Goal: Answer question/provide support: Share knowledge or assist other users

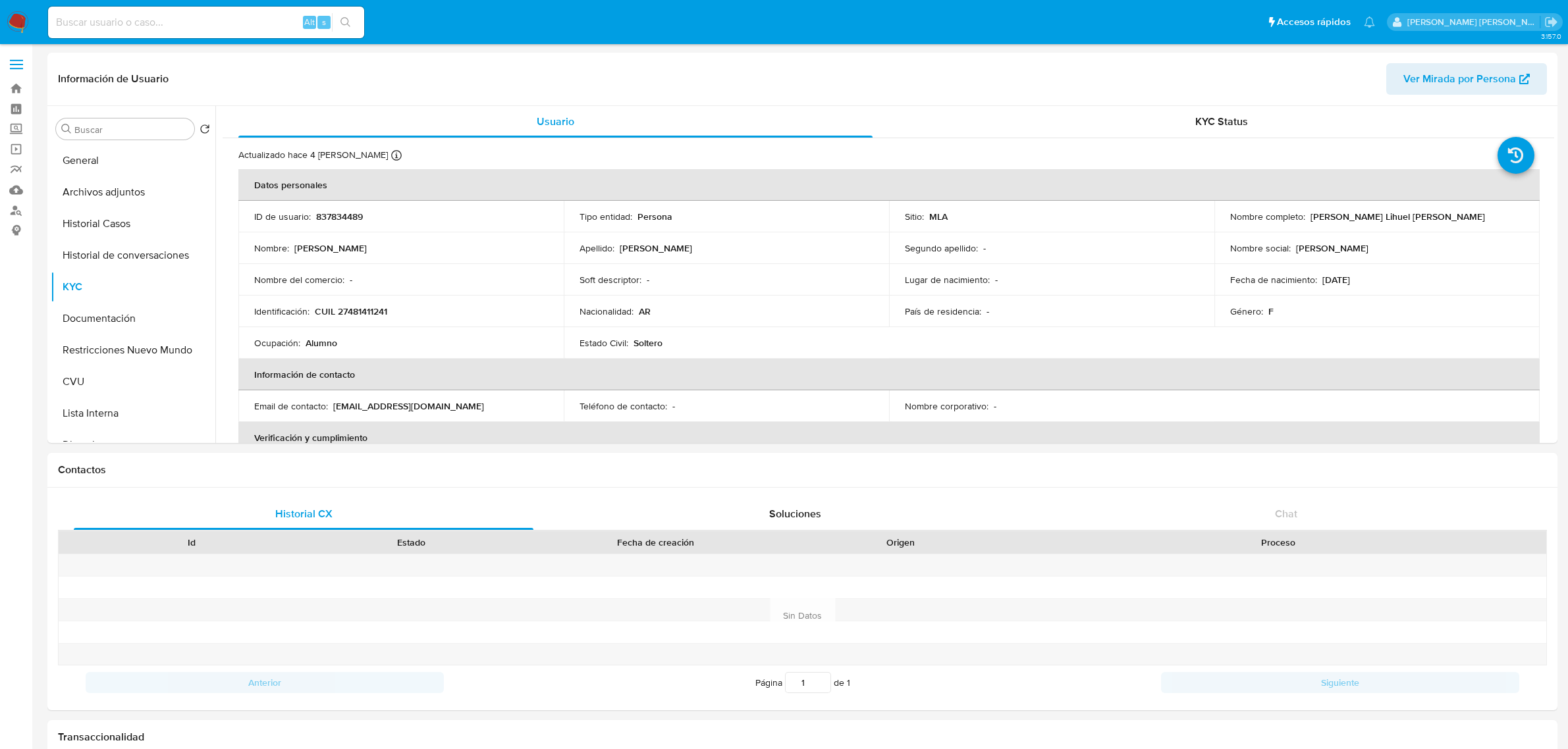
select select "10"
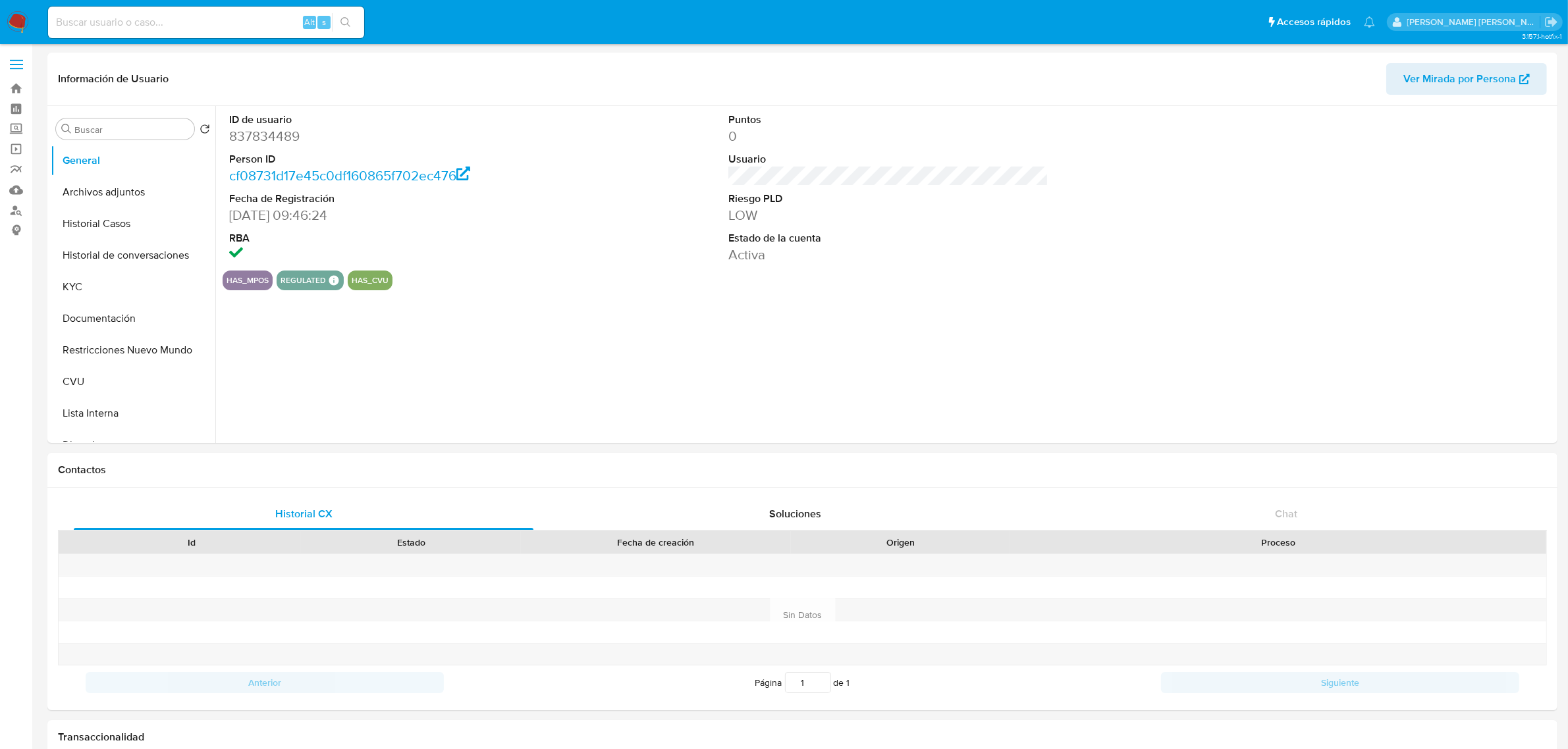
select select "10"
click at [88, 320] on button "Documentación" at bounding box center [127, 319] width 154 height 31
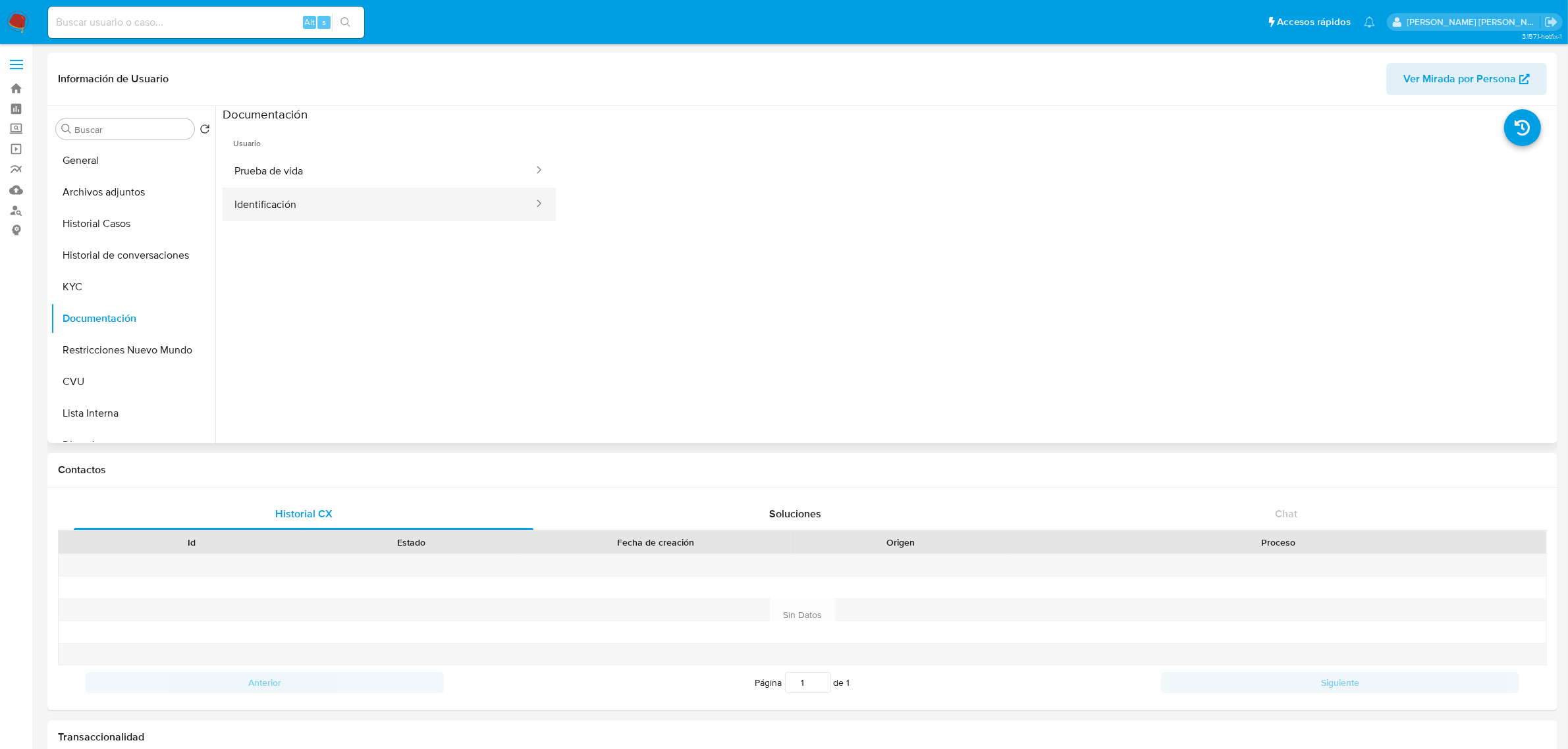
click at [348, 207] on button "Identificación" at bounding box center [379, 204] width 312 height 34
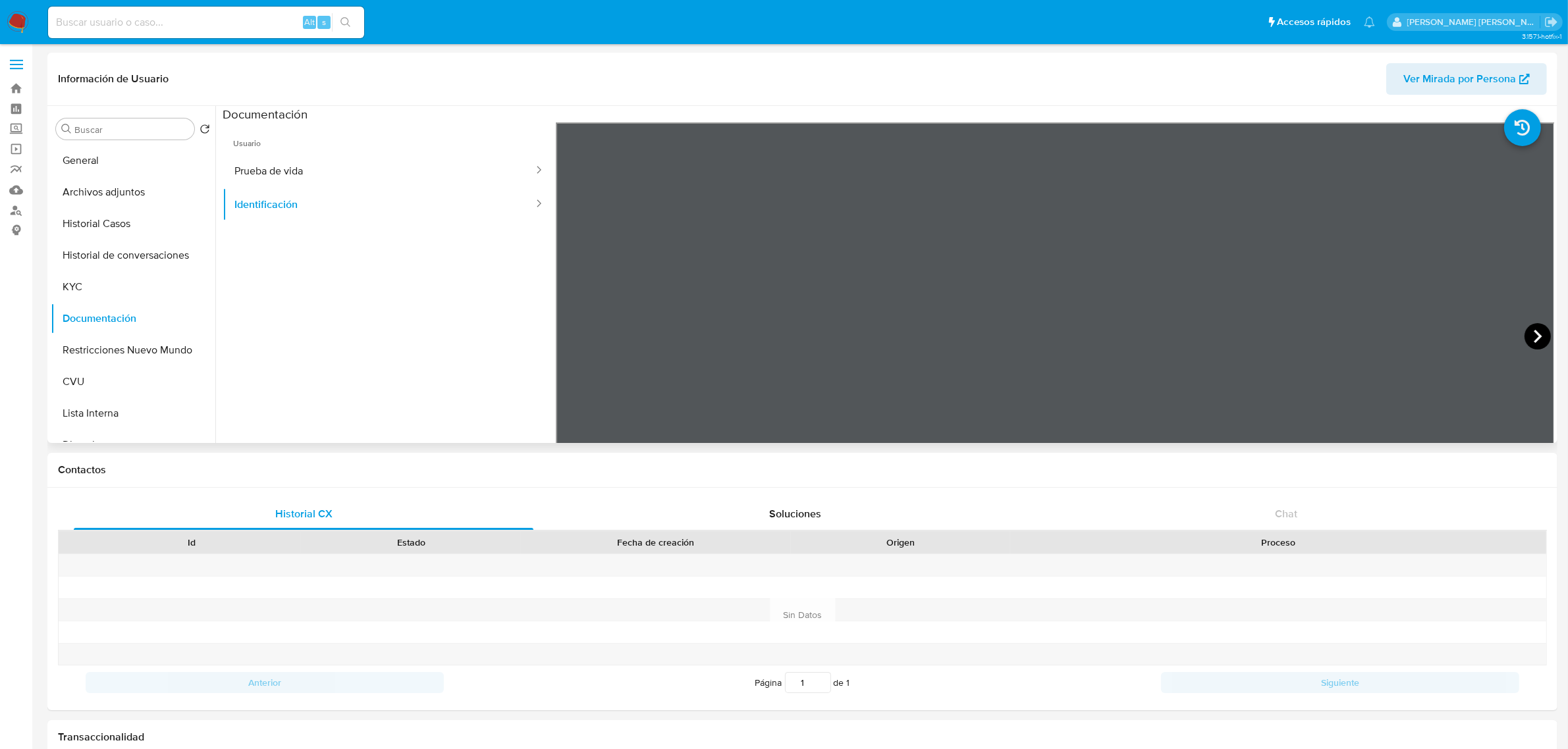
click at [1535, 340] on icon at bounding box center [1538, 336] width 26 height 26
click at [577, 341] on icon at bounding box center [572, 336] width 26 height 26
click at [96, 285] on button "KYC" at bounding box center [127, 287] width 154 height 31
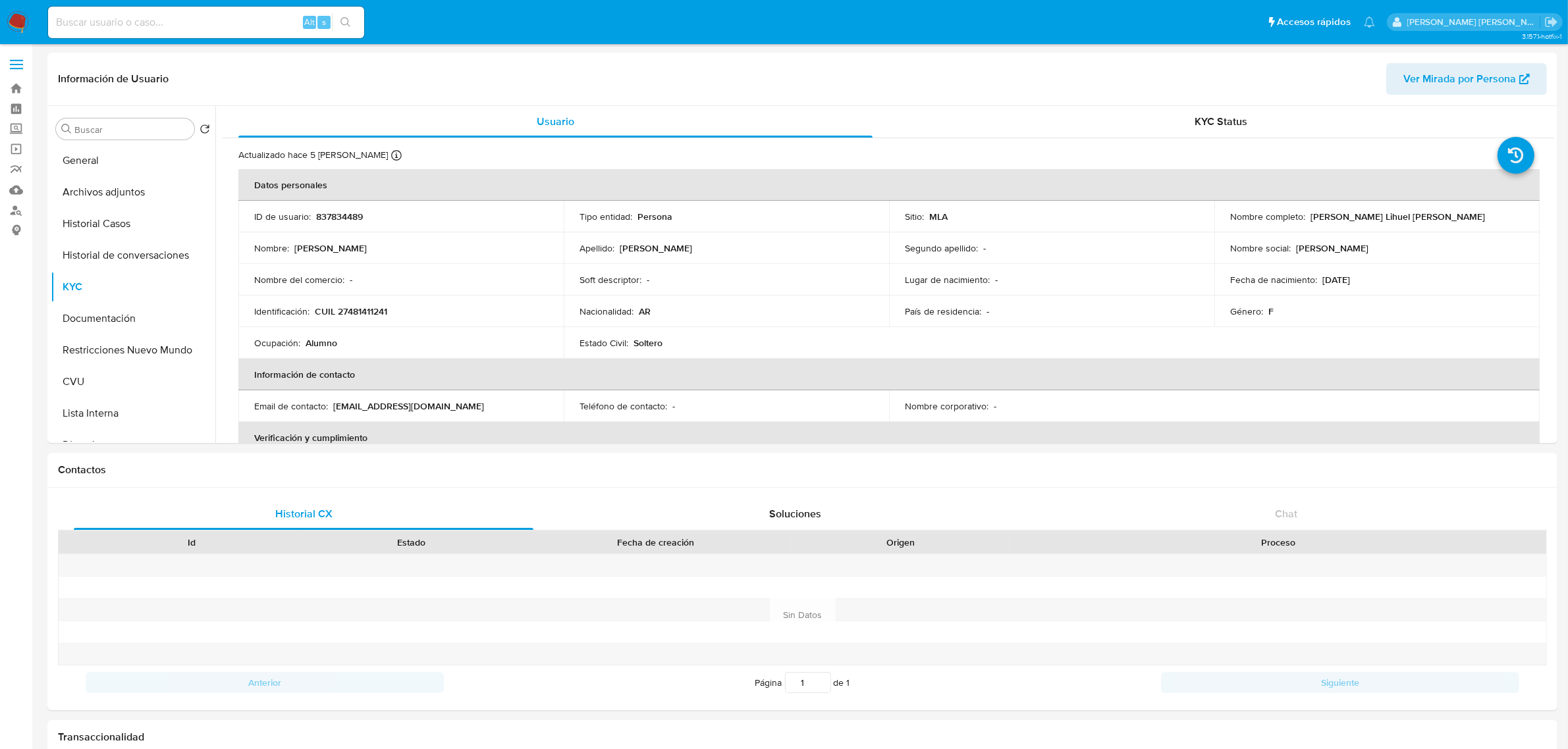
click at [370, 312] on p "CUIL 27481411241" at bounding box center [350, 312] width 72 height 12
copy p "27481411241"
drag, startPoint x: 1305, startPoint y: 219, endPoint x: 1463, endPoint y: 219, distance: 158.0
click at [1463, 219] on div "Nombre completo : Ingrid Marilin Lihuel Ayala" at bounding box center [1376, 217] width 294 height 12
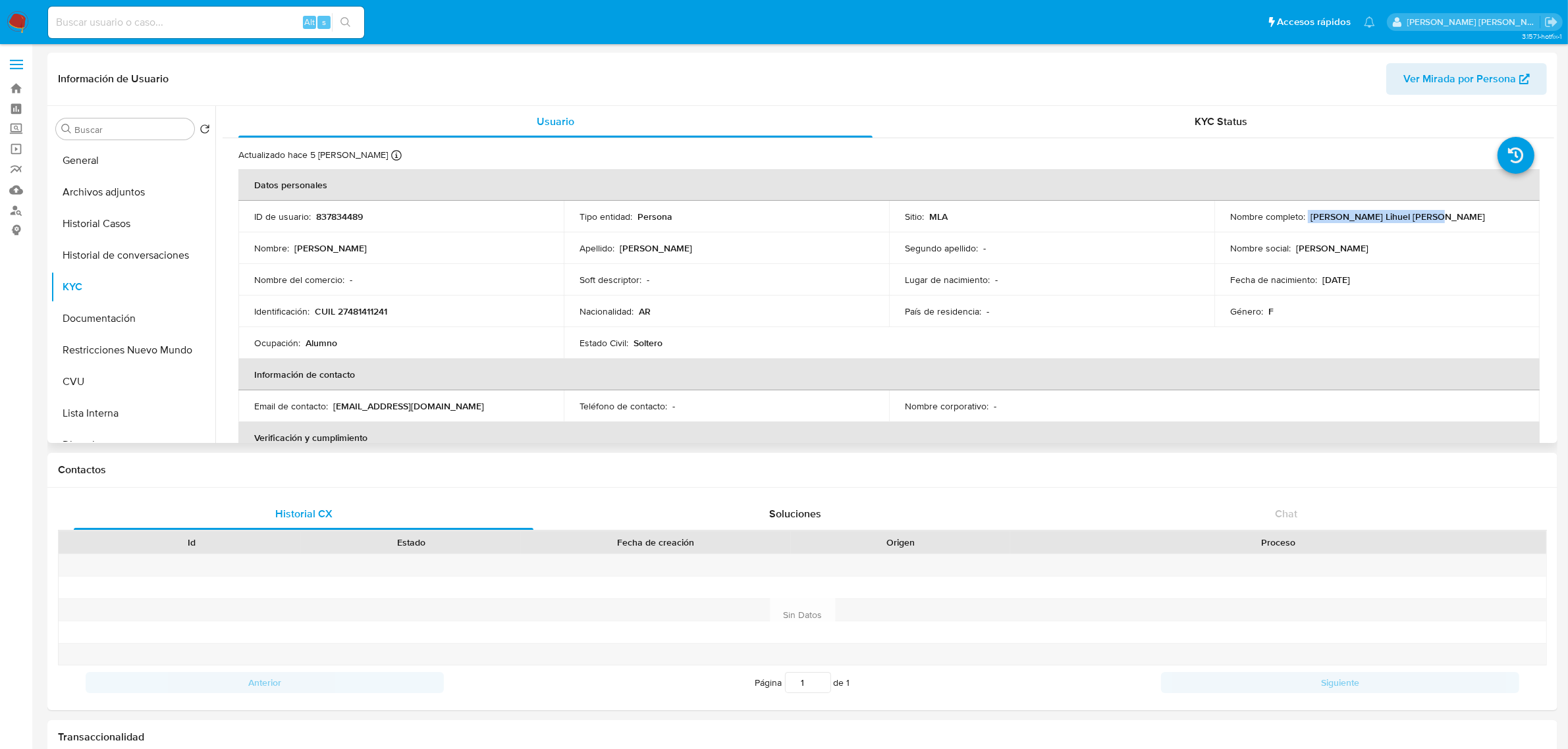
copy div "Ingrid Marilin Lihuel Ayala"
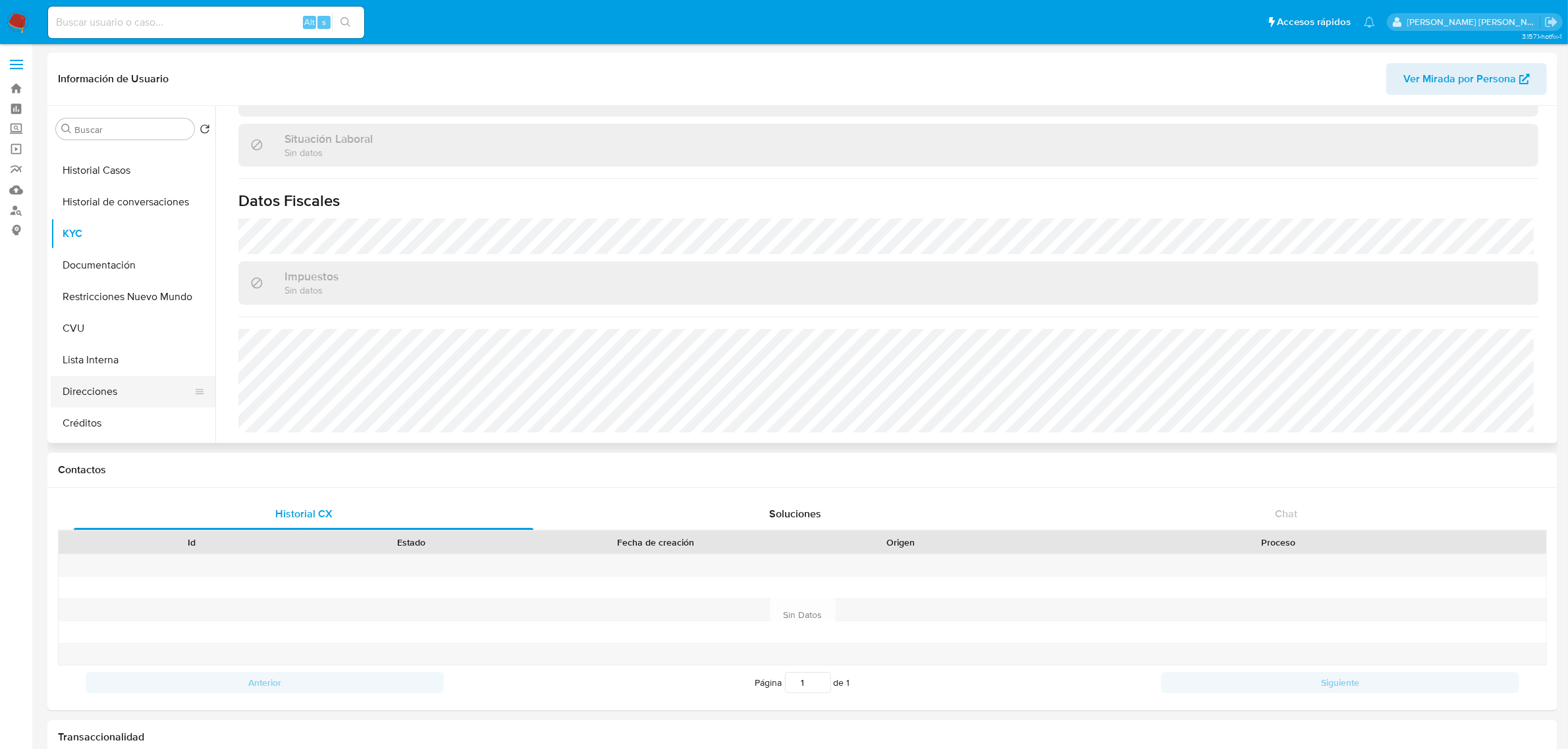
scroll to position [83, 0]
click at [122, 366] on button "Direcciones" at bounding box center [127, 362] width 154 height 31
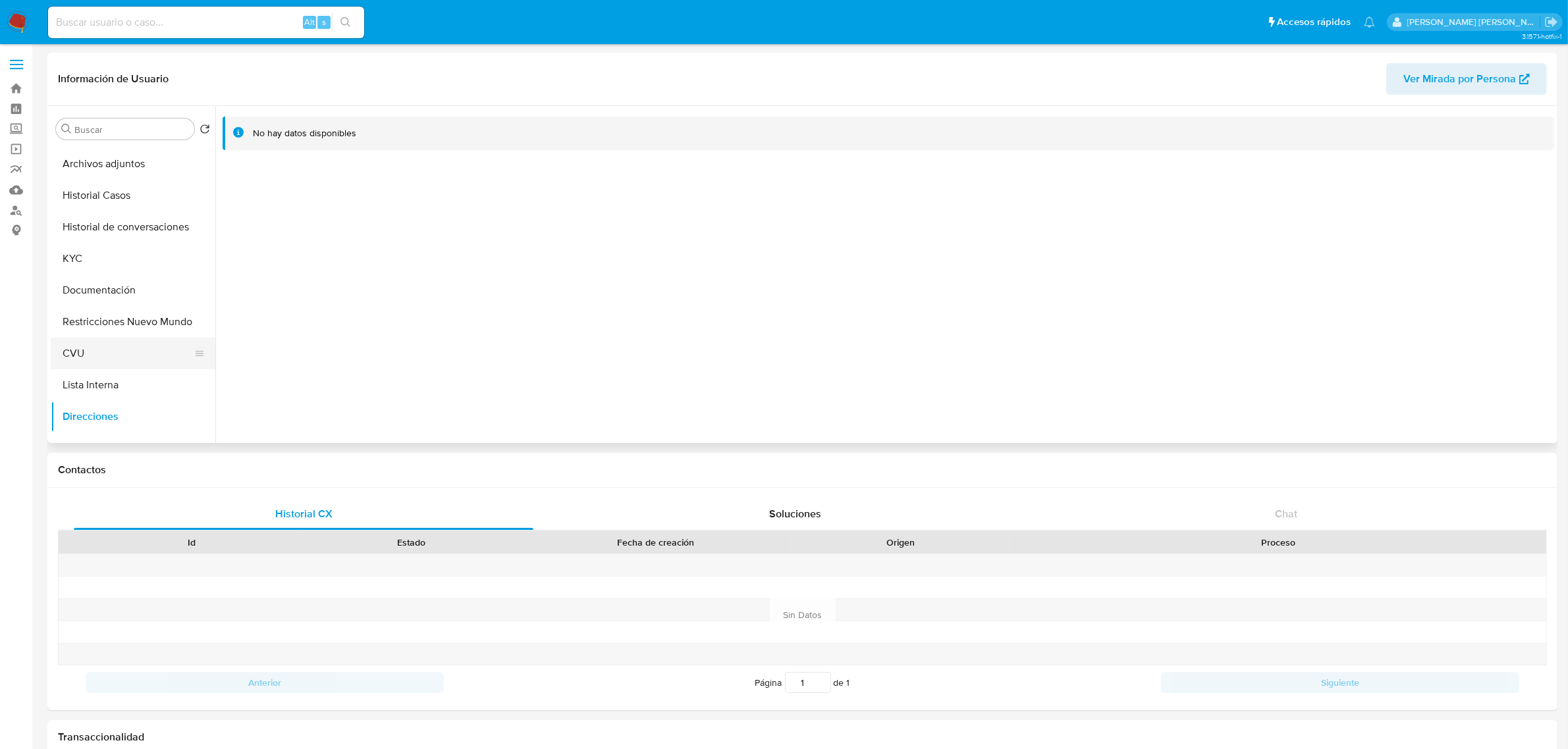
scroll to position [0, 0]
click at [94, 294] on button "KYC" at bounding box center [127, 287] width 154 height 31
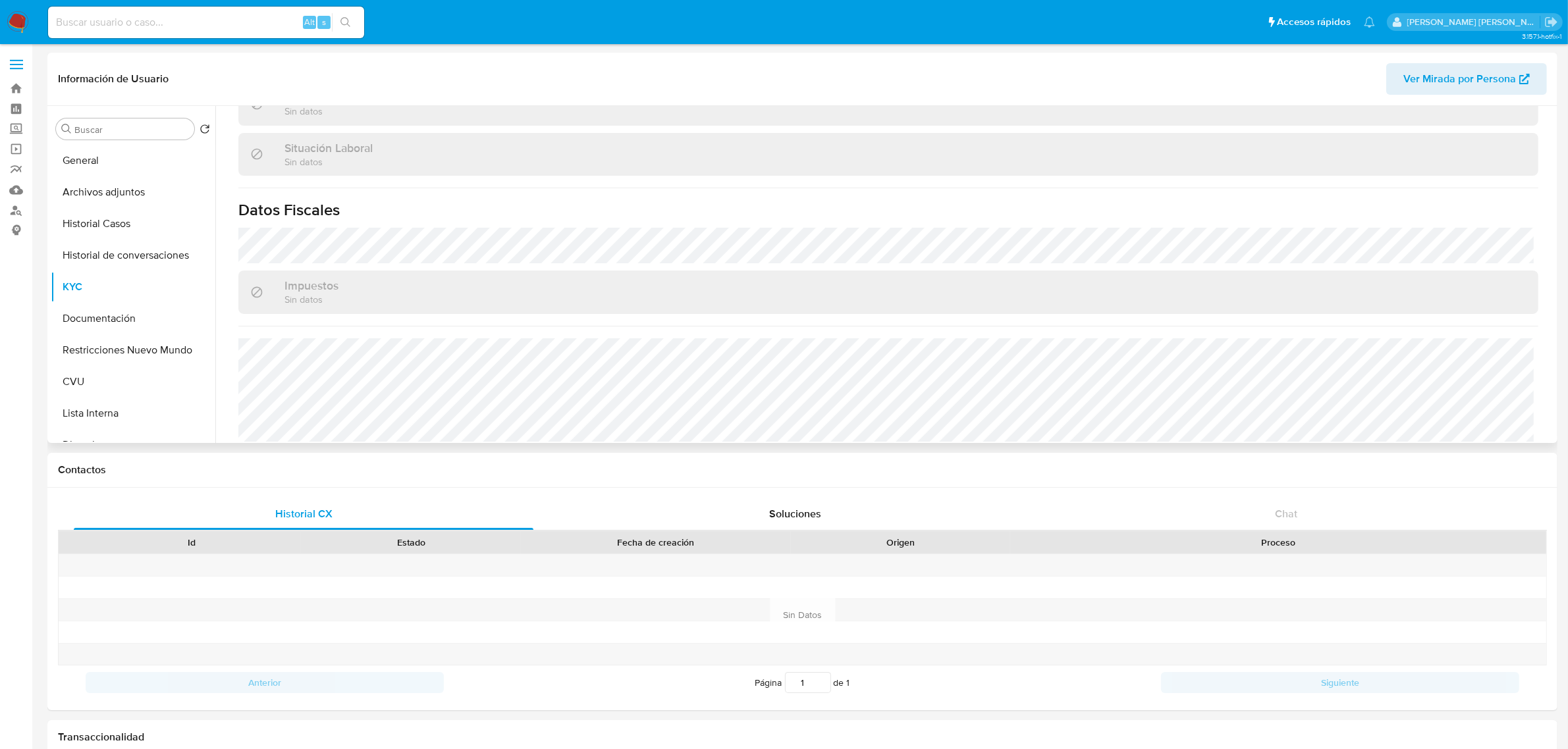
scroll to position [682, 0]
click at [136, 314] on button "Documentación" at bounding box center [127, 319] width 154 height 31
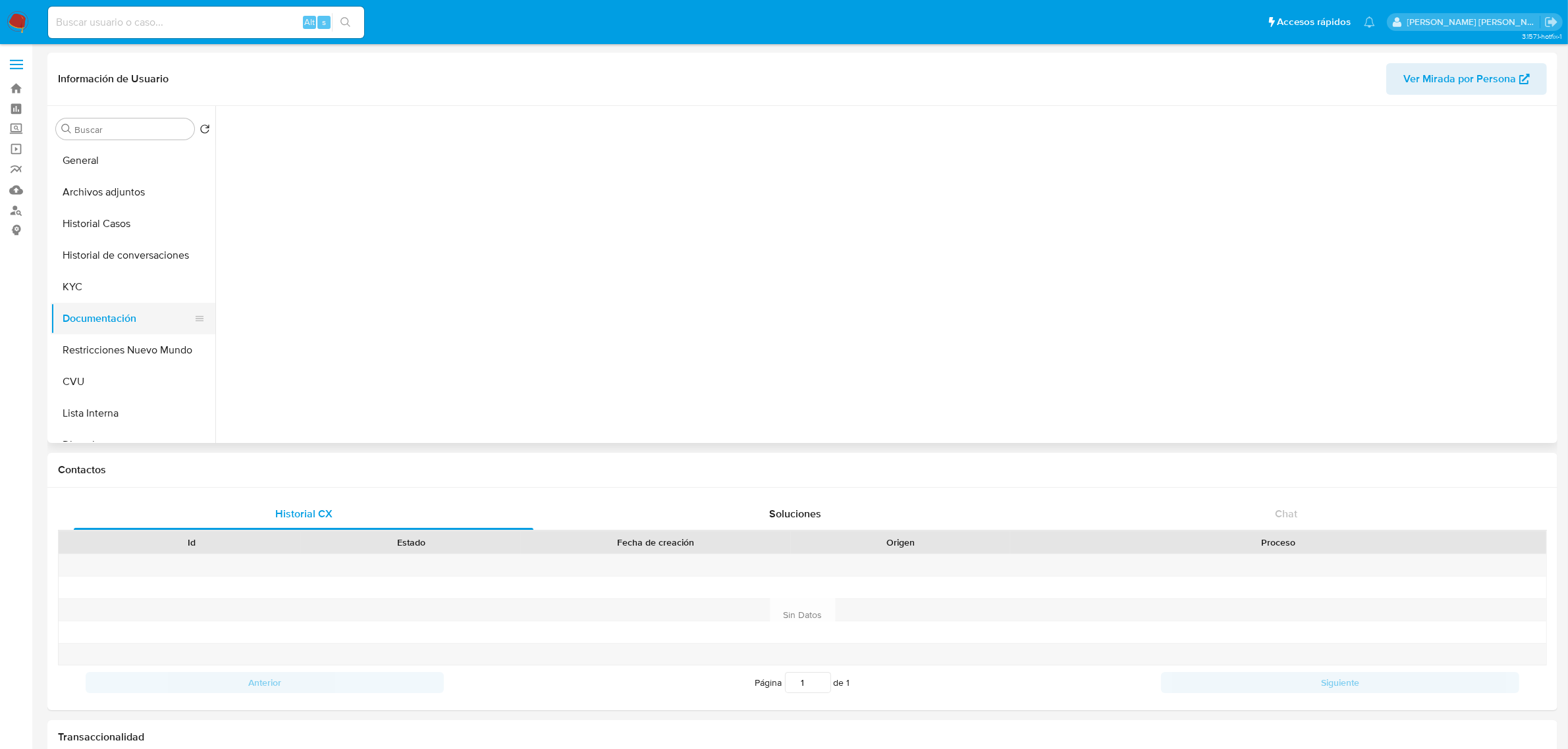
scroll to position [0, 0]
click at [416, 174] on button "Identificación" at bounding box center [379, 171] width 312 height 34
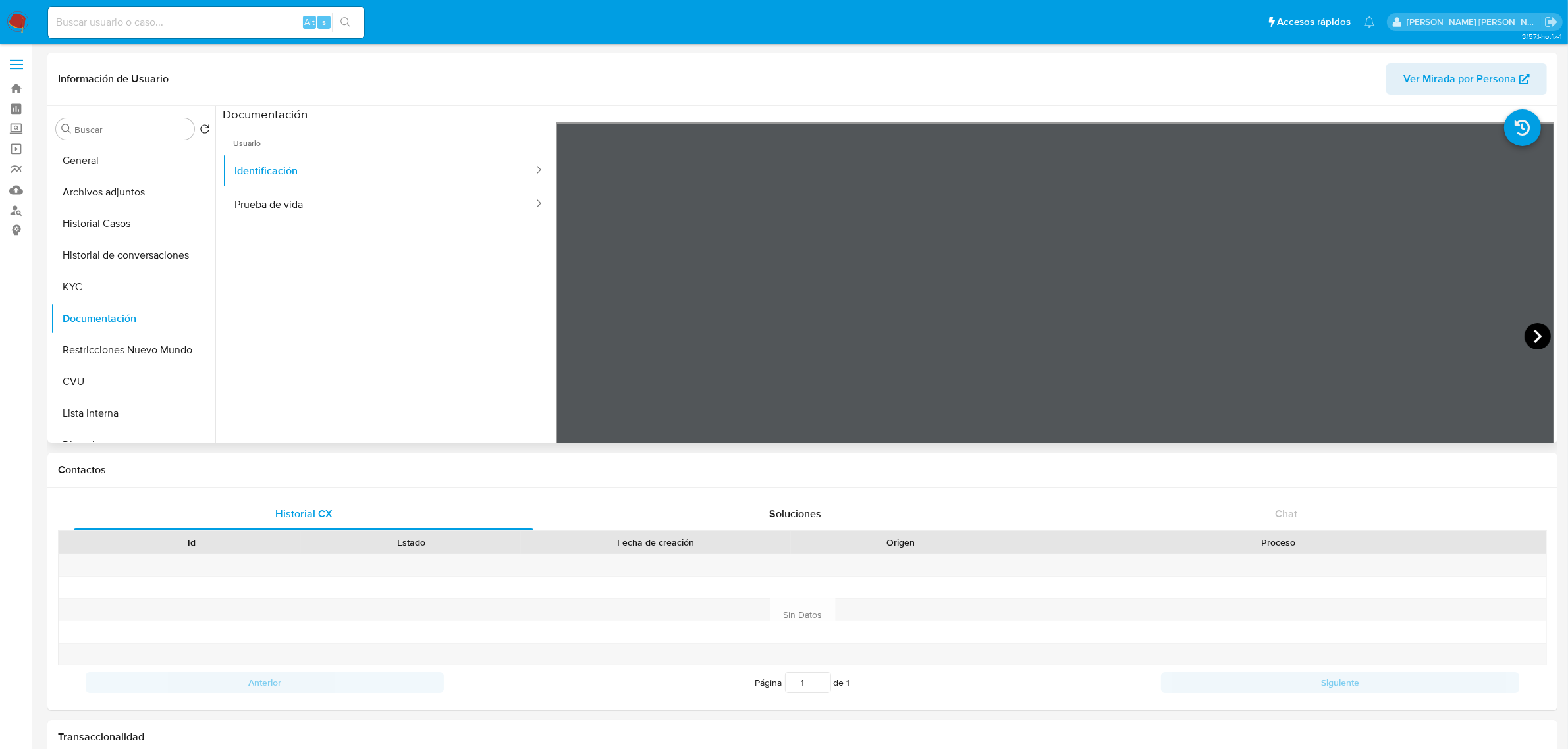
click at [1526, 331] on icon at bounding box center [1538, 336] width 26 height 26
click at [571, 327] on icon at bounding box center [572, 336] width 26 height 26
click at [110, 219] on button "Historial Casos" at bounding box center [127, 224] width 154 height 31
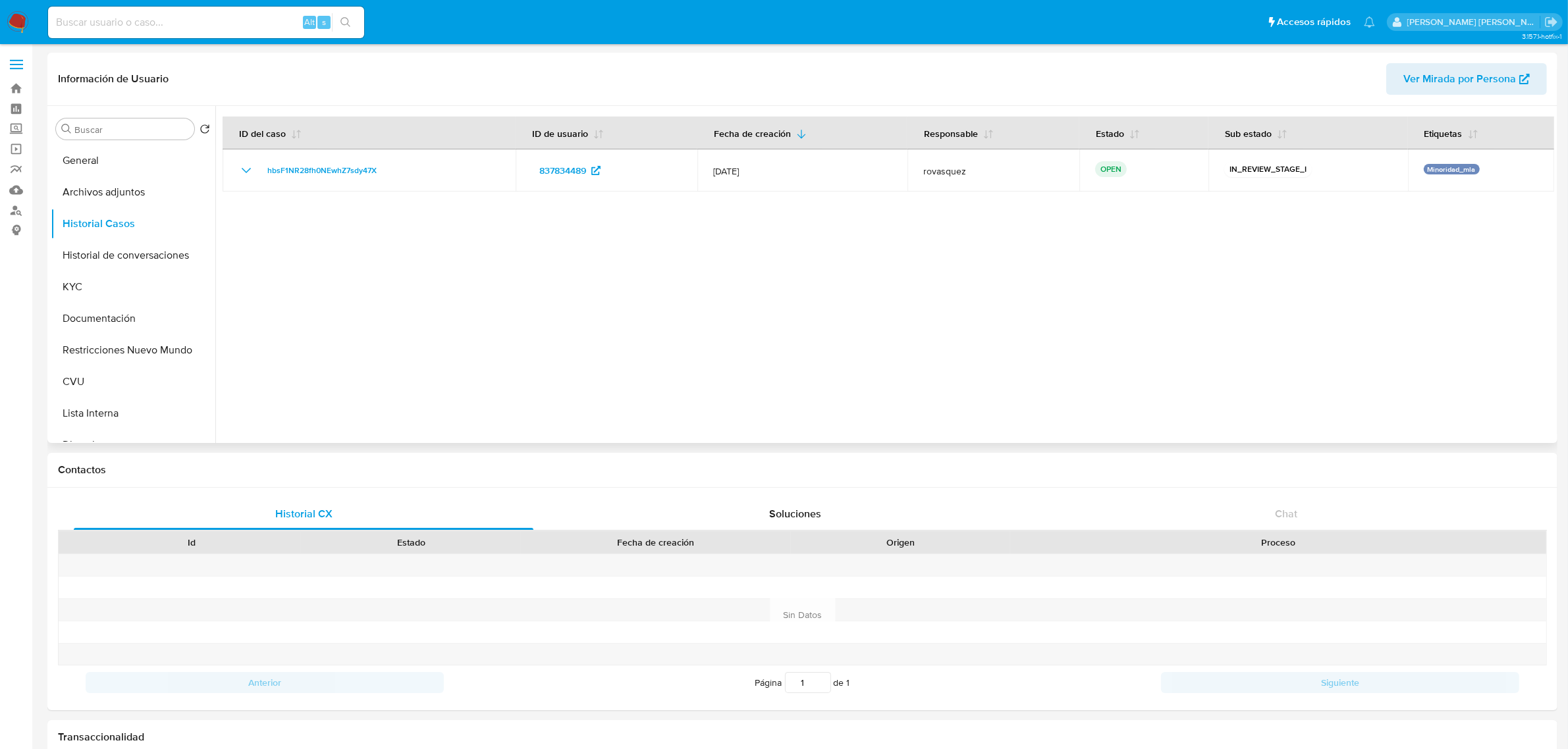
click at [749, 314] on div at bounding box center [884, 274] width 1339 height 337
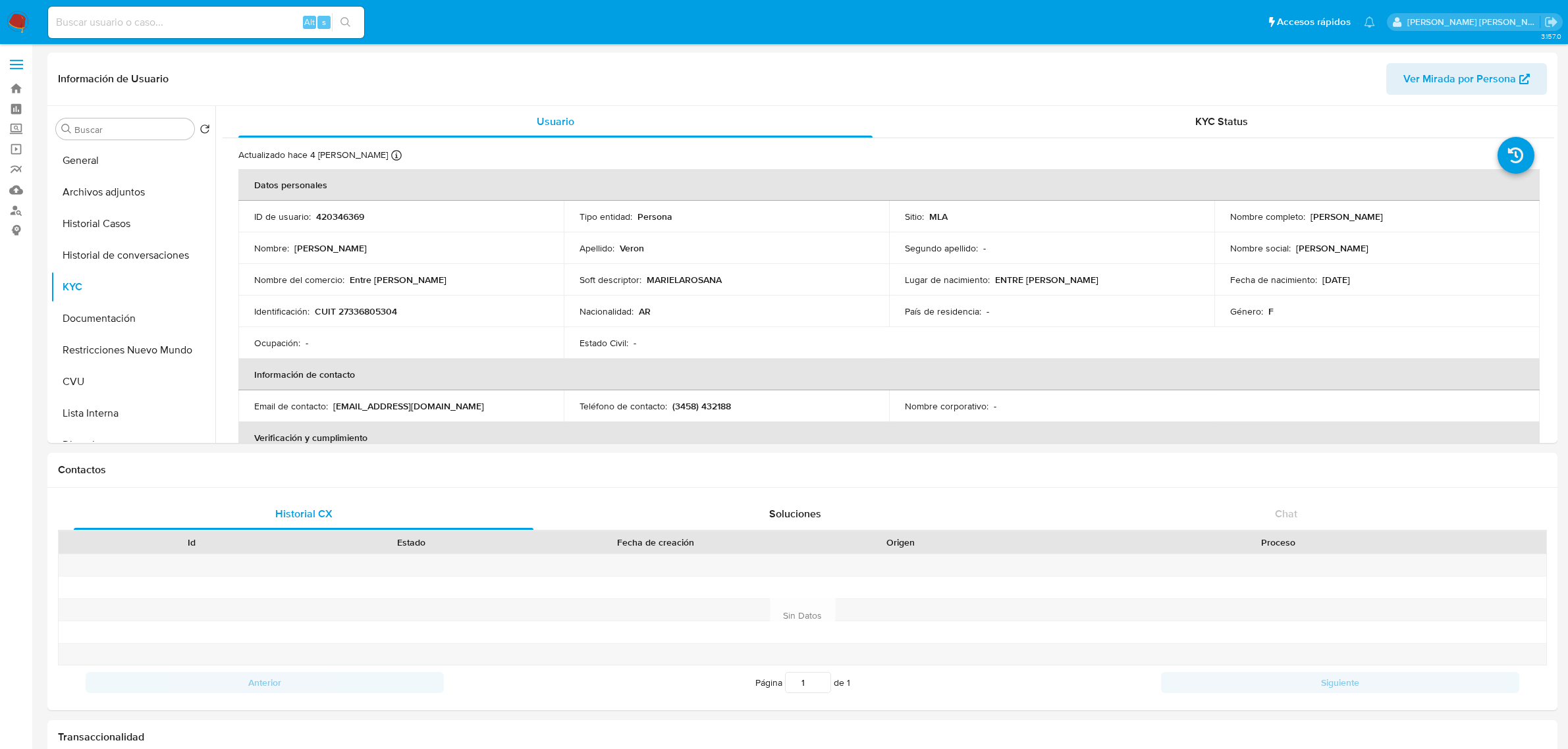
select select "10"
drag, startPoint x: 1308, startPoint y: 218, endPoint x: 1401, endPoint y: 214, distance: 93.1
click at [1401, 214] on div "Nombre completo : Mariela Rosana Veron" at bounding box center [1376, 217] width 294 height 12
copy p "Mariela Rosana Veron"
click at [350, 316] on p "CUIT 27336805304" at bounding box center [355, 312] width 83 height 12
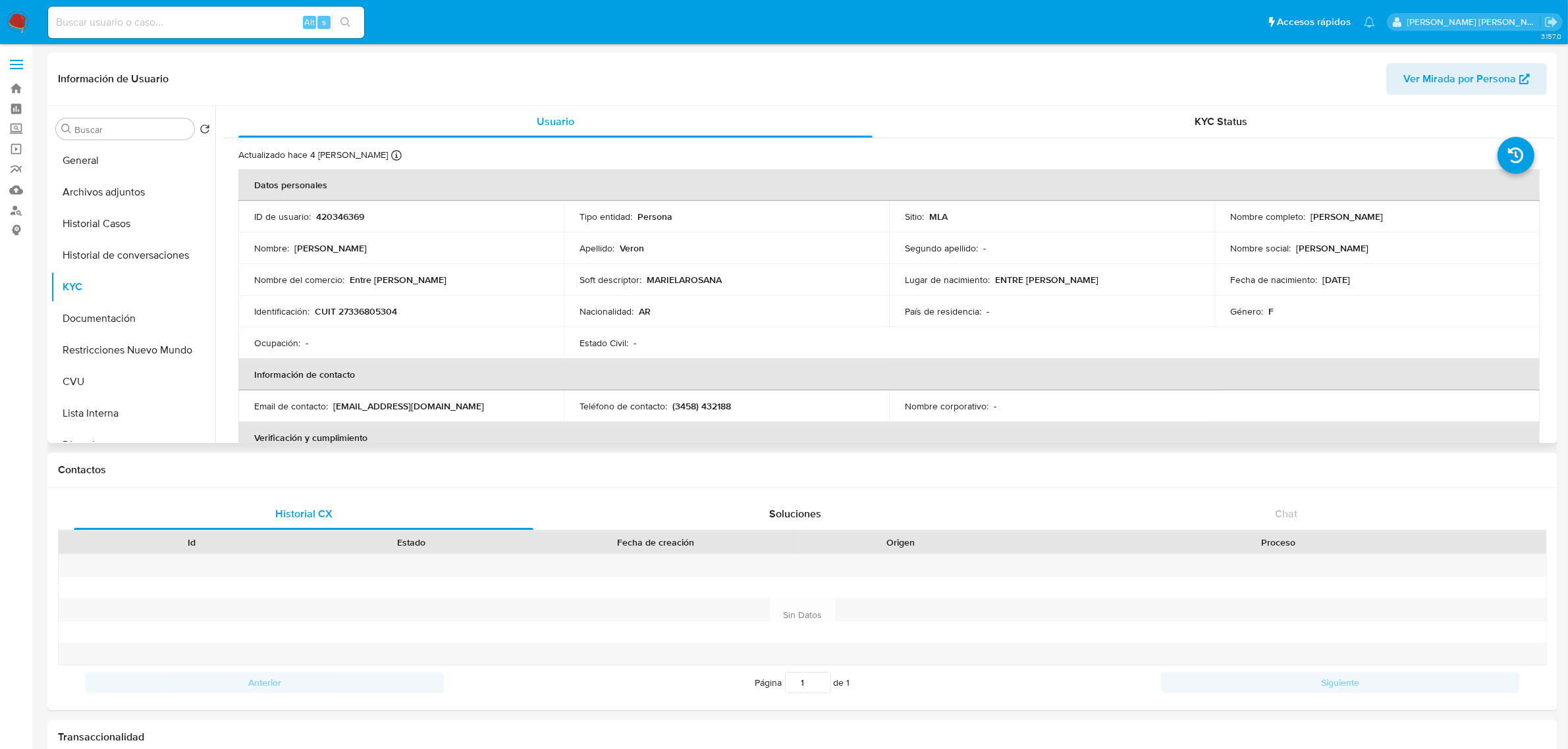
click at [350, 316] on p "CUIT 27336805304" at bounding box center [355, 312] width 83 height 12
click at [363, 307] on p "CUIT 27336805304" at bounding box center [355, 312] width 83 height 12
copy p "27336805304"
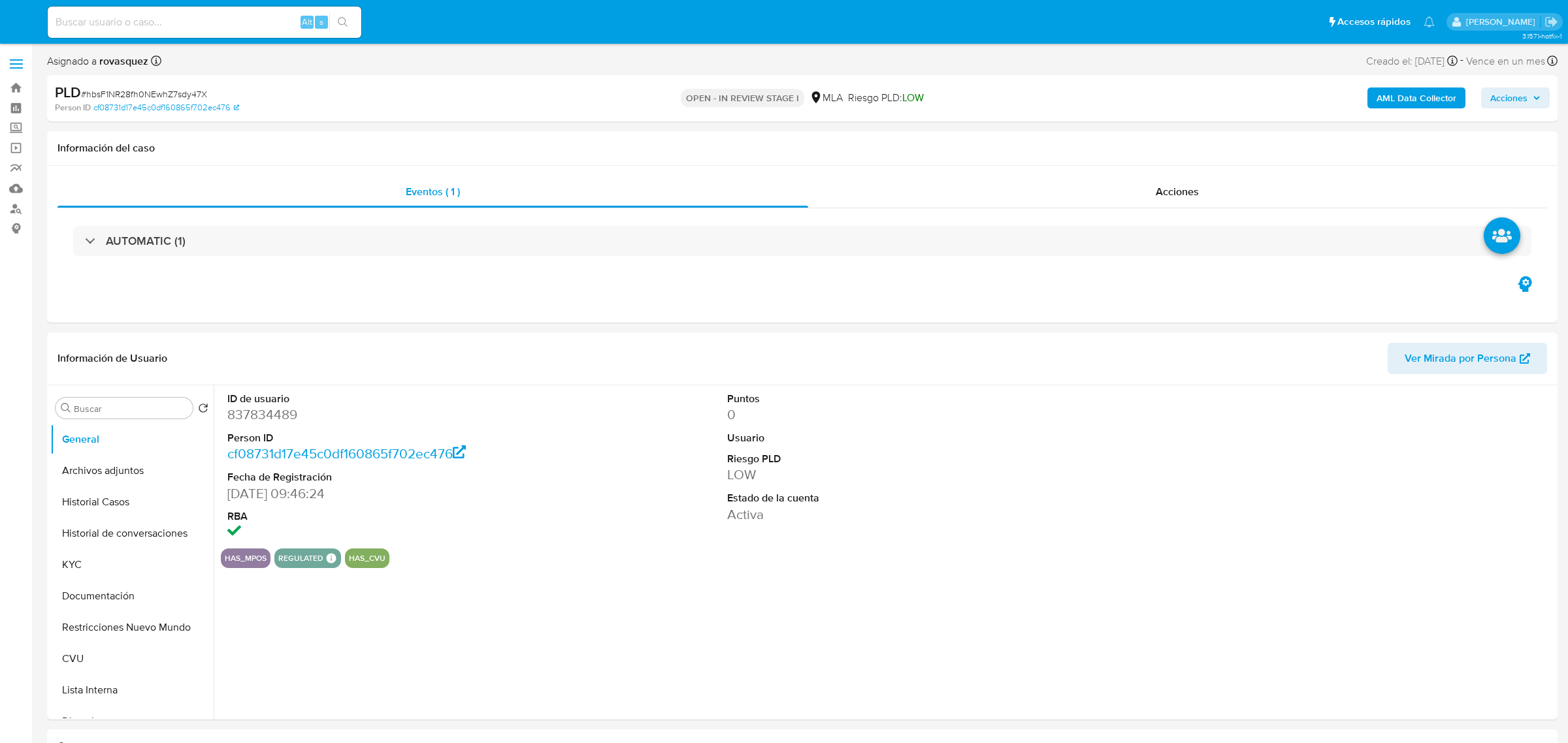
select select "10"
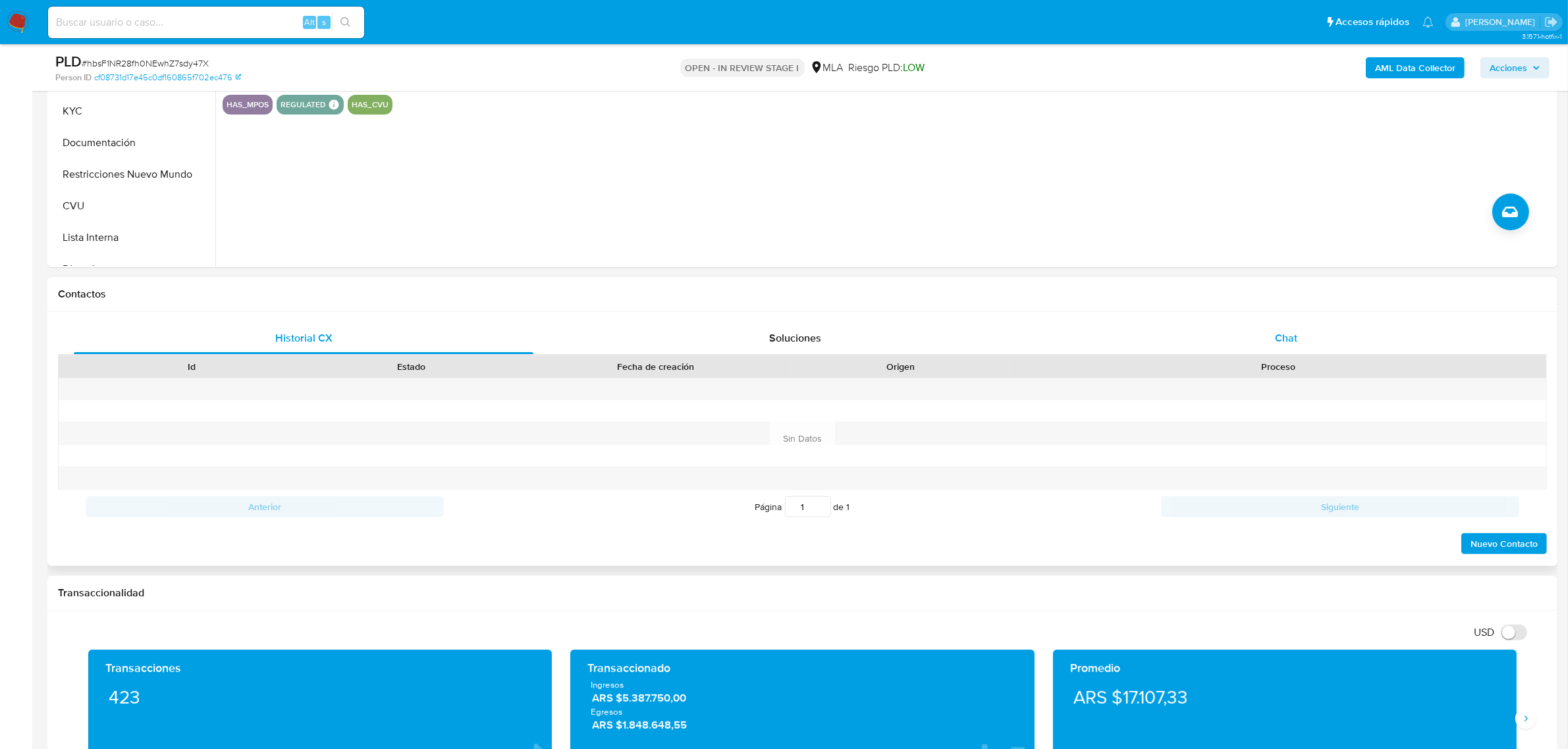
click at [1281, 334] on span "Chat" at bounding box center [1287, 338] width 23 height 15
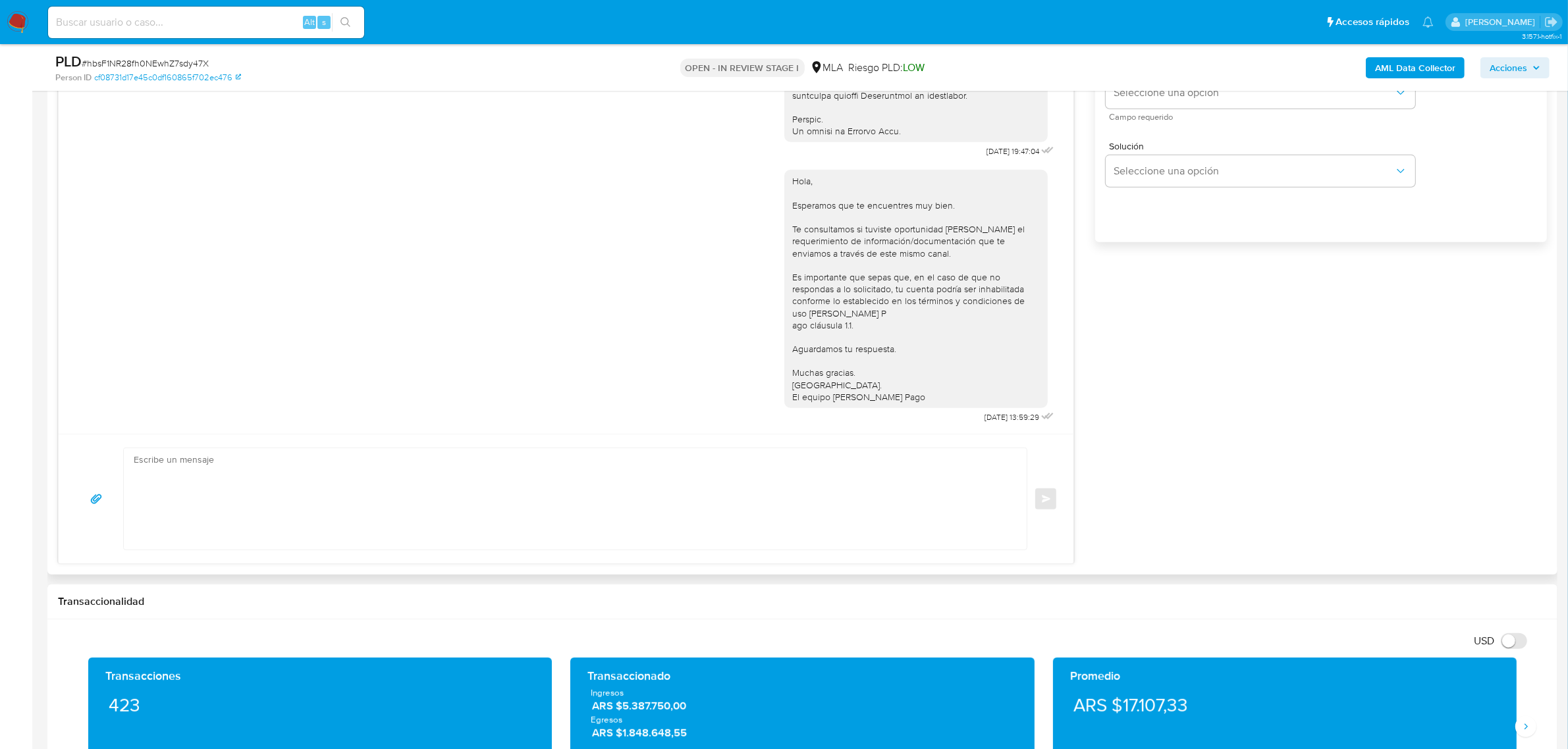
scroll to position [823, 0]
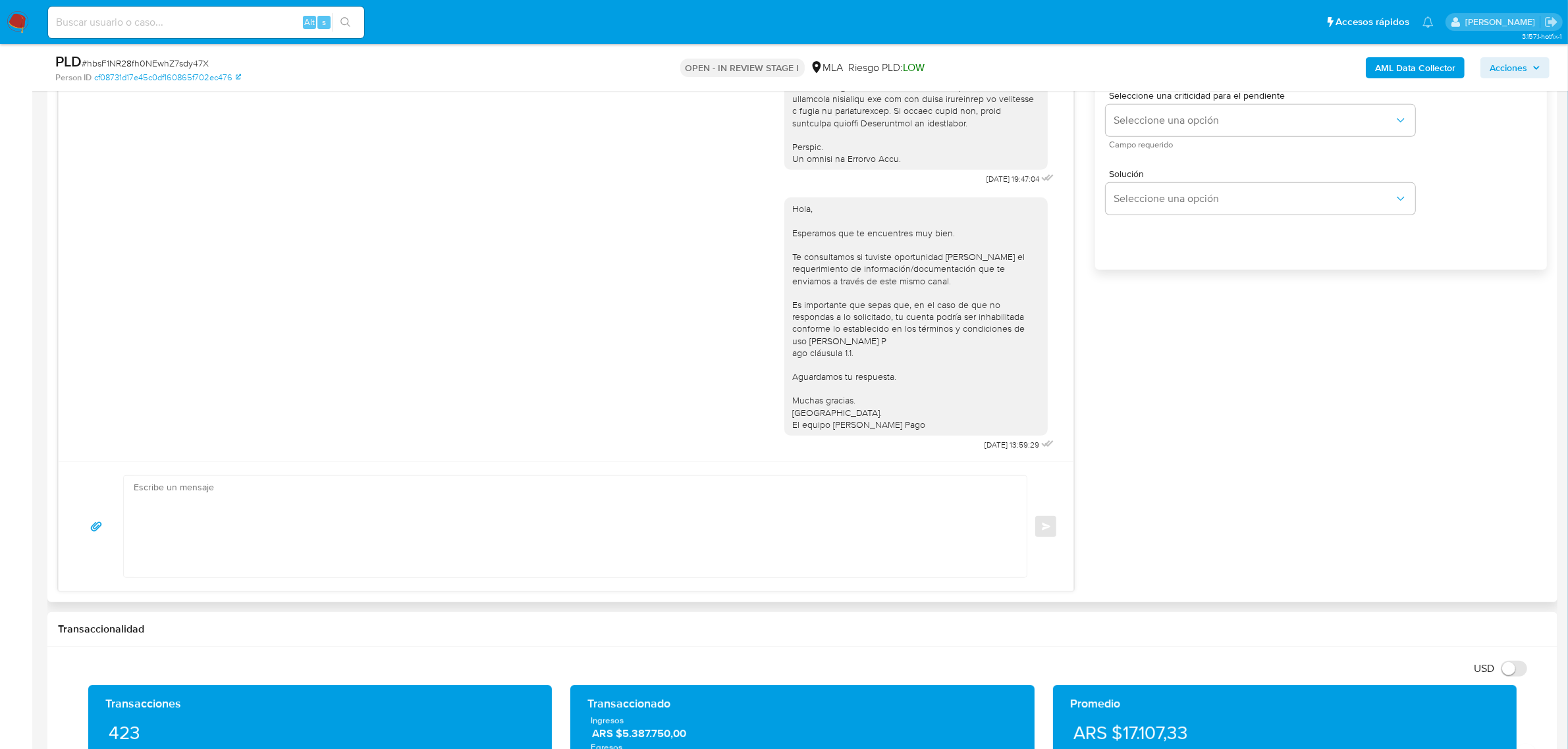
click at [552, 511] on textarea at bounding box center [571, 527] width 876 height 101
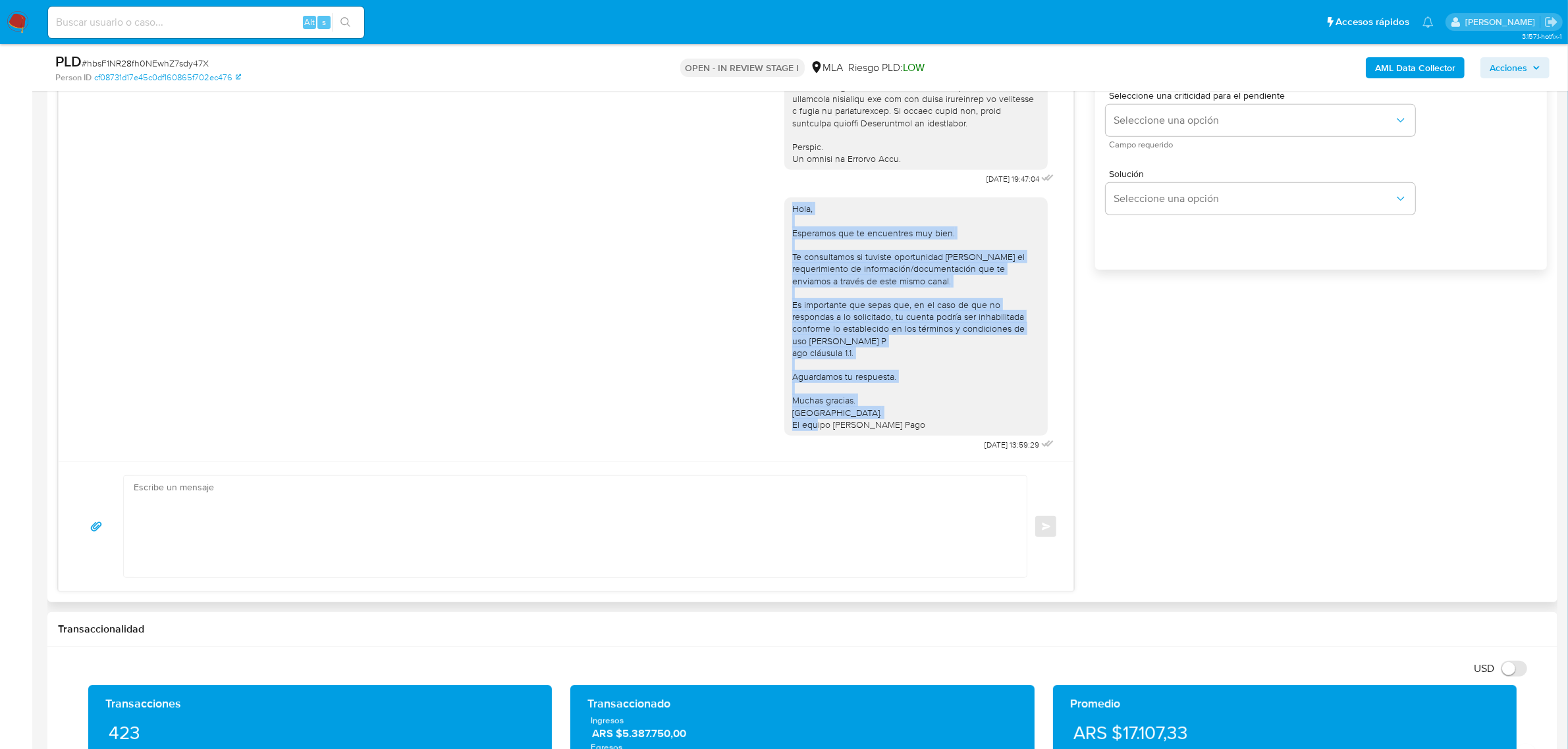
drag, startPoint x: 893, startPoint y: 415, endPoint x: 774, endPoint y: 199, distance: 246.6
click at [785, 199] on div "Hola, Esperamos que te encuentres muy bien. Te consultamos si tuviste oportunid…" at bounding box center [916, 317] width 263 height 239
copy div "Hola, Esperamos que te encuentres muy bien. Te consultamos si tuviste oportunid…"
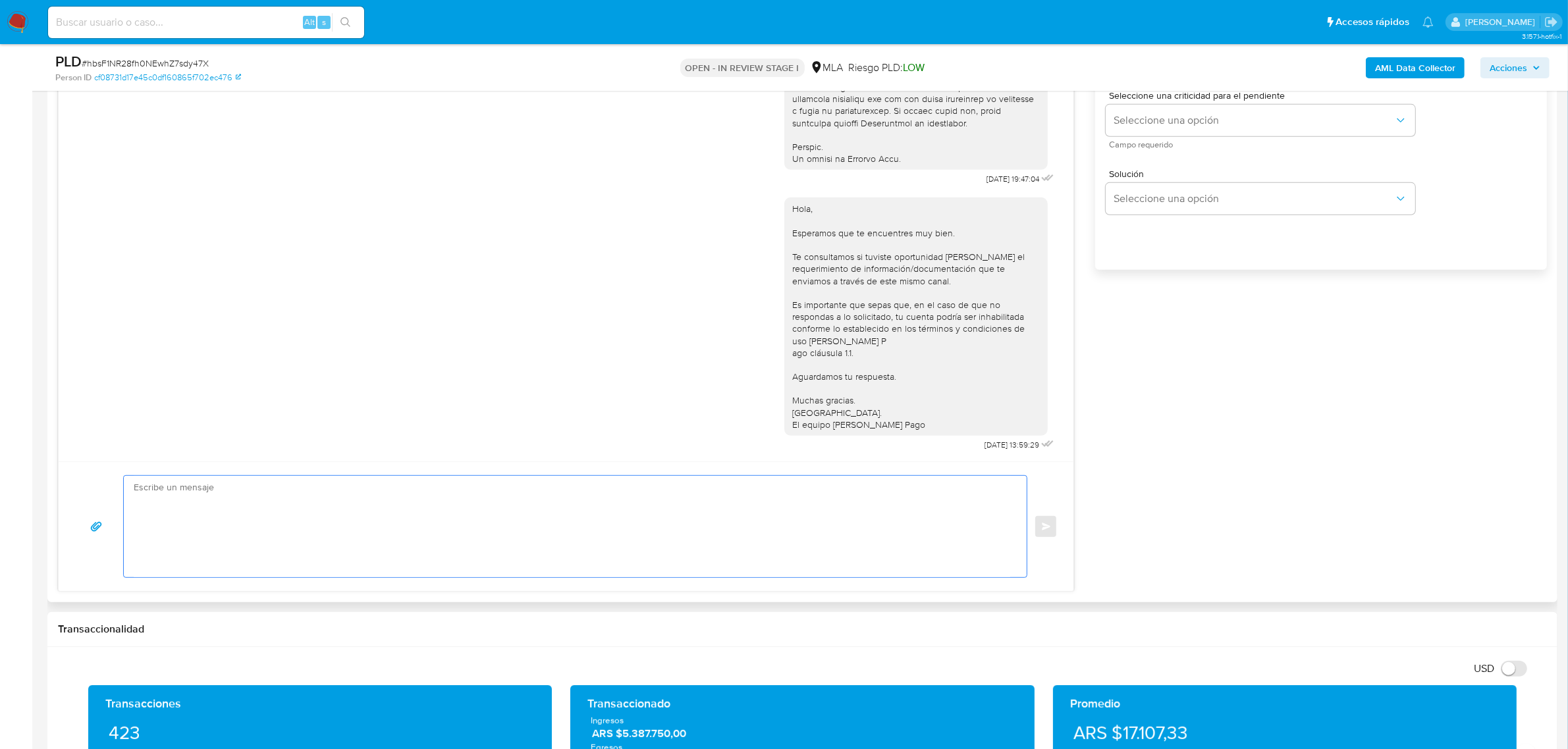
click at [261, 515] on textarea at bounding box center [571, 527] width 876 height 101
paste textarea "Hola, Esperamos que te encuentres muy bien. Te consultamos si tuviste oportunid…"
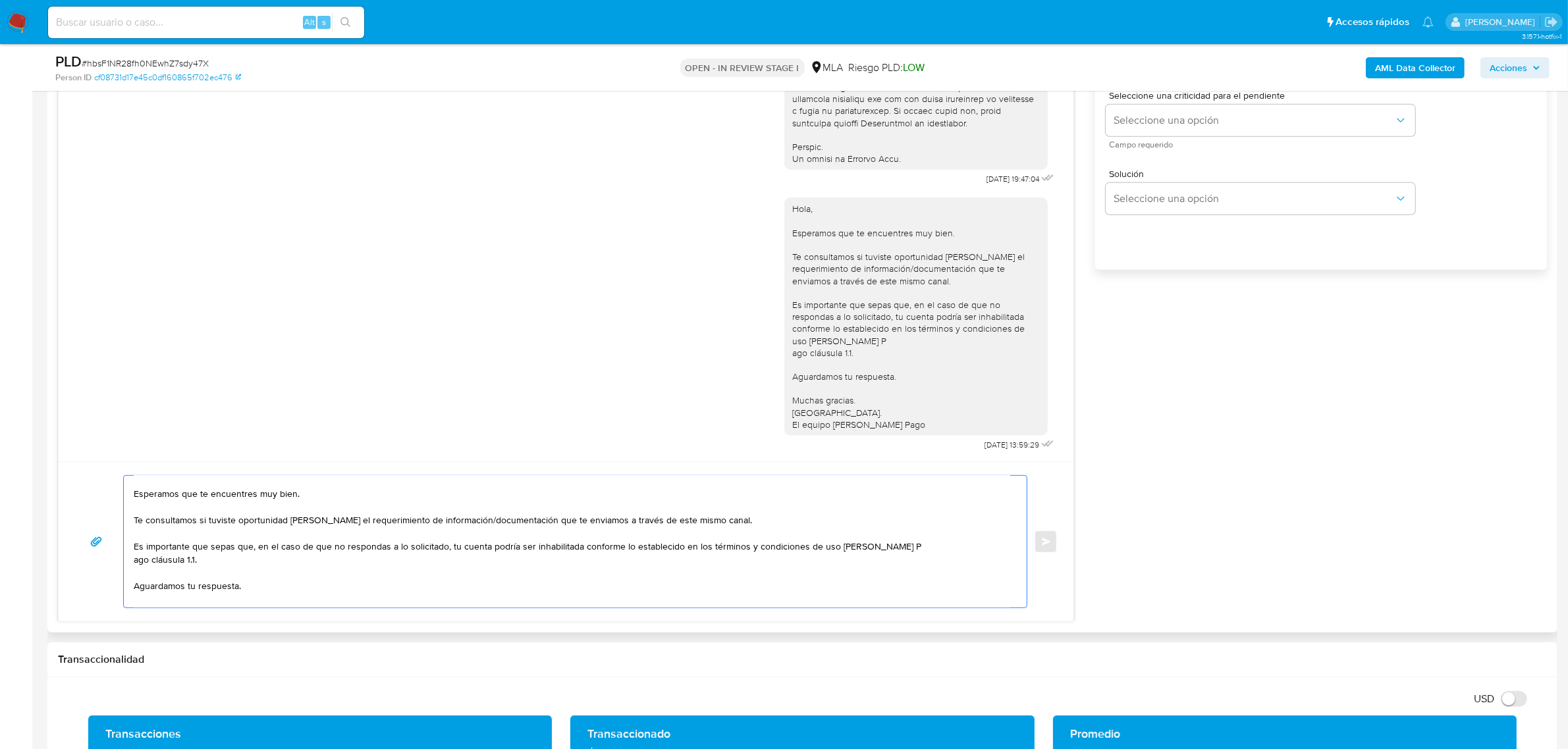
scroll to position [0, 0]
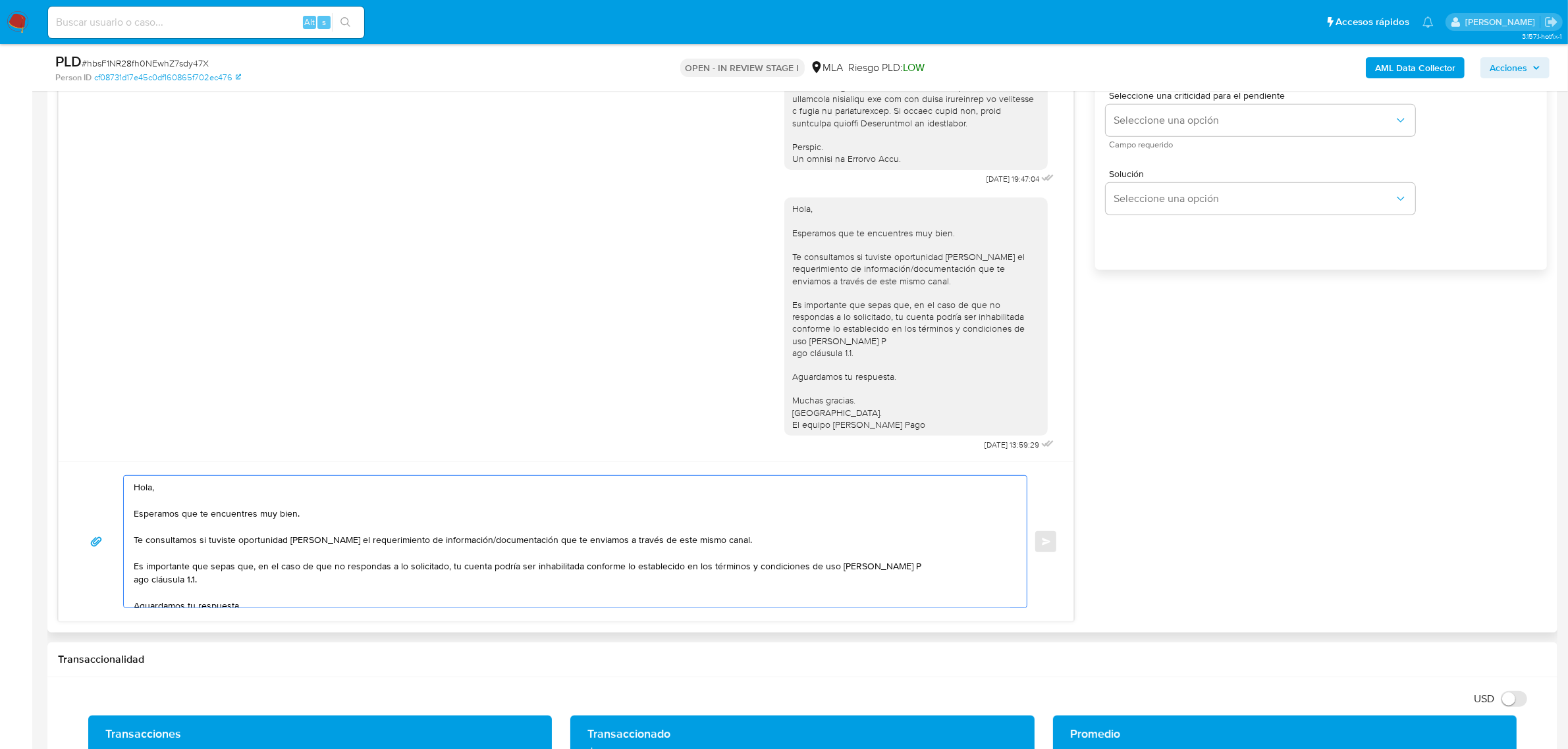
click at [199, 495] on textarea "Hola, Esperamos que te encuentres muy bien. Te consultamos si tuviste oportunid…" at bounding box center [571, 542] width 876 height 132
click at [199, 488] on textarea "Hola, Esperamos que te encuentres muy bien. Te consultamos si tuviste oportunid…" at bounding box center [571, 542] width 876 height 132
click at [728, 538] on textarea "Hola, Ingrid. Esperamos que te encuentres muy bien. Te consultamos si tuviste o…" at bounding box center [571, 542] width 876 height 132
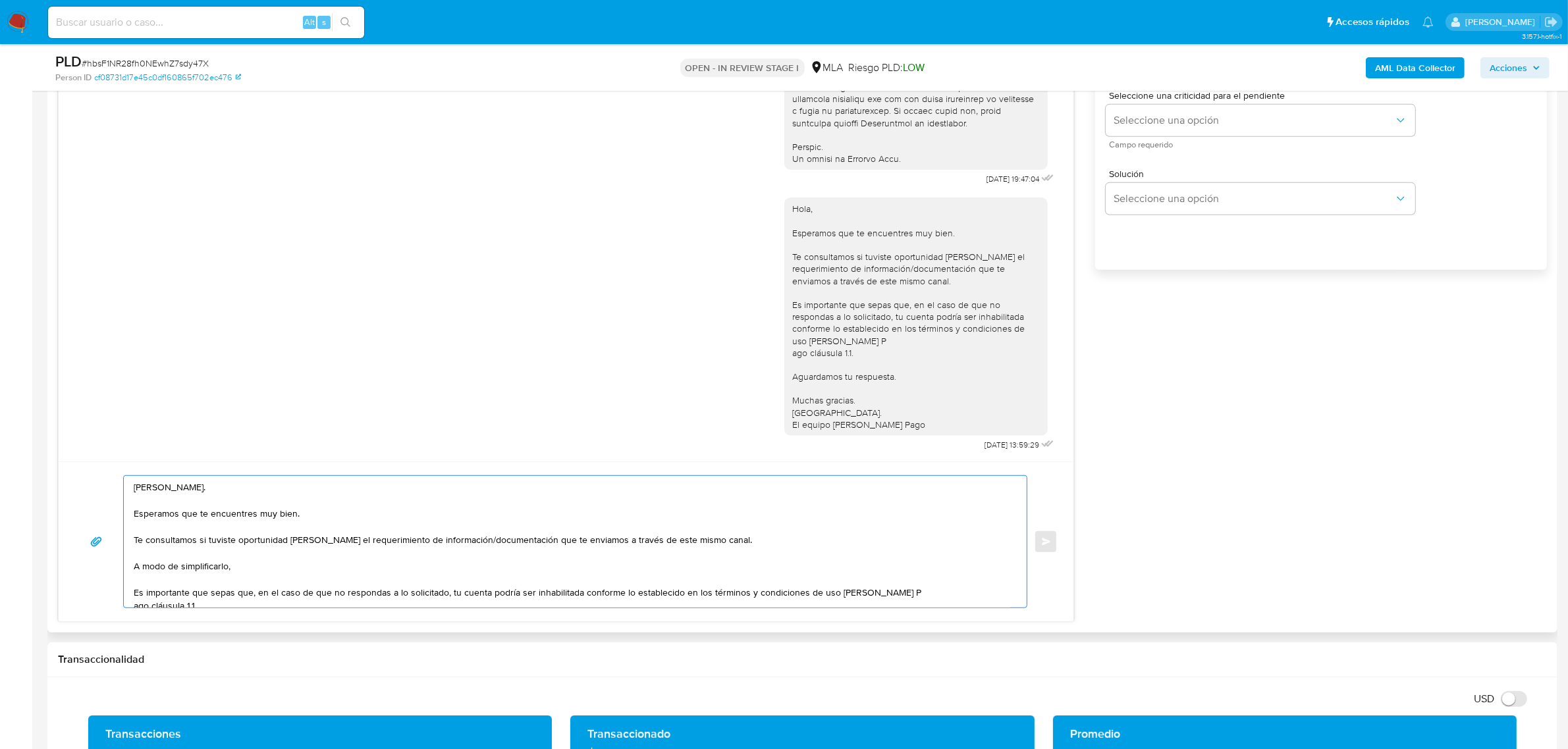
click at [282, 577] on textarea "Hola, Ingrid. Esperamos que te encuentres muy bien. Te consultamos si tuviste o…" at bounding box center [571, 542] width 876 height 132
click at [283, 567] on textarea "Hola, Ingrid. Esperamos que te encuentres muy bien. Te consultamos si tuviste o…" at bounding box center [571, 542] width 876 height 132
paste textarea "n función de las operaciones registradas en tu cuenta de Mercado Pago, necesita…"
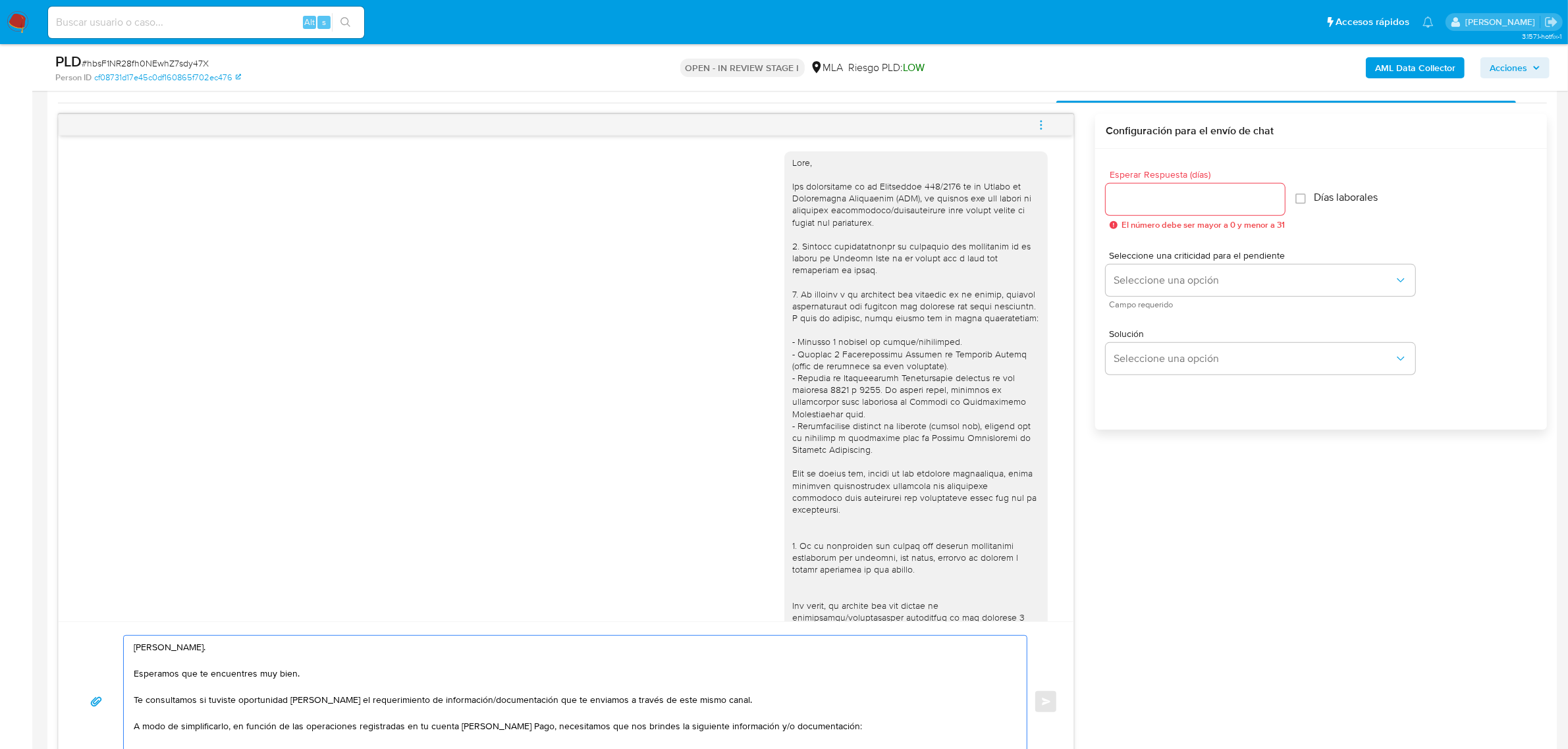
scroll to position [658, 0]
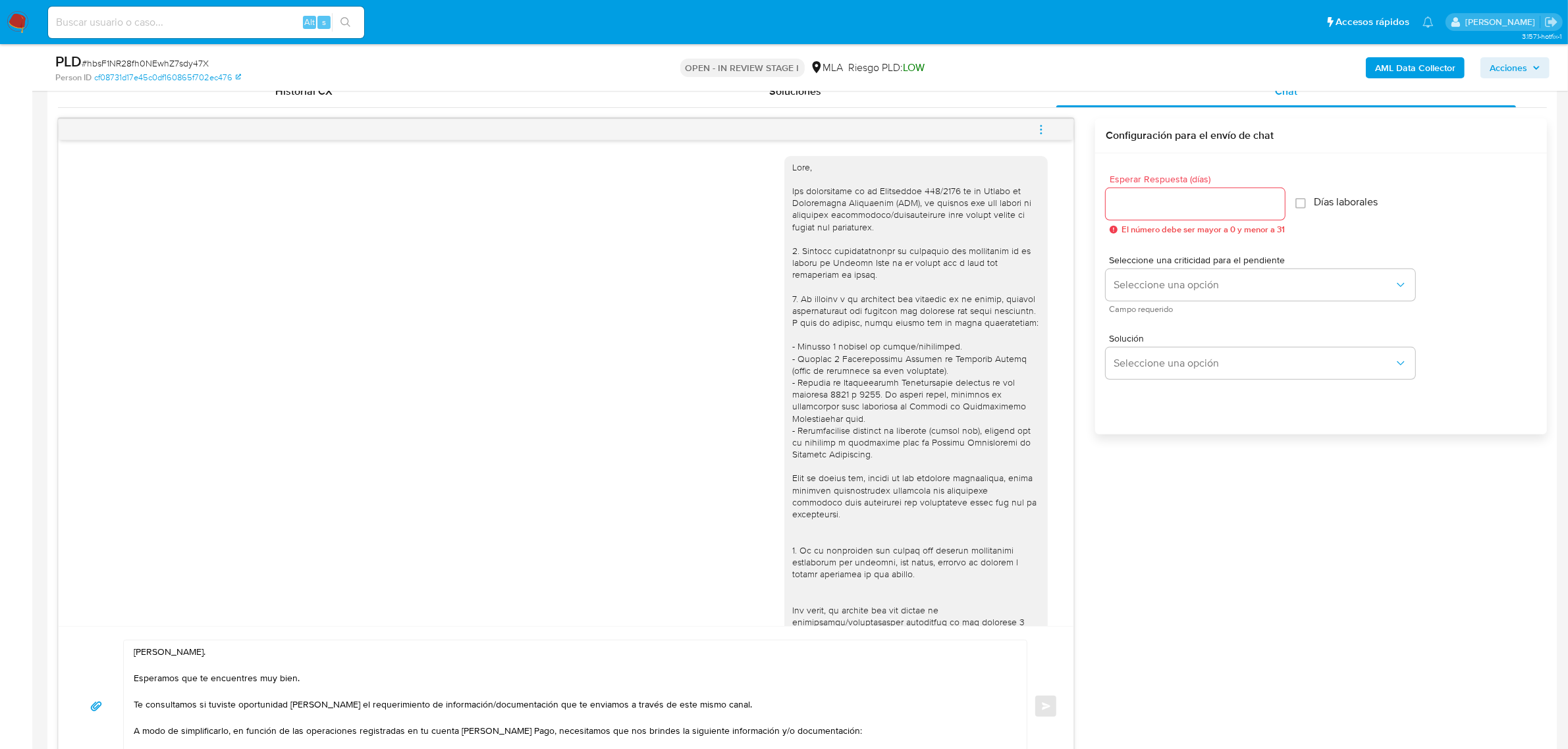
click at [854, 333] on div at bounding box center [916, 503] width 247 height 683
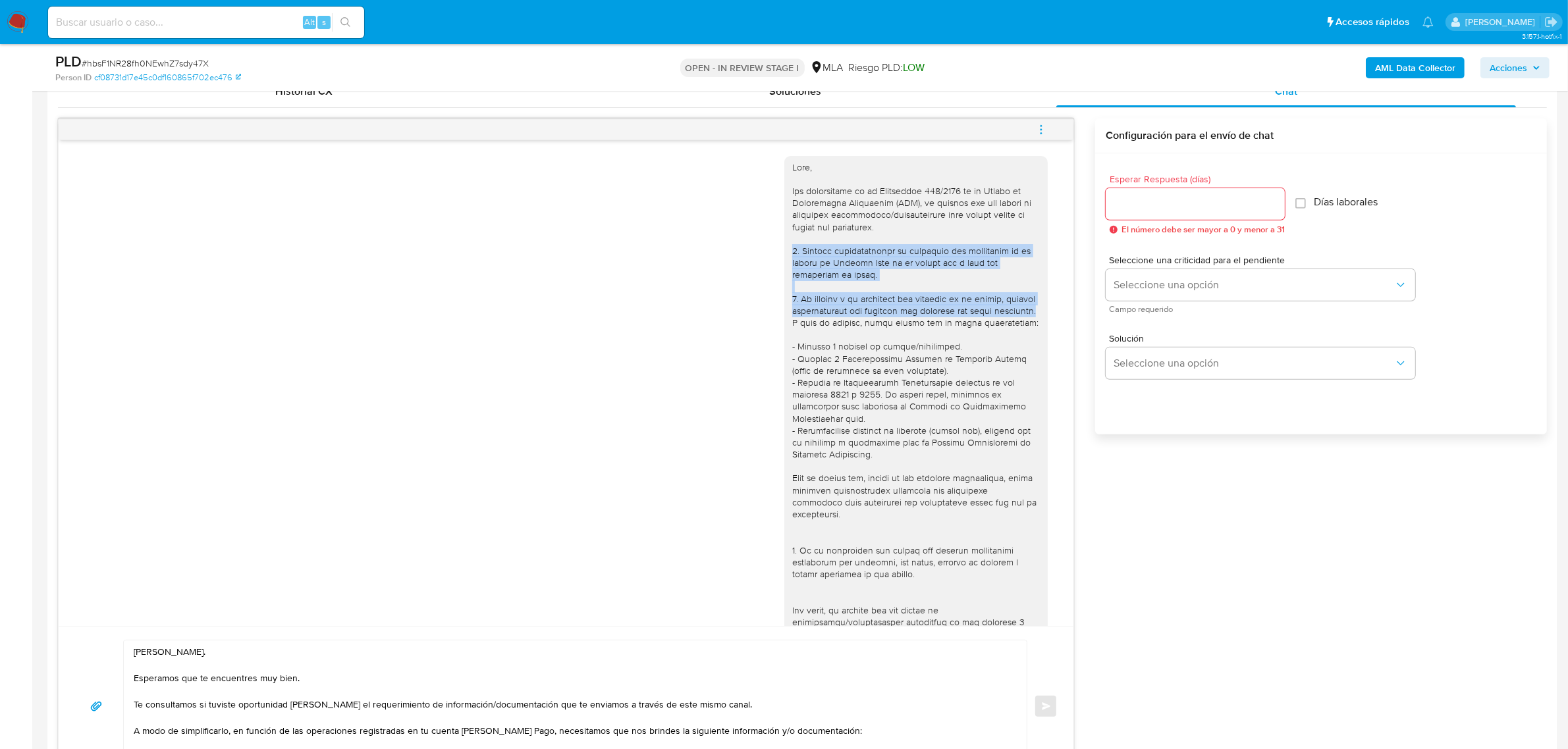
drag, startPoint x: 817, startPoint y: 324, endPoint x: 779, endPoint y: 253, distance: 80.5
click at [785, 253] on div at bounding box center [916, 503] width 263 height 693
copy div "1. Informa detalladamente la actividad que realizaste en tu cuenta de Mercado P…"
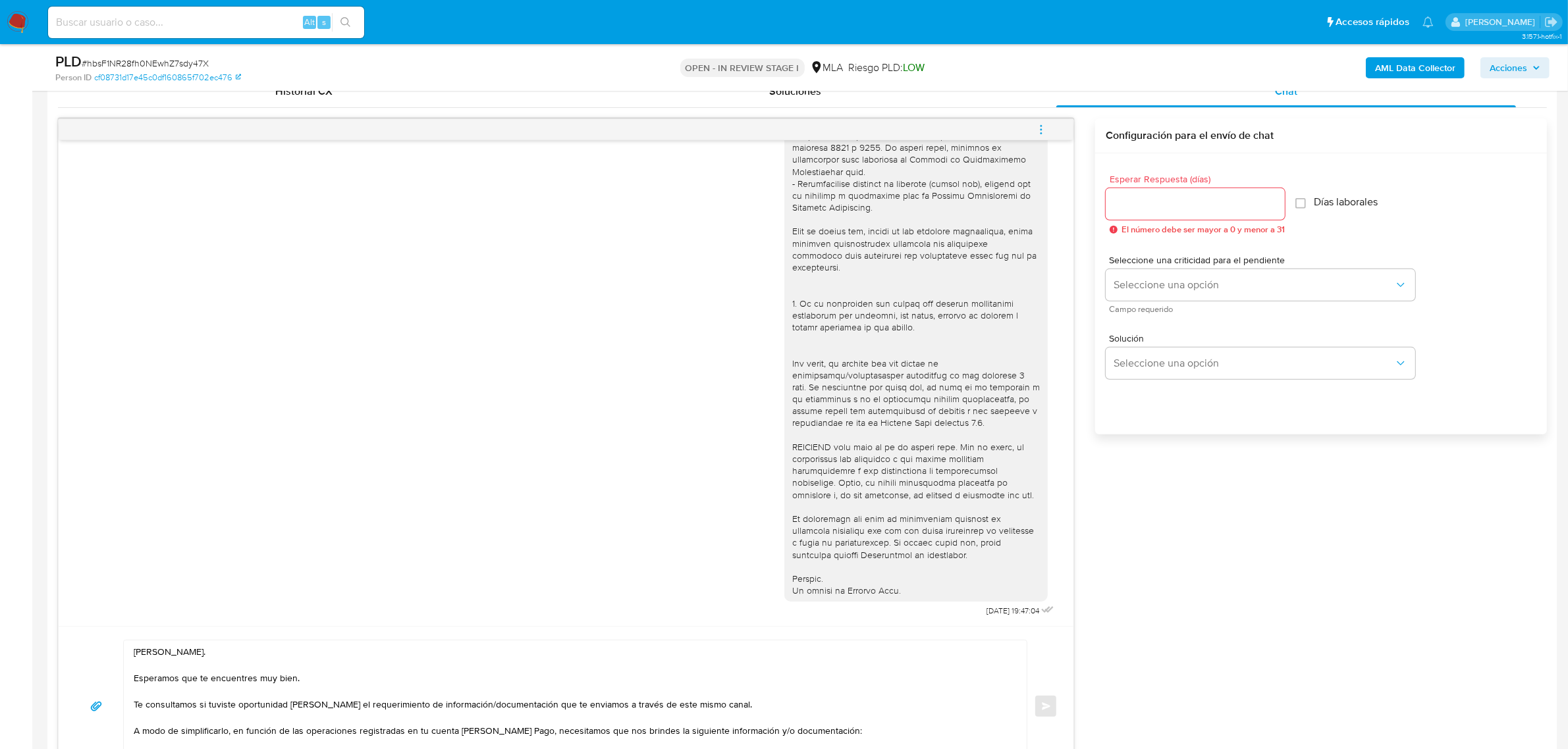
scroll to position [906, 0]
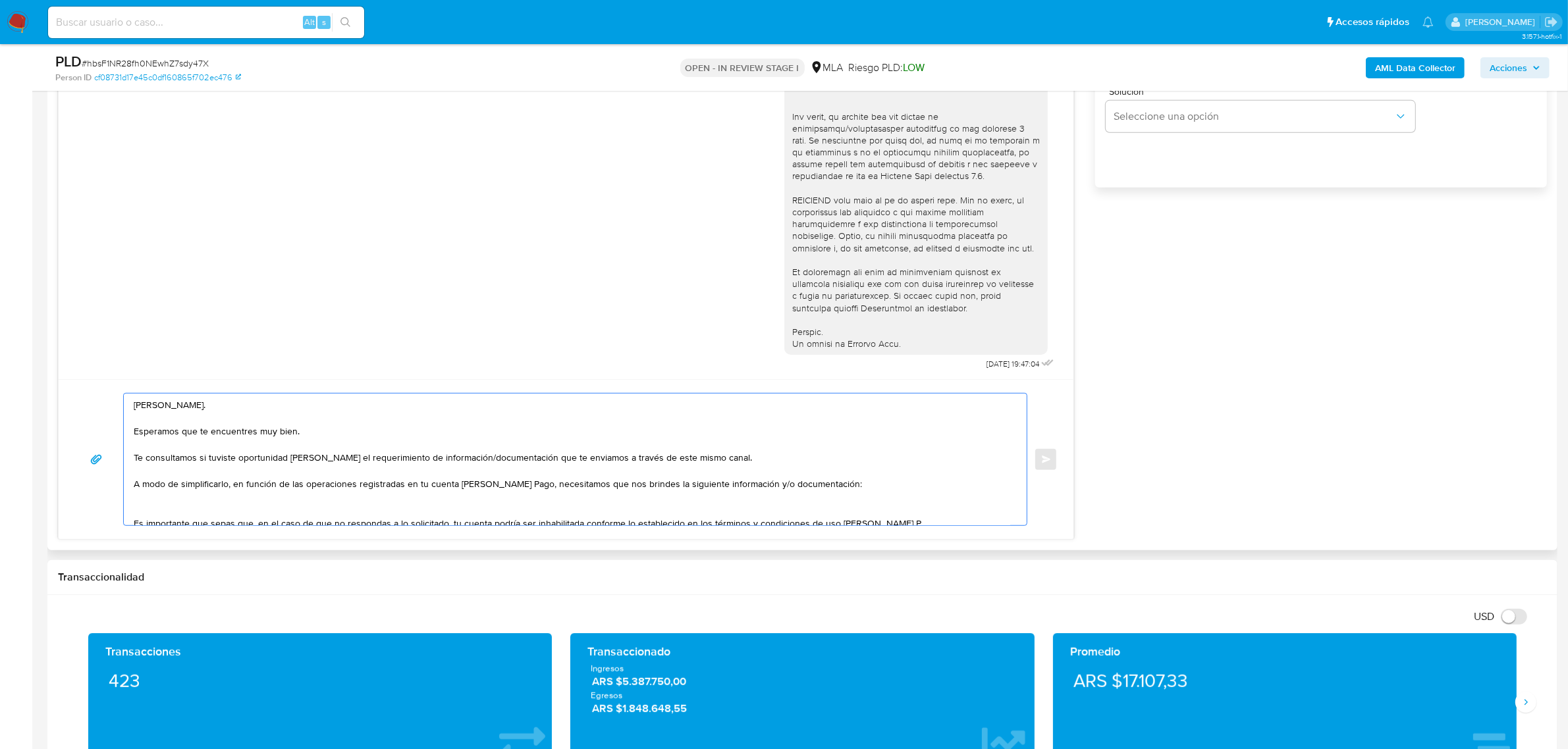
click at [188, 504] on textarea "Hola, Ingrid. Esperamos que te encuentres muy bien. Te consultamos si tuviste o…" at bounding box center [571, 459] width 876 height 132
paste textarea "1. Informa detalladamente la actividad que realizaste en tu cuenta de Mercado P…"
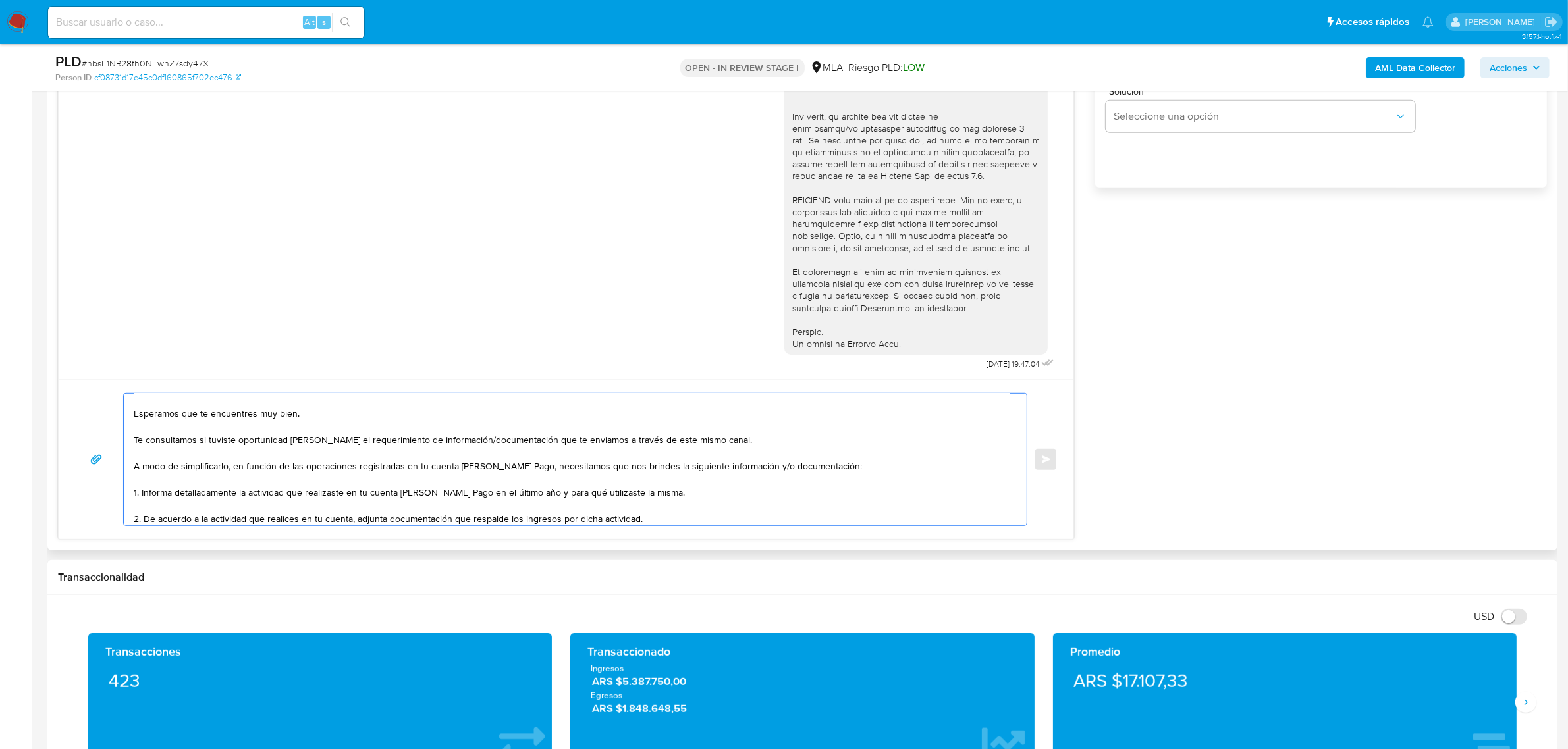
scroll to position [100, 0]
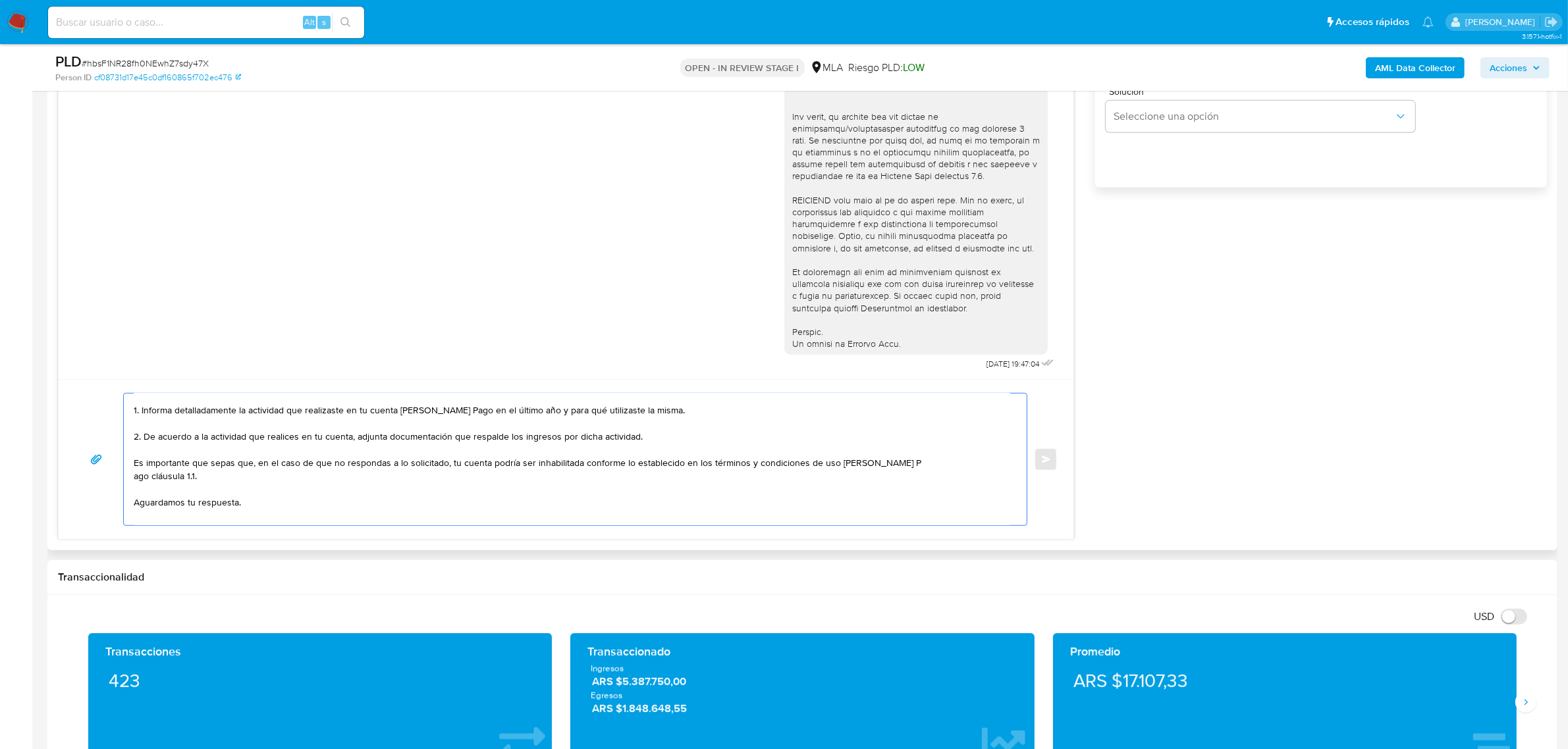
click at [178, 426] on textarea "Hola, Ingrid. Esperamos que te encuentres muy bien. Te consultamos si tuviste o…" at bounding box center [571, 459] width 876 height 132
click at [652, 442] on textarea "Hola, Ingrid. Esperamos que te encuentres muy bien. Te consultamos si tuviste o…" at bounding box center [571, 459] width 876 height 132
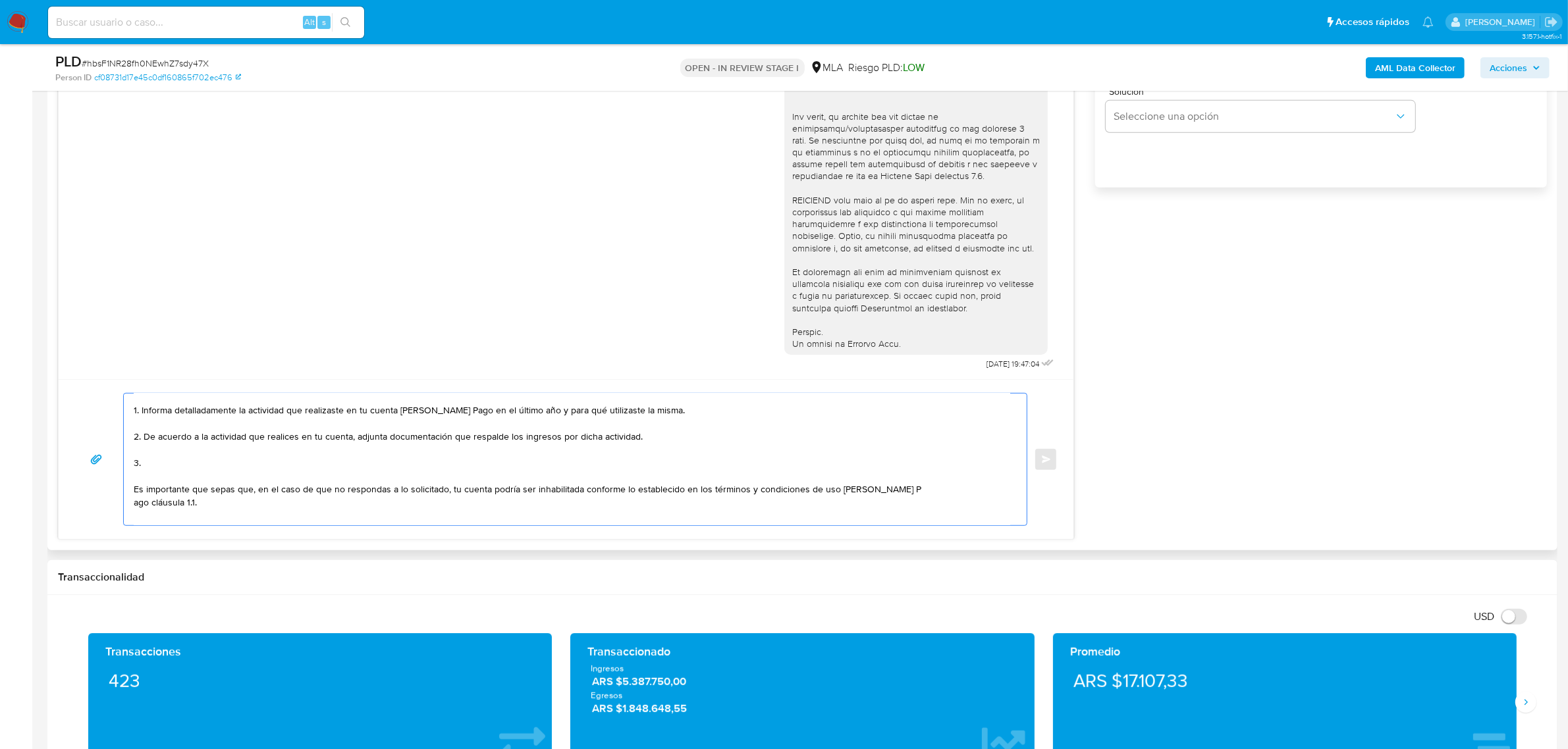
click at [172, 463] on textarea "Hola, Ingrid. Esperamos que te encuentres muy bien. Te consultamos si tuviste o…" at bounding box center [571, 459] width 876 height 132
paste textarea "Detalle del motivo económico de las operaciones cursadas con las siguientes con…"
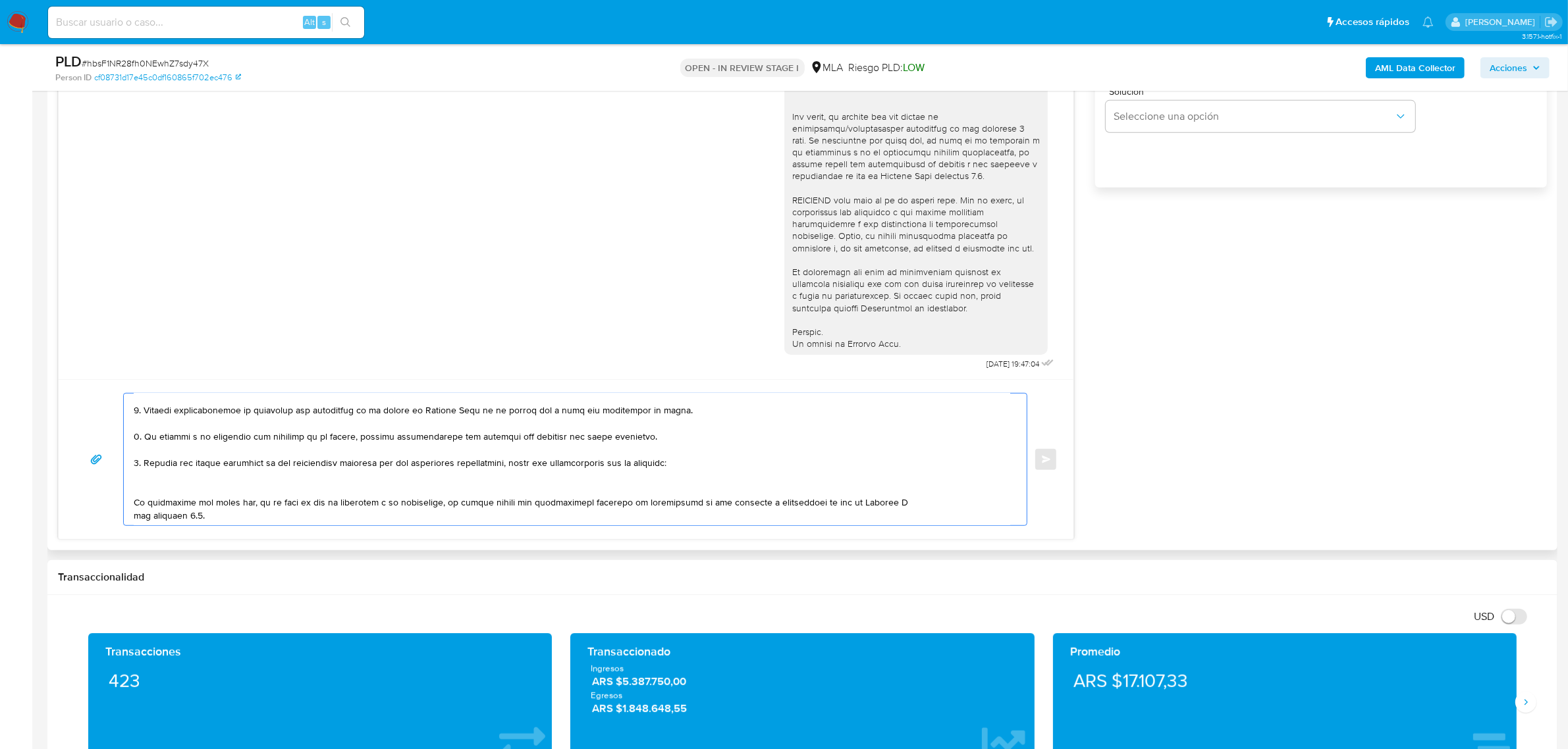
click at [657, 436] on textarea at bounding box center [571, 459] width 876 height 132
click at [523, 439] on textarea at bounding box center [571, 459] width 876 height 132
click at [706, 466] on textarea at bounding box center [571, 459] width 876 height 132
click at [490, 494] on textarea at bounding box center [571, 459] width 876 height 132
paste textarea "Lovatto Lysandro Nelson - CUIT 20345446827 (SIN ACTIVIDAD), a quien le envía 9 …"
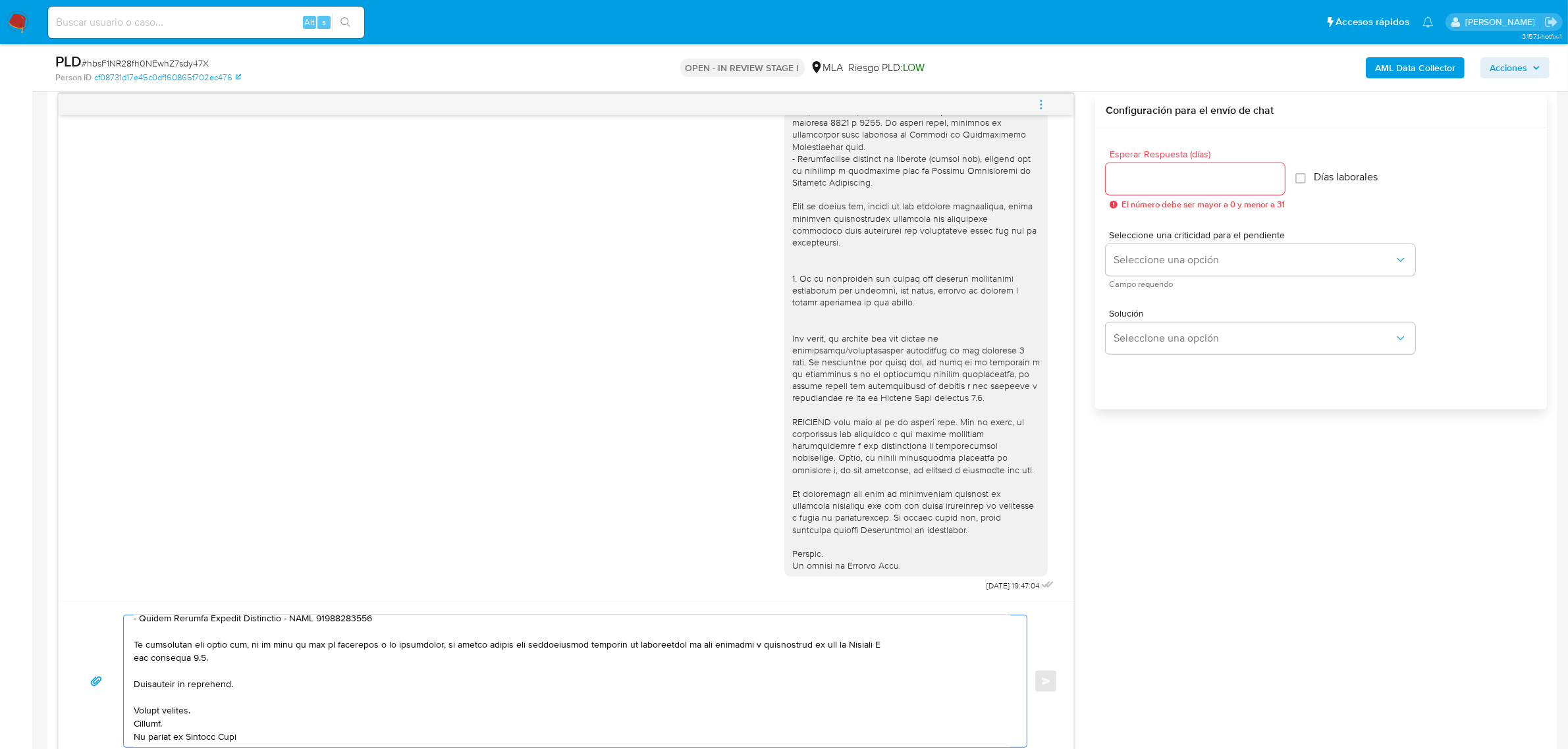
scroll to position [577, 0]
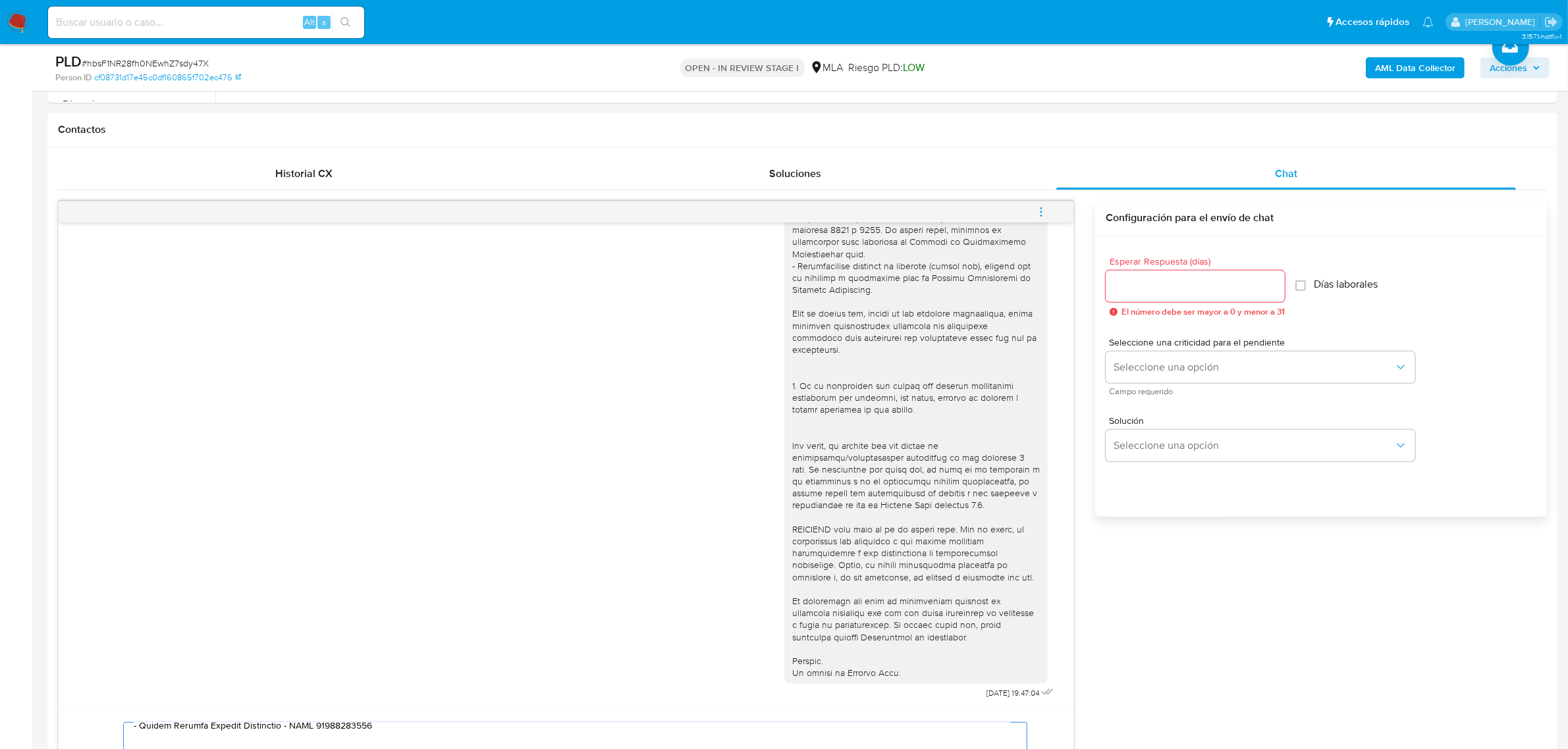
type textarea "Hola, Ingrid. Esperamos que te encuentres muy bien. Te consultamos si tuviste o…"
click at [1140, 291] on input "Esperar Respuesta (días)" at bounding box center [1196, 287] width 179 height 17
type input "2"
click at [1127, 363] on span "Seleccione una opción" at bounding box center [1254, 367] width 280 height 13
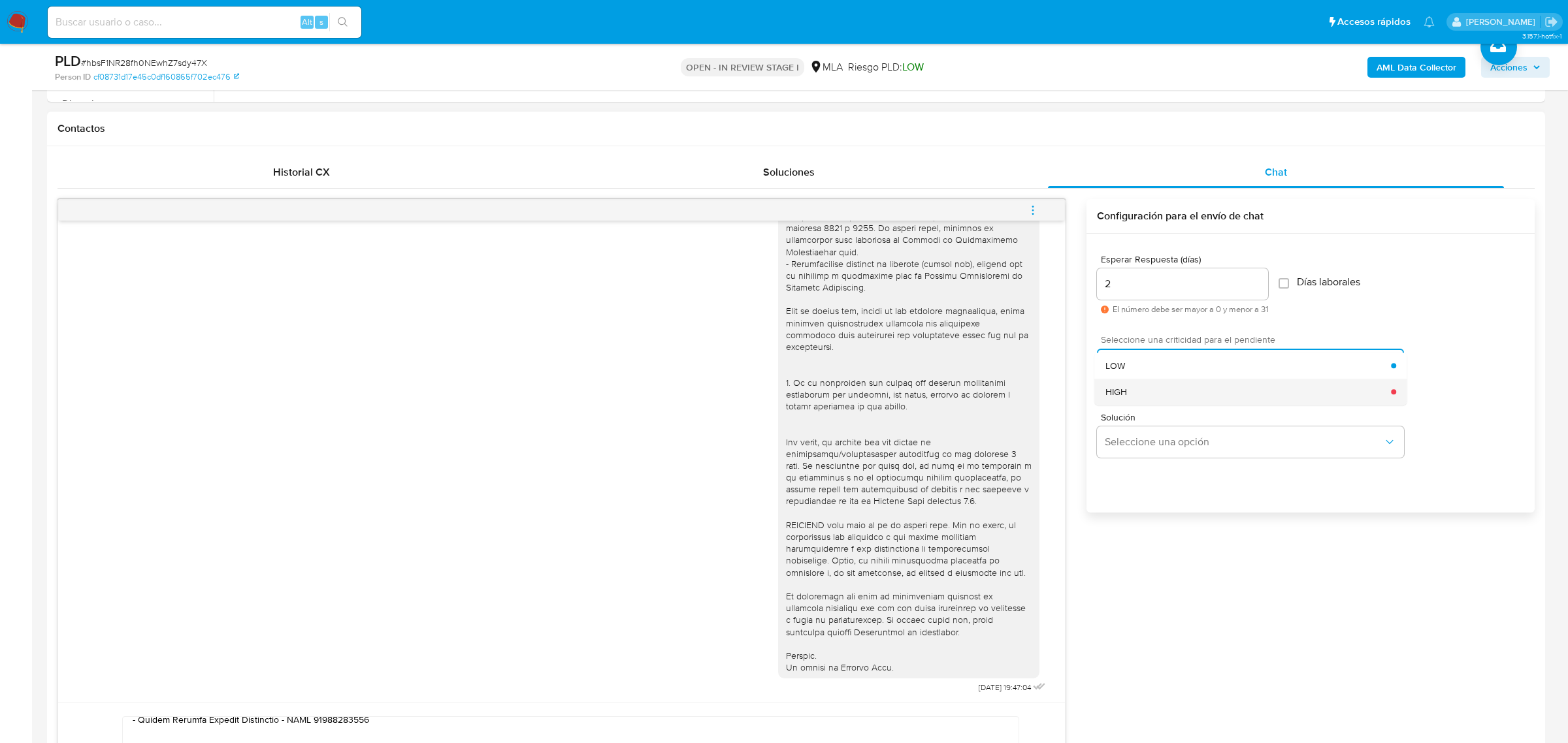
click at [1164, 387] on div "HIGH" at bounding box center [1247, 392] width 286 height 26
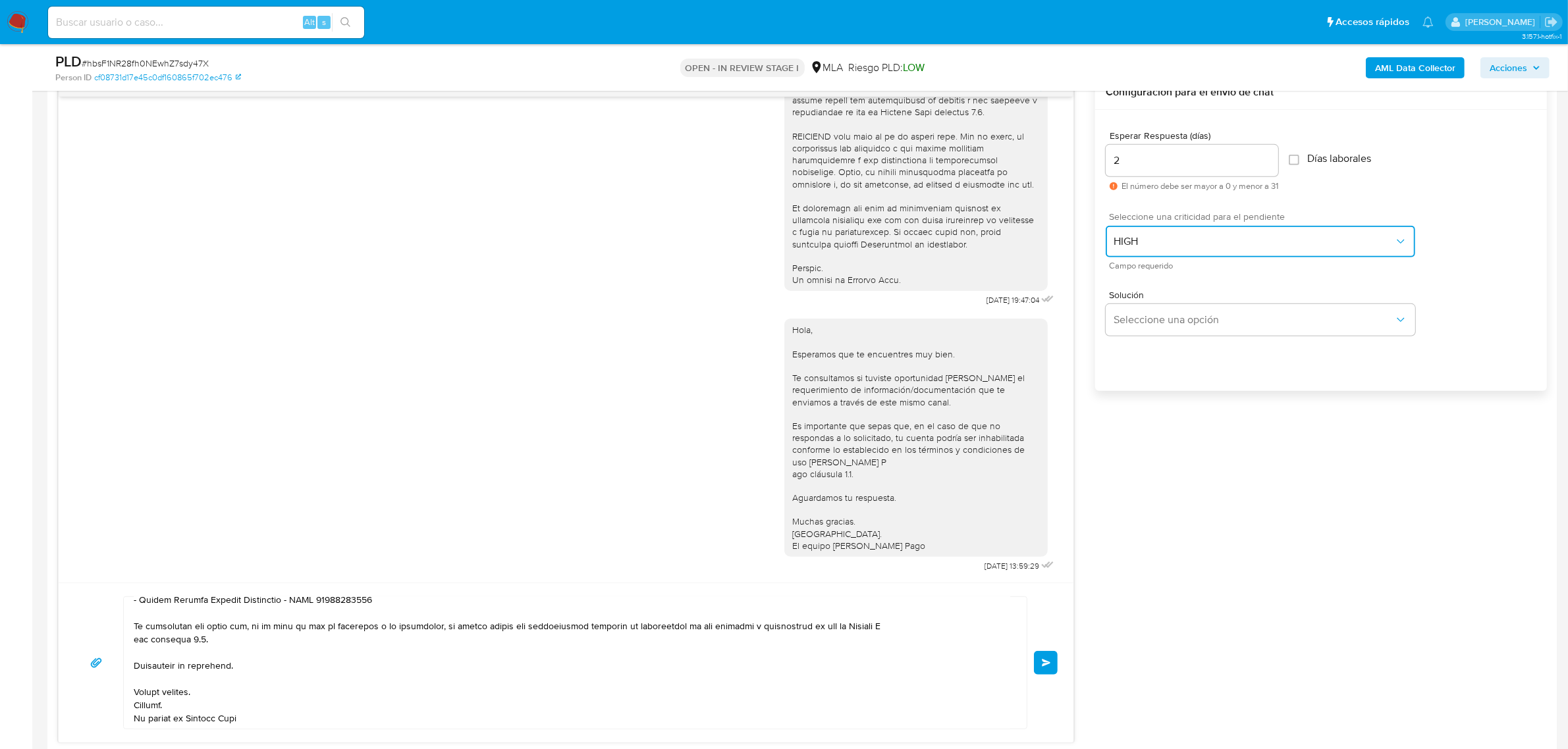
scroll to position [906, 0]
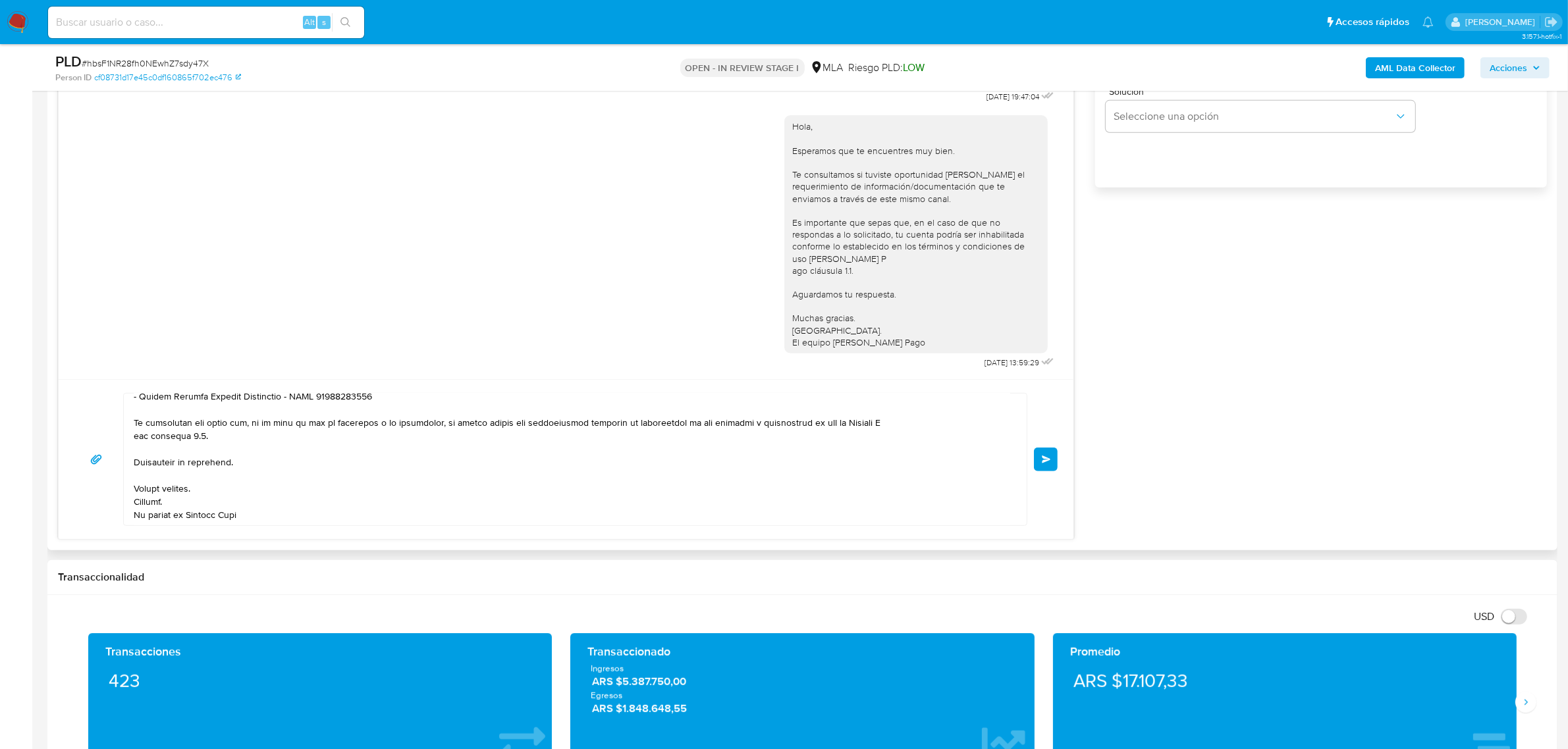
click at [1035, 462] on button "Enviar" at bounding box center [1045, 459] width 24 height 24
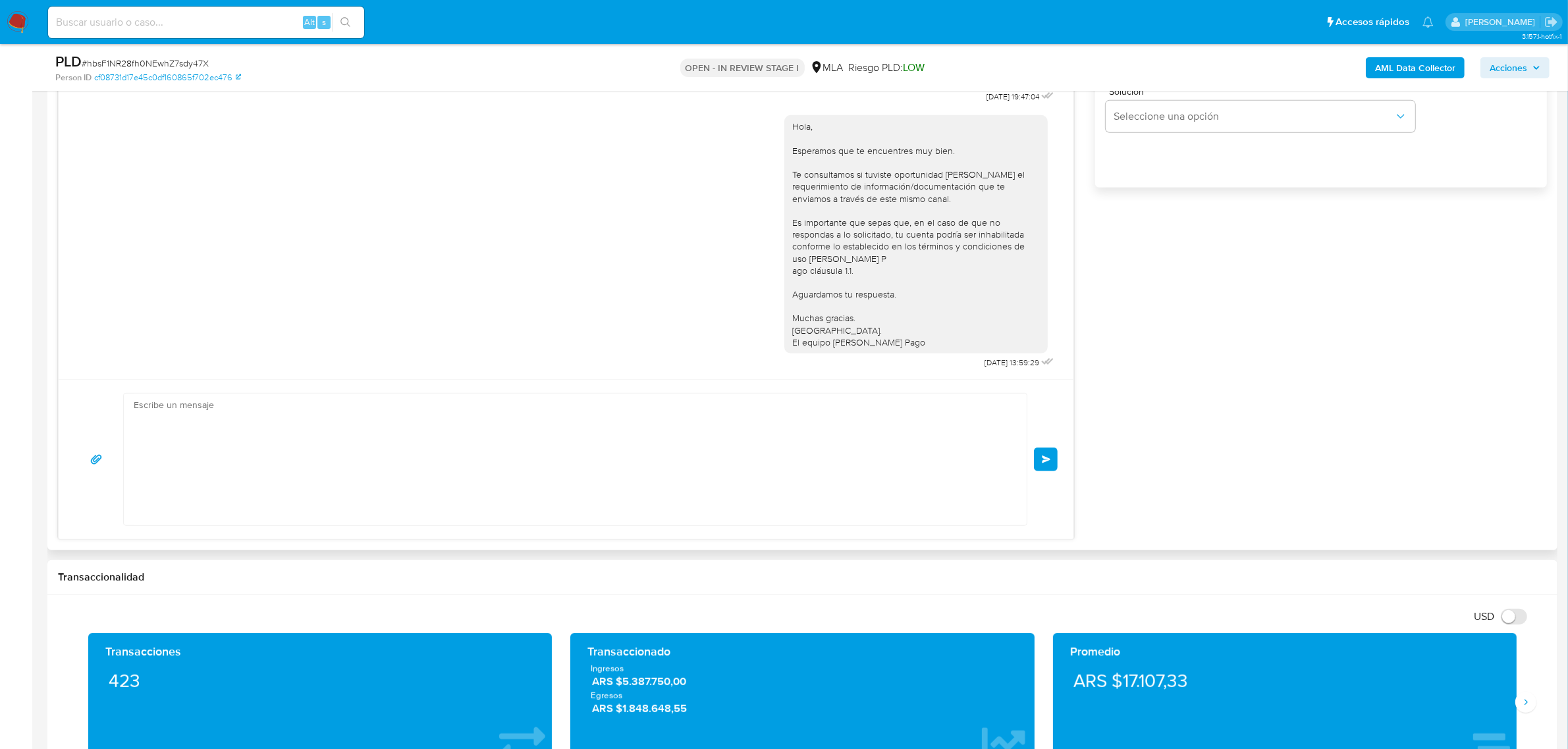
scroll to position [1034, 0]
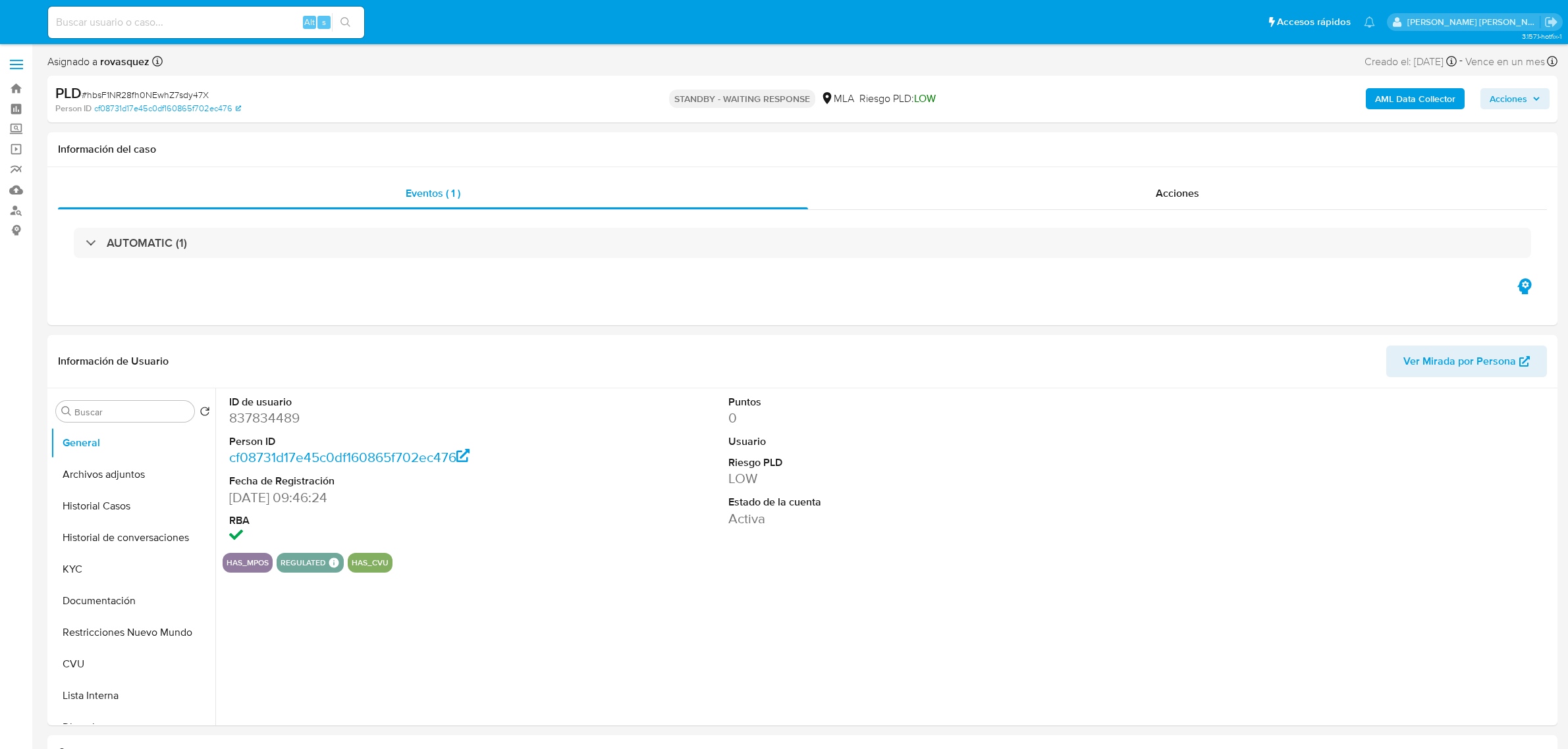
select select "10"
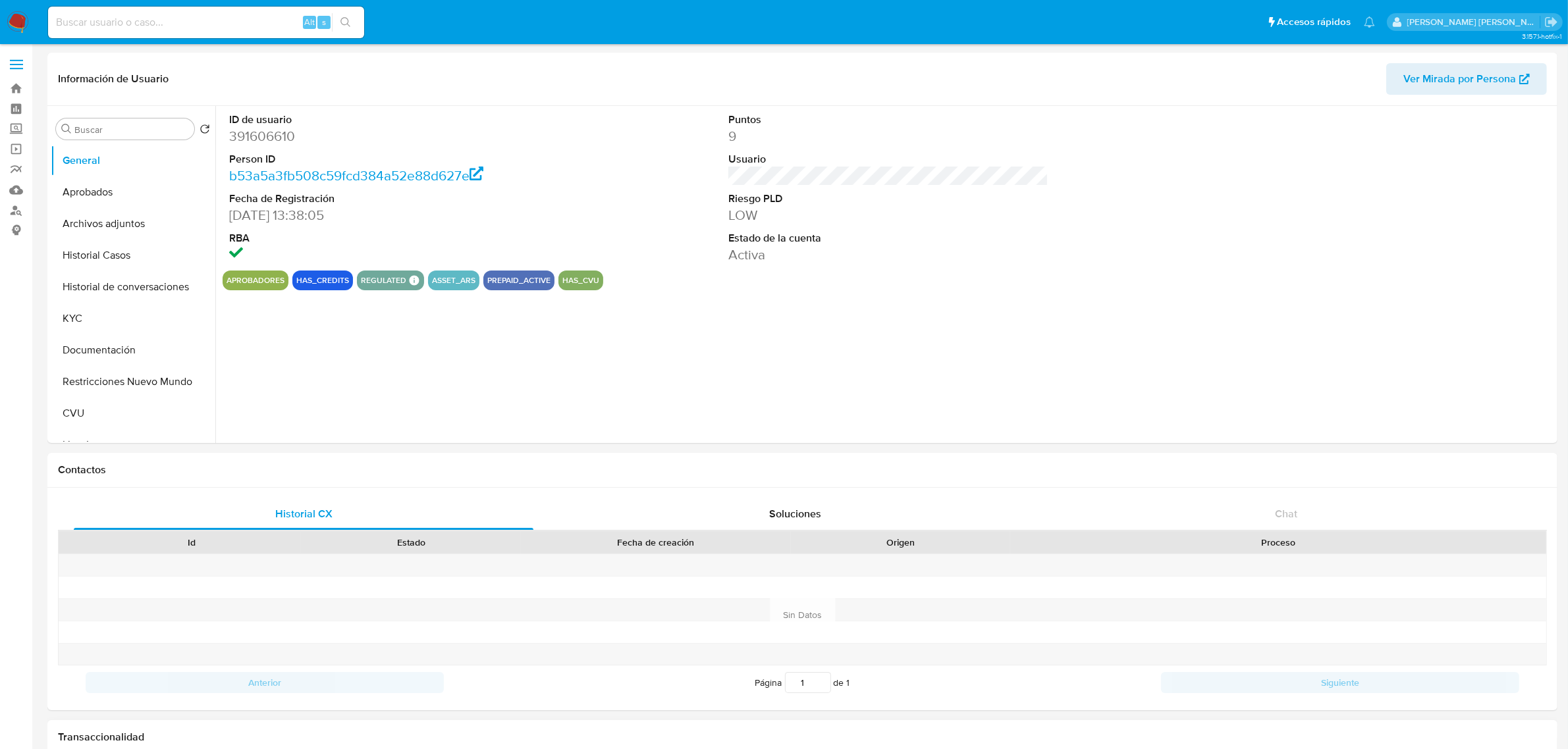
select select "10"
click at [684, 348] on div "ID de usuario 391606610 Person ID b53a5a3fb508c59fcd384a52e88d627e Fecha de Reg…" at bounding box center [884, 274] width 1339 height 337
click at [89, 194] on button "Aprobados" at bounding box center [127, 192] width 154 height 31
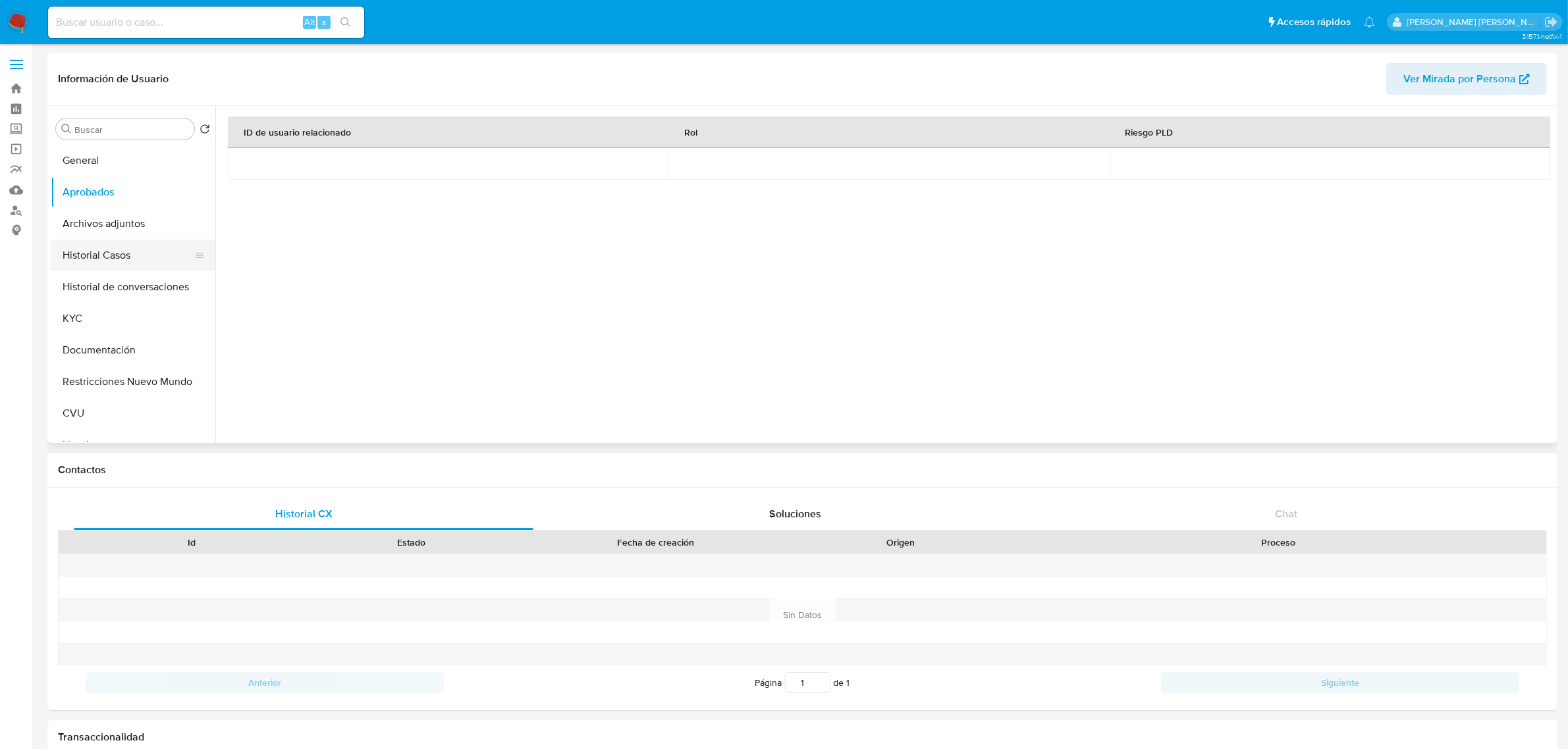
click at [109, 260] on button "Historial Casos" at bounding box center [127, 255] width 154 height 31
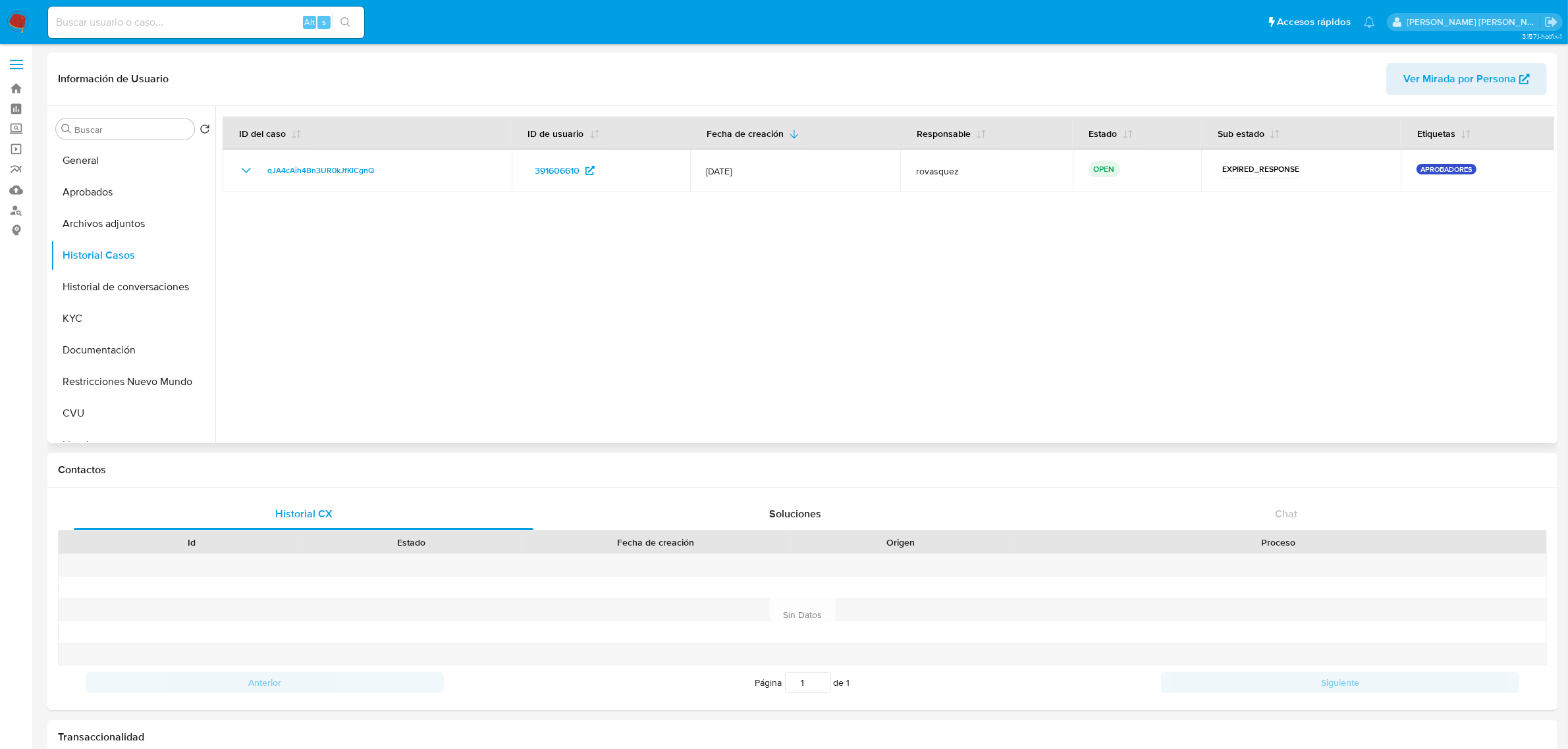
click at [403, 305] on div at bounding box center [884, 274] width 1339 height 337
click at [542, 275] on div at bounding box center [884, 274] width 1339 height 337
click at [88, 322] on button "KYC" at bounding box center [127, 319] width 154 height 31
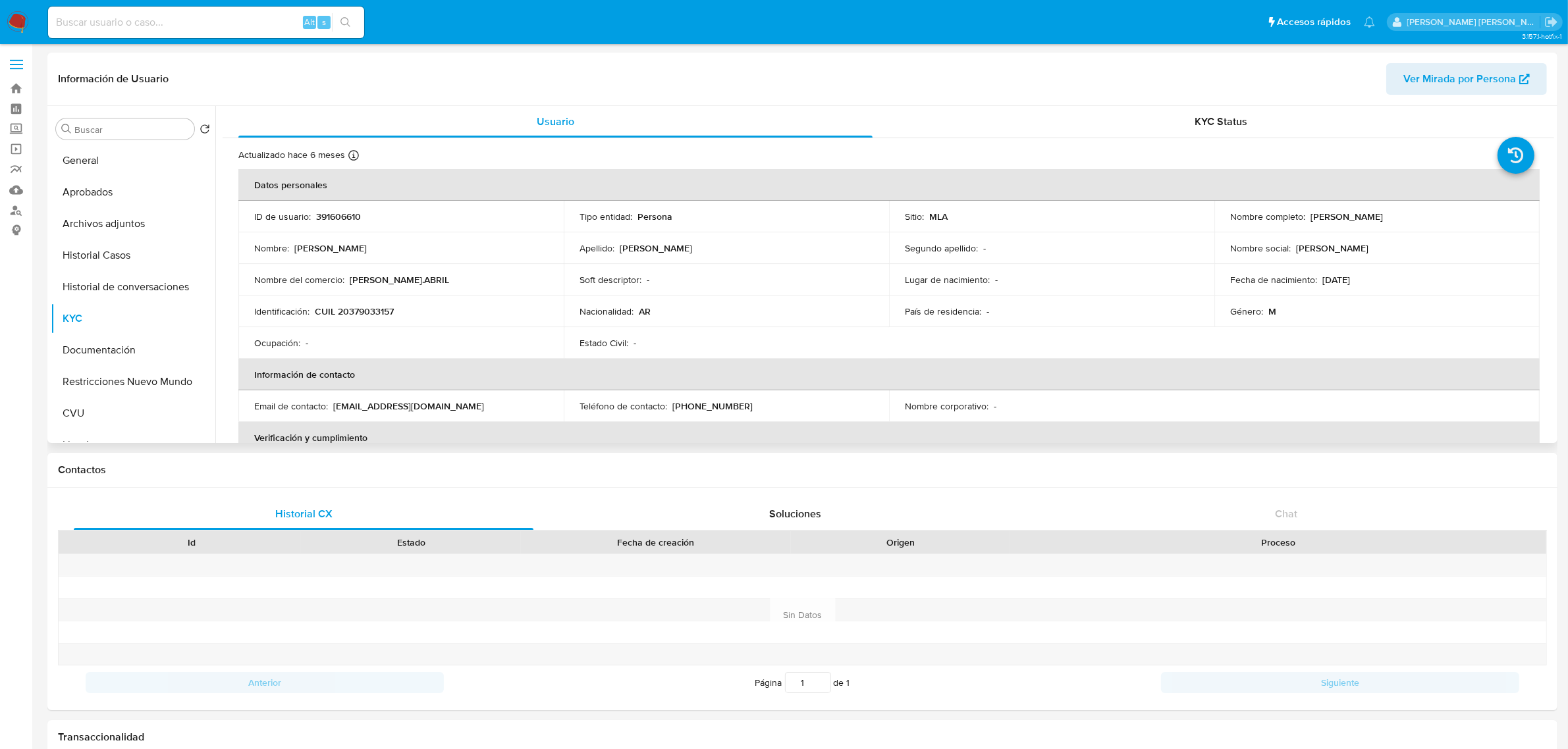
click at [362, 313] on p "CUIL 20379033157" at bounding box center [354, 312] width 79 height 12
copy p "20379033157"
drag, startPoint x: 1308, startPoint y: 214, endPoint x: 1460, endPoint y: 216, distance: 152.0
click at [1460, 216] on div "Nombre completo : Jonatan Sebastian Fernandez" at bounding box center [1376, 217] width 294 height 12
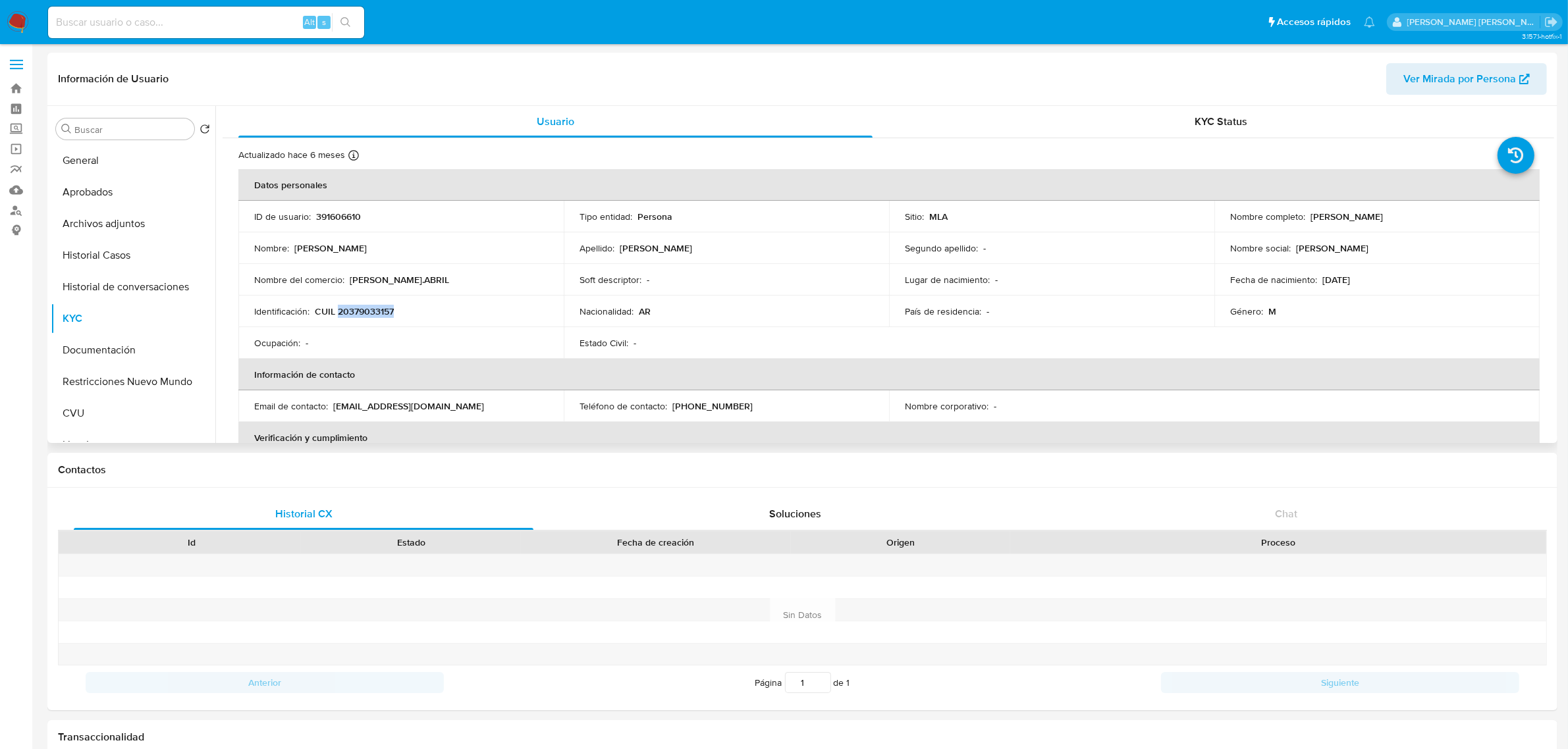
copy p "Jonatan Sebastian Fernandez"
drag, startPoint x: 349, startPoint y: 282, endPoint x: 403, endPoint y: 282, distance: 54.0
click at [403, 282] on p "CHLOE.ABRIL" at bounding box center [399, 280] width 99 height 12
copy p "CHLOE.ABRIL"
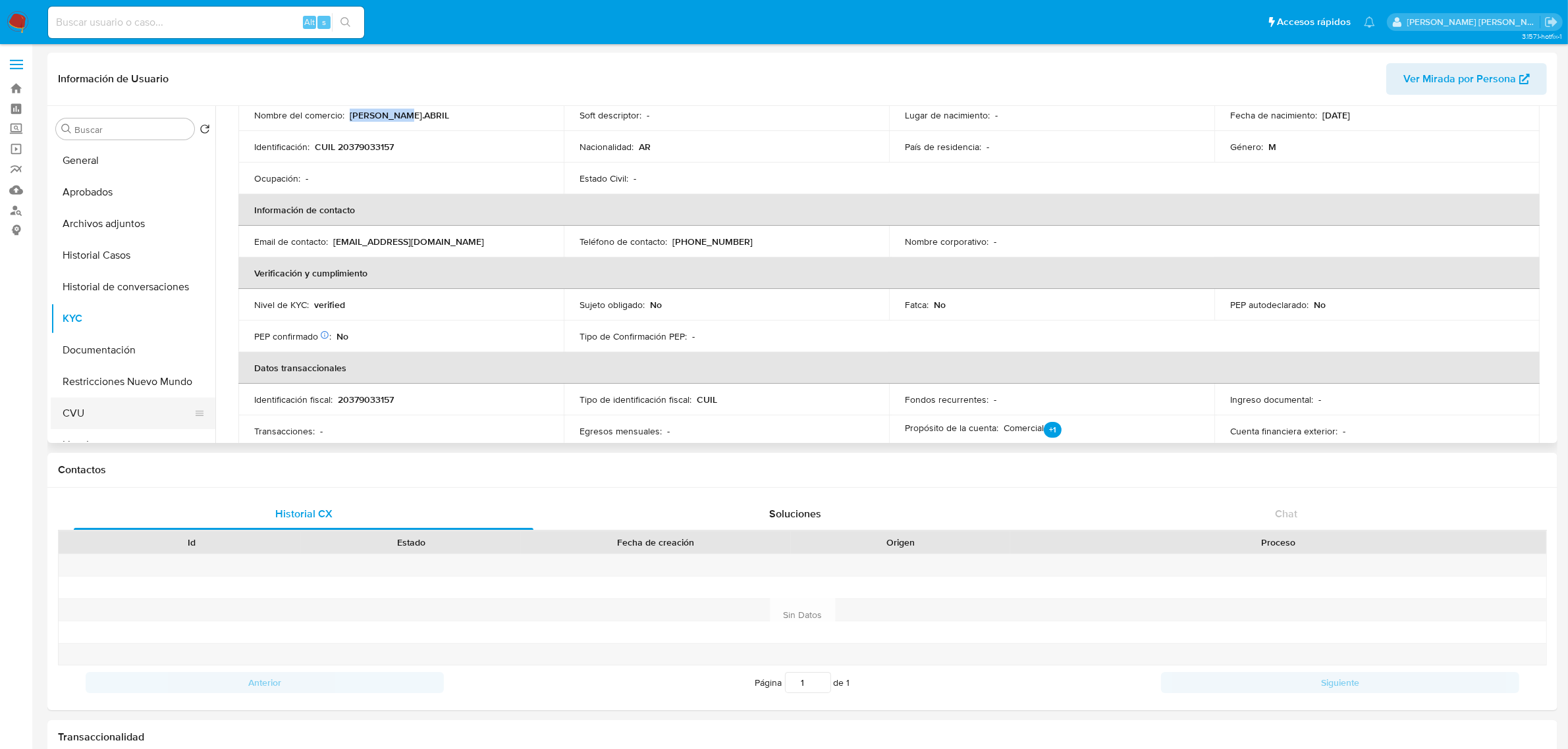
click at [84, 420] on button "CVU" at bounding box center [127, 414] width 154 height 31
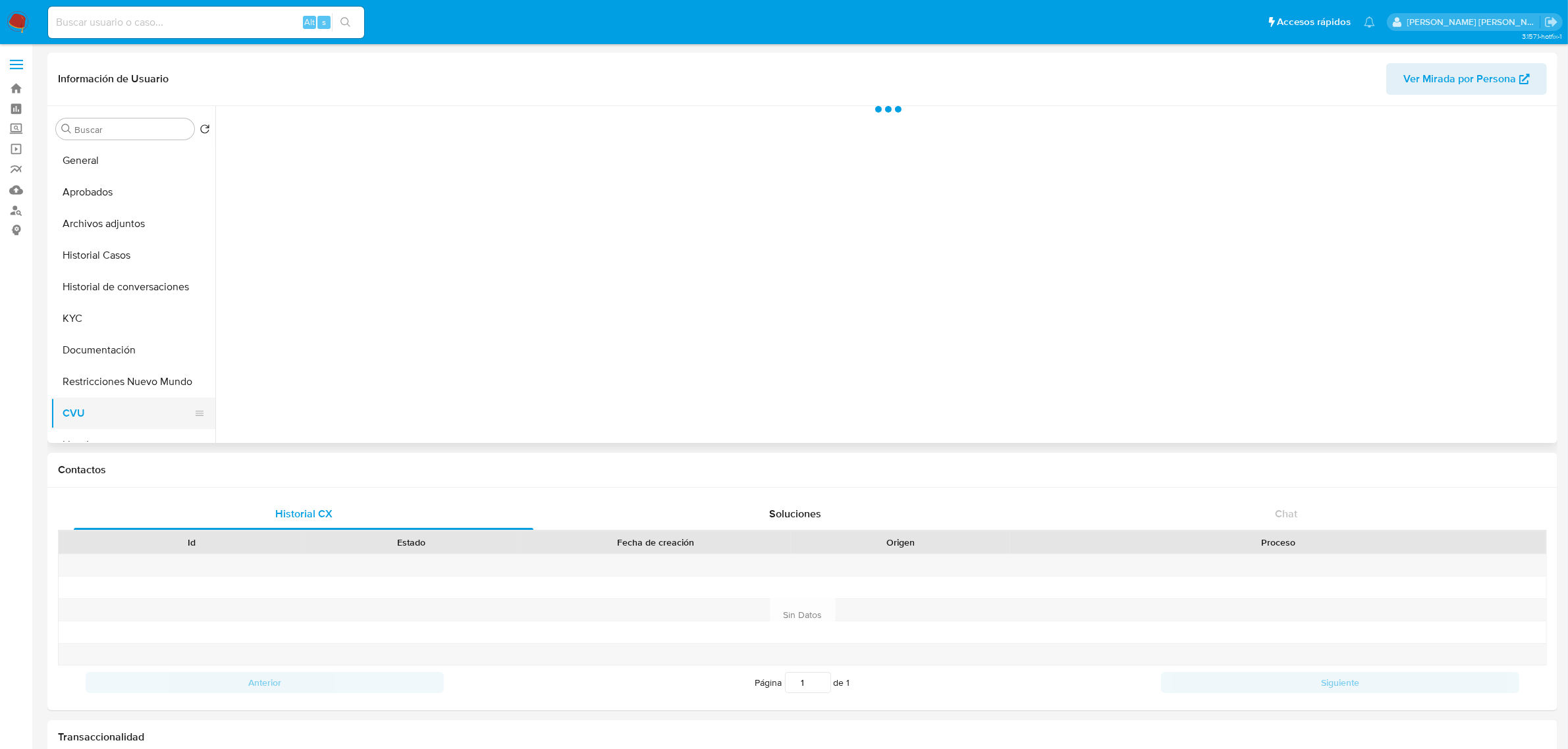
scroll to position [0, 0]
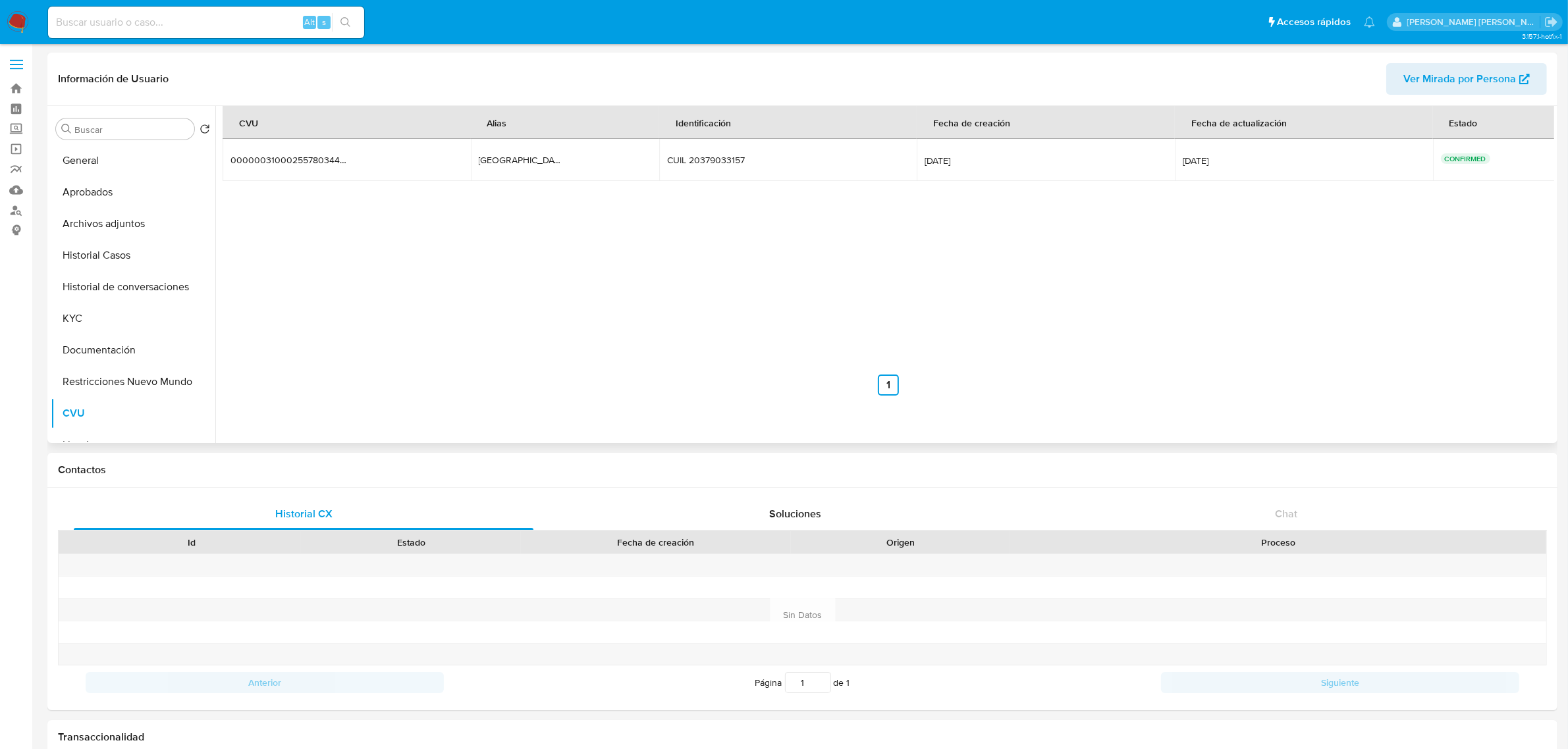
drag, startPoint x: 544, startPoint y: 162, endPoint x: 484, endPoint y: 161, distance: 60.0
click at [484, 161] on td "argentina.168 argentina.168" at bounding box center [565, 160] width 188 height 42
click at [105, 313] on button "KYC" at bounding box center [127, 319] width 154 height 31
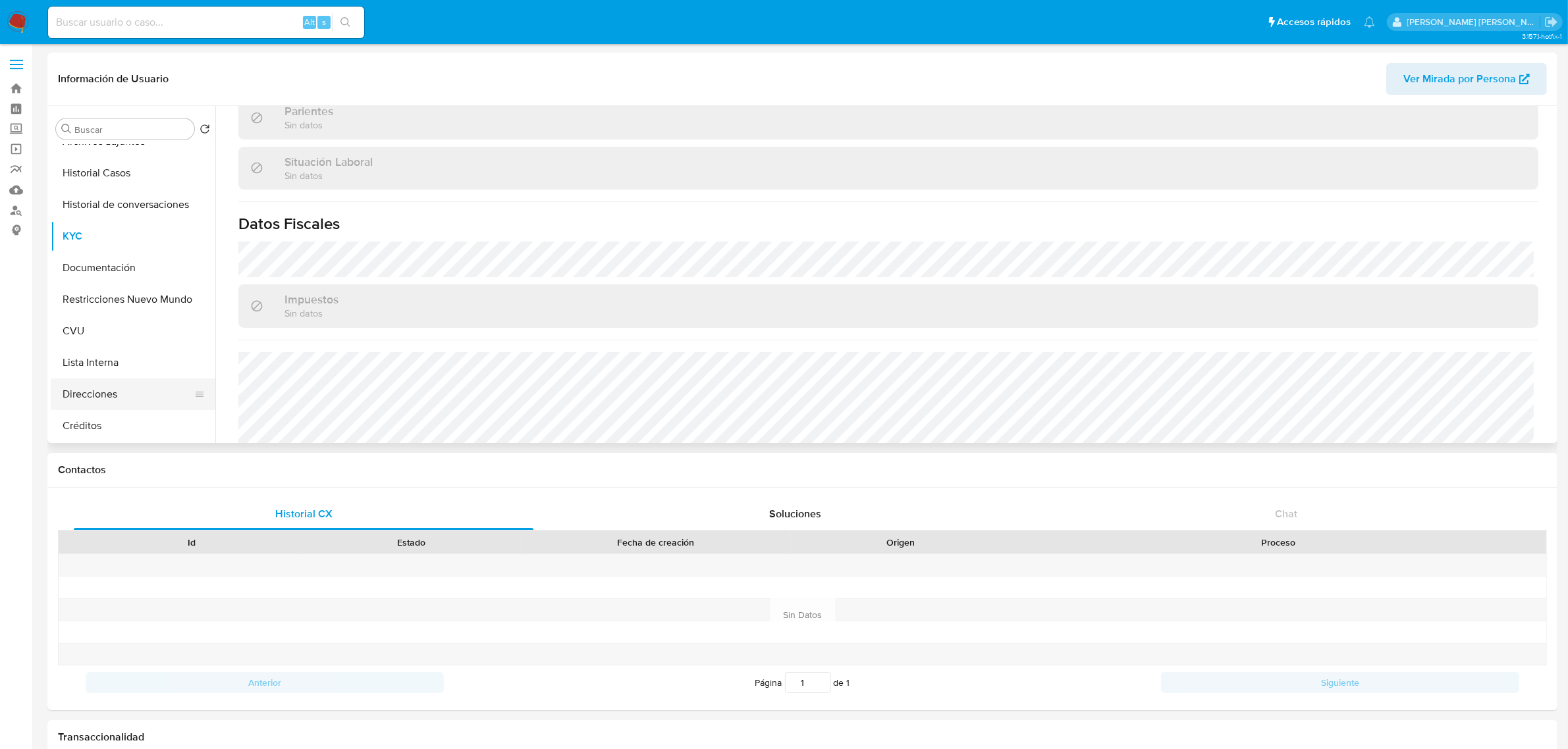
scroll to position [165, 0]
click at [130, 317] on button "Direcciones" at bounding box center [127, 312] width 154 height 31
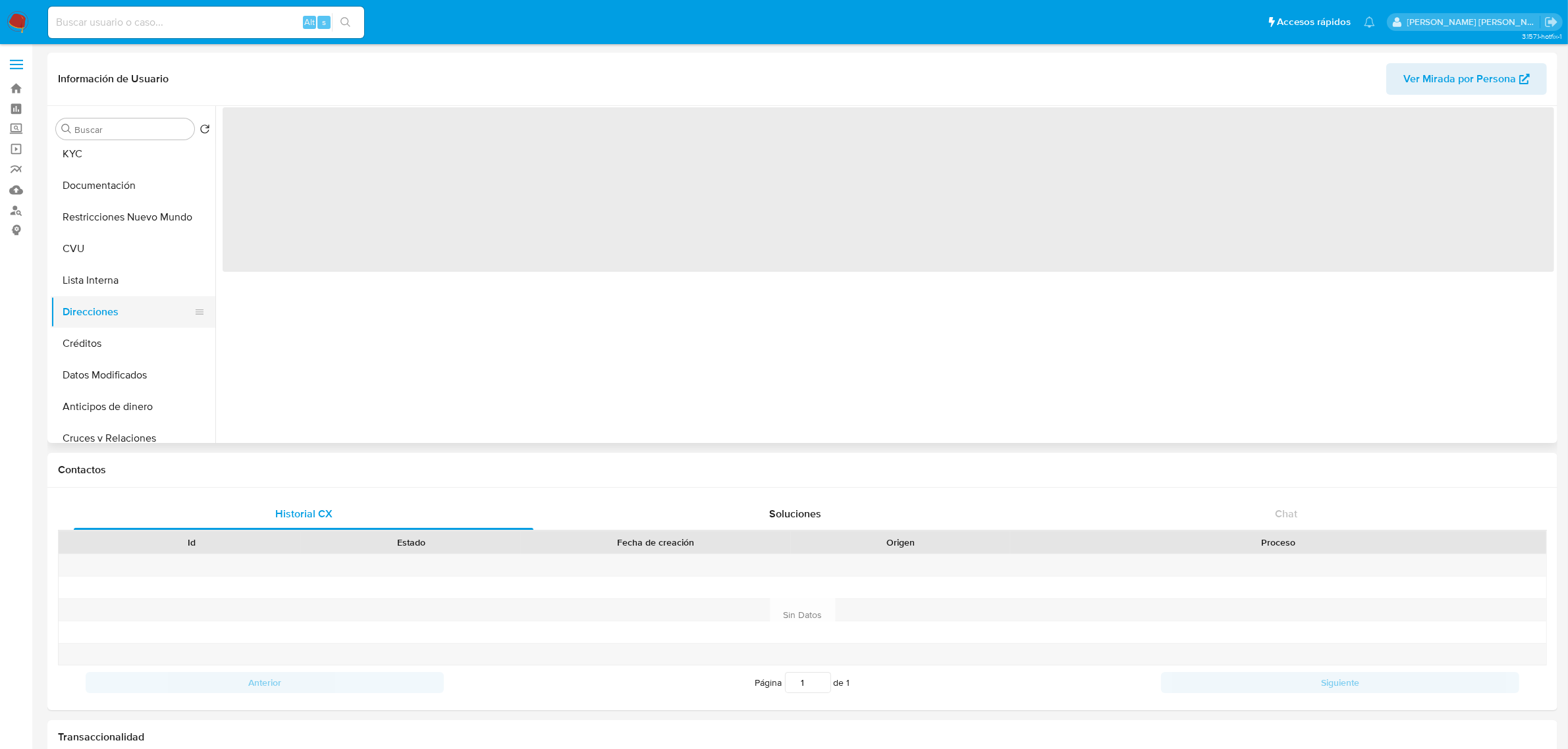
scroll to position [0, 0]
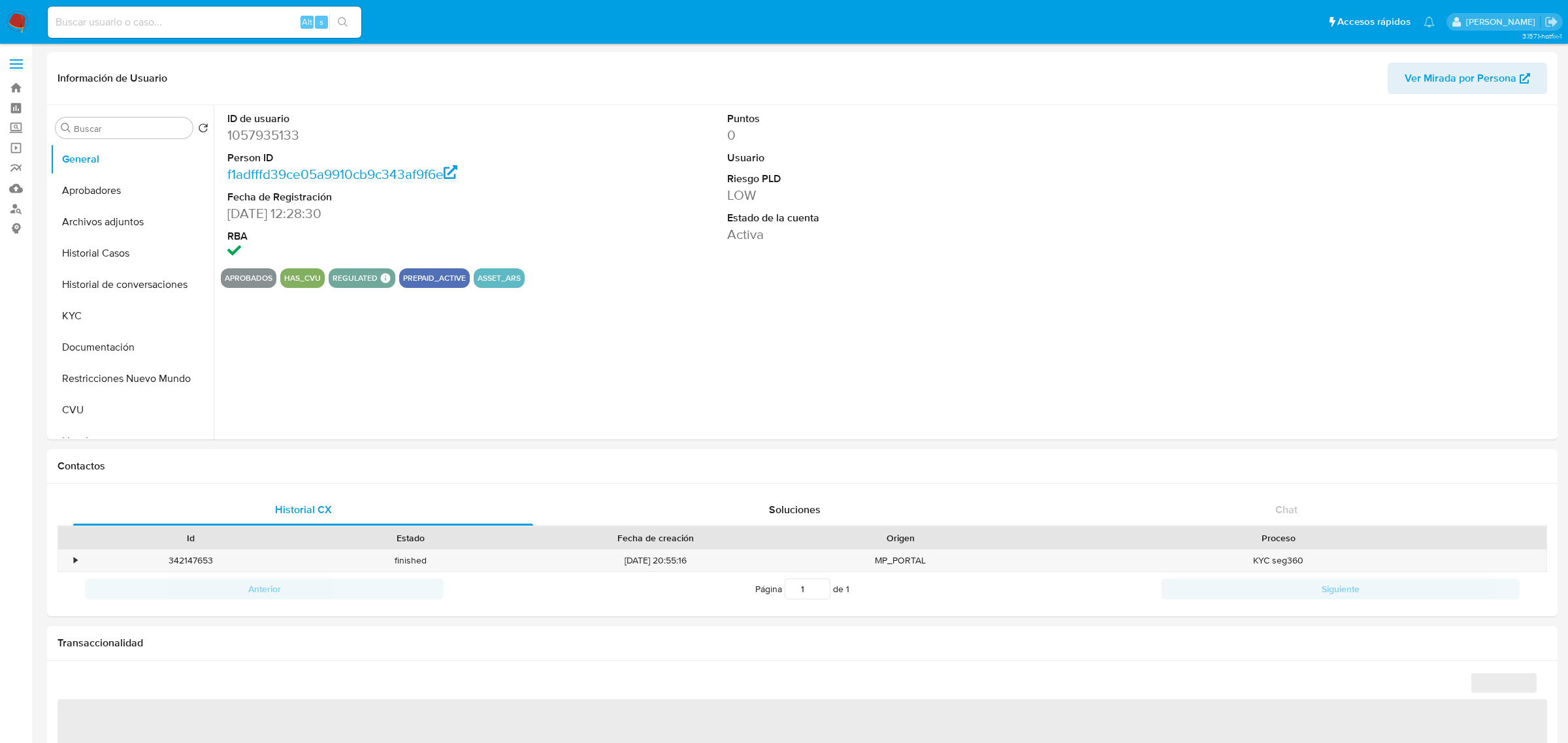
select select "10"
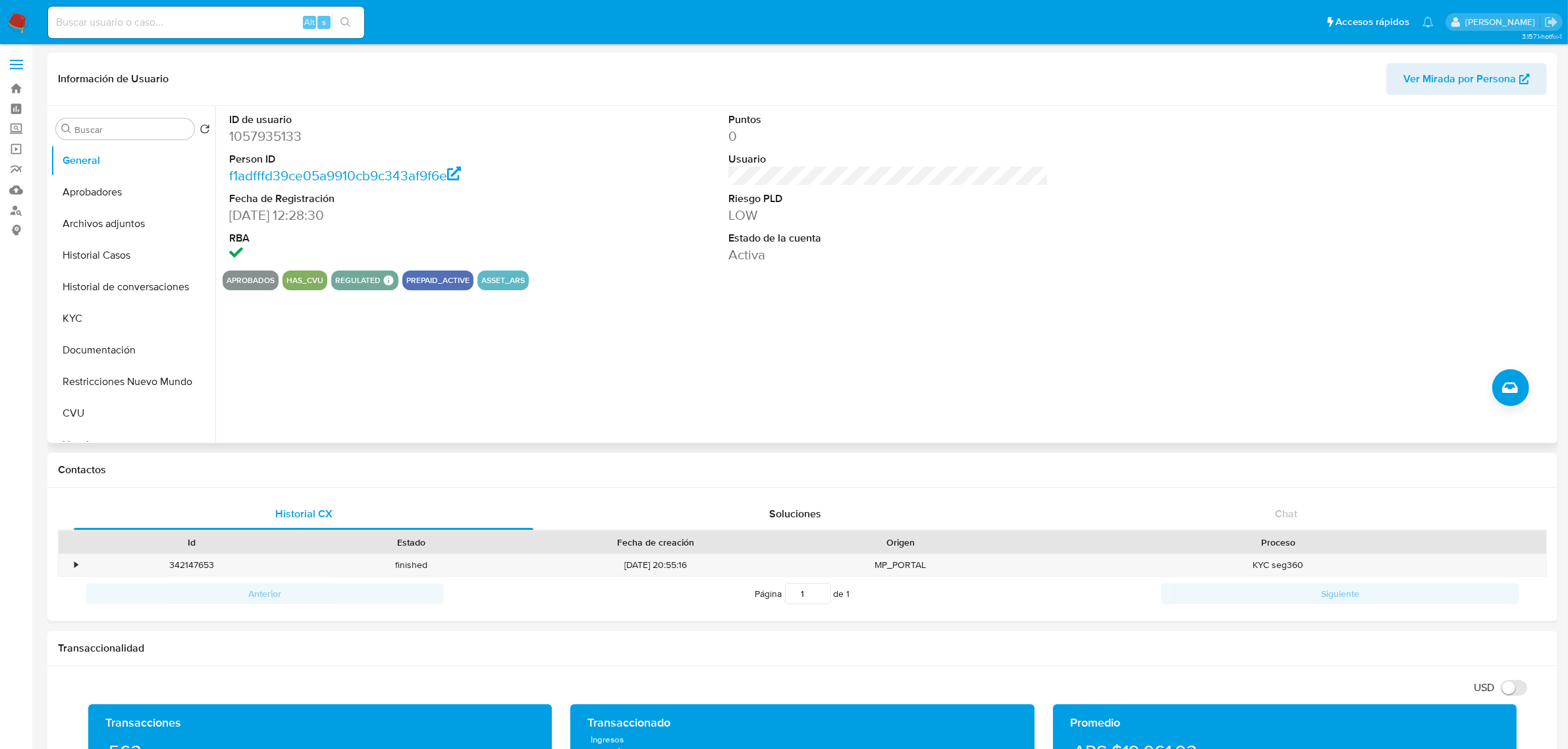
drag, startPoint x: 105, startPoint y: 253, endPoint x: 524, endPoint y: 212, distance: 421.0
click at [105, 253] on button "Historial Casos" at bounding box center [132, 255] width 165 height 31
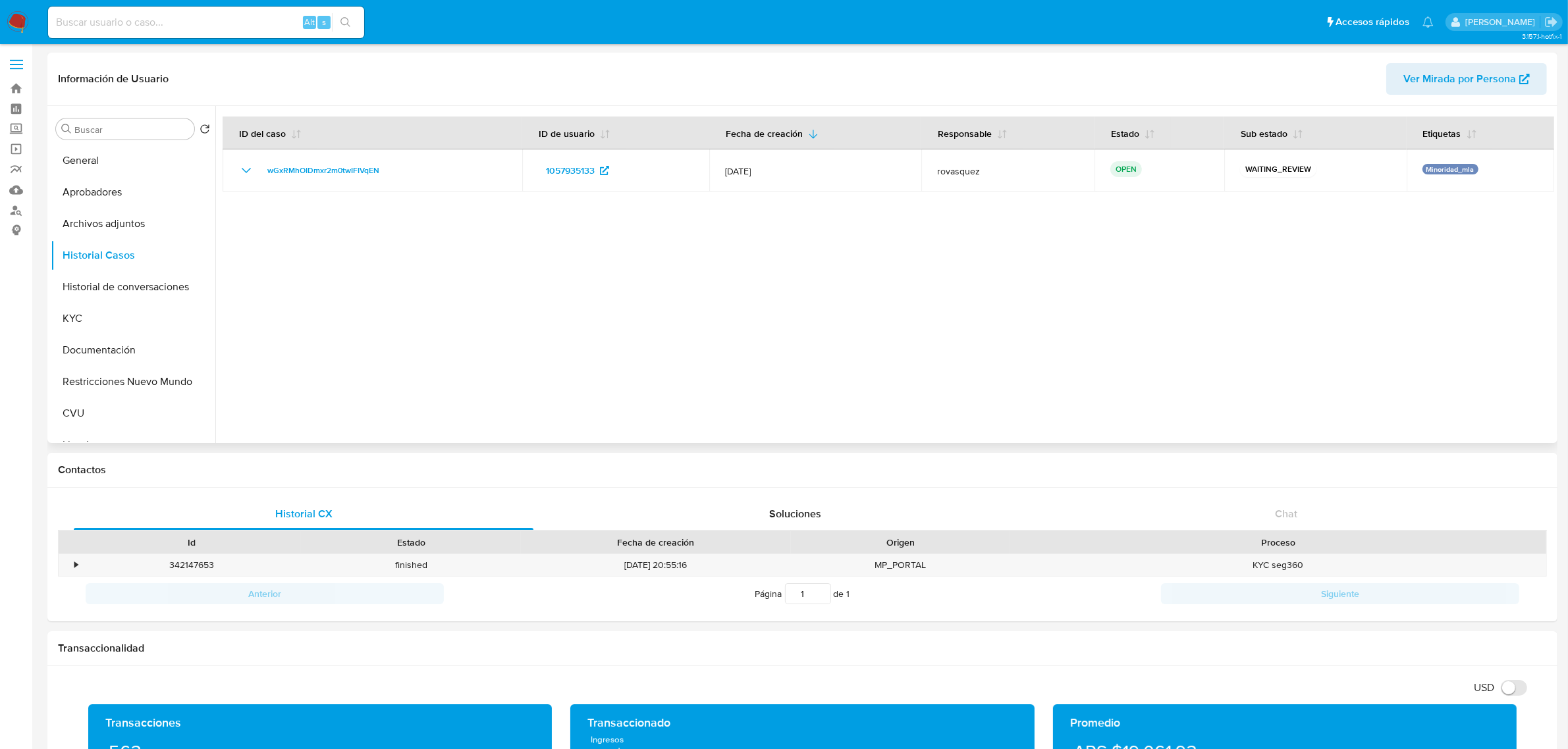
click at [514, 287] on div at bounding box center [884, 274] width 1339 height 337
click at [105, 317] on button "KYC" at bounding box center [127, 319] width 154 height 31
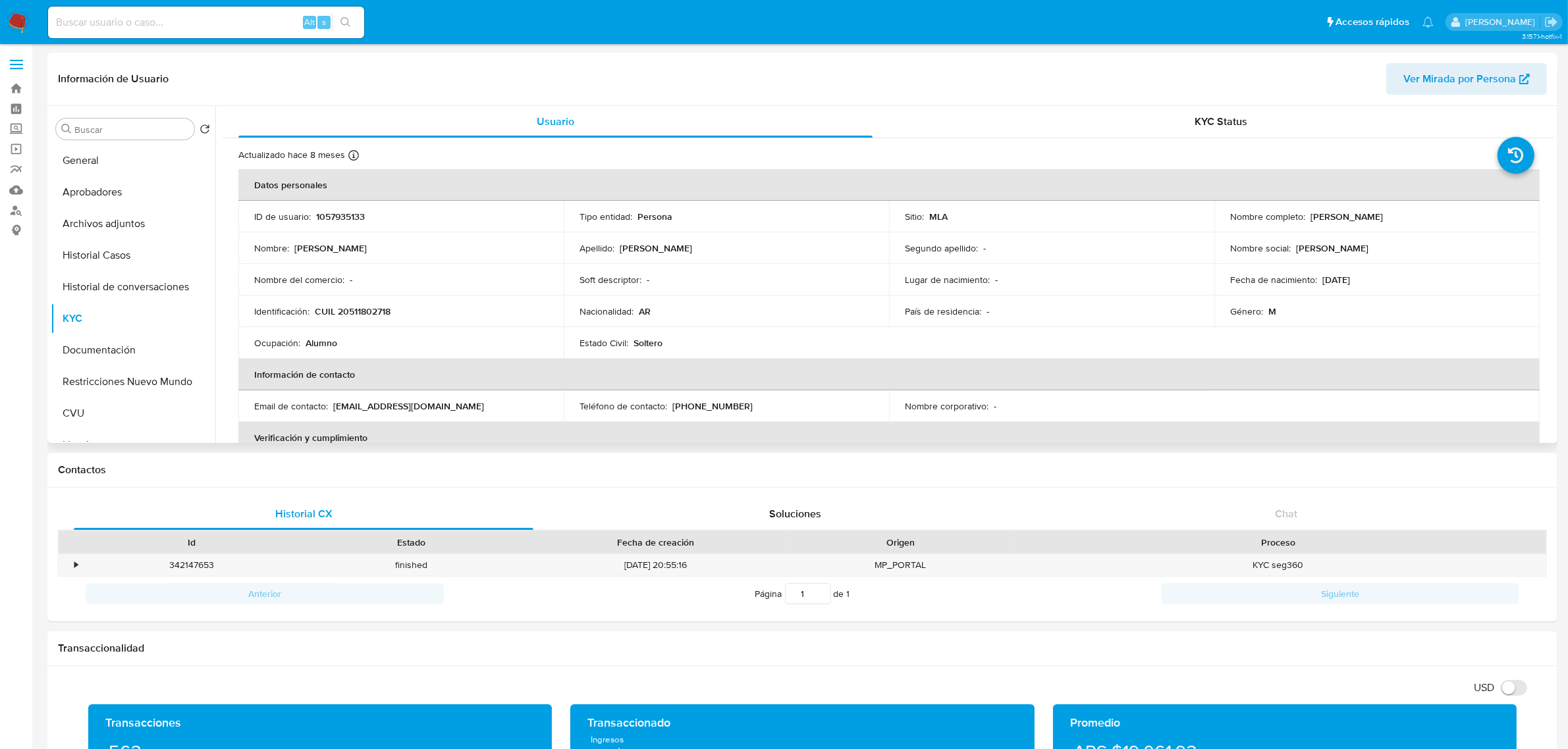
click at [366, 312] on p "CUIL 20511802718" at bounding box center [352, 312] width 76 height 12
copy p "20511802718"
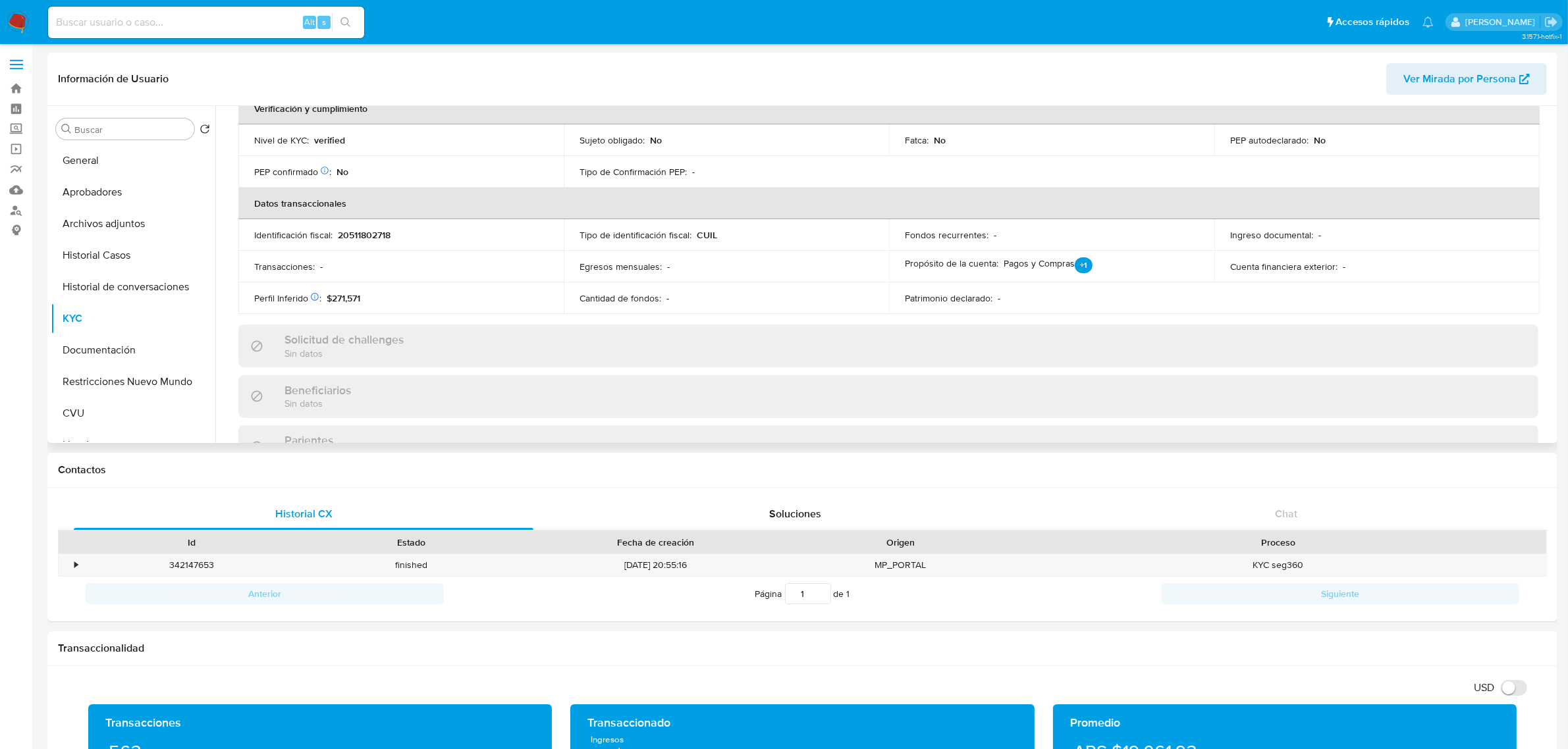
scroll to position [658, 0]
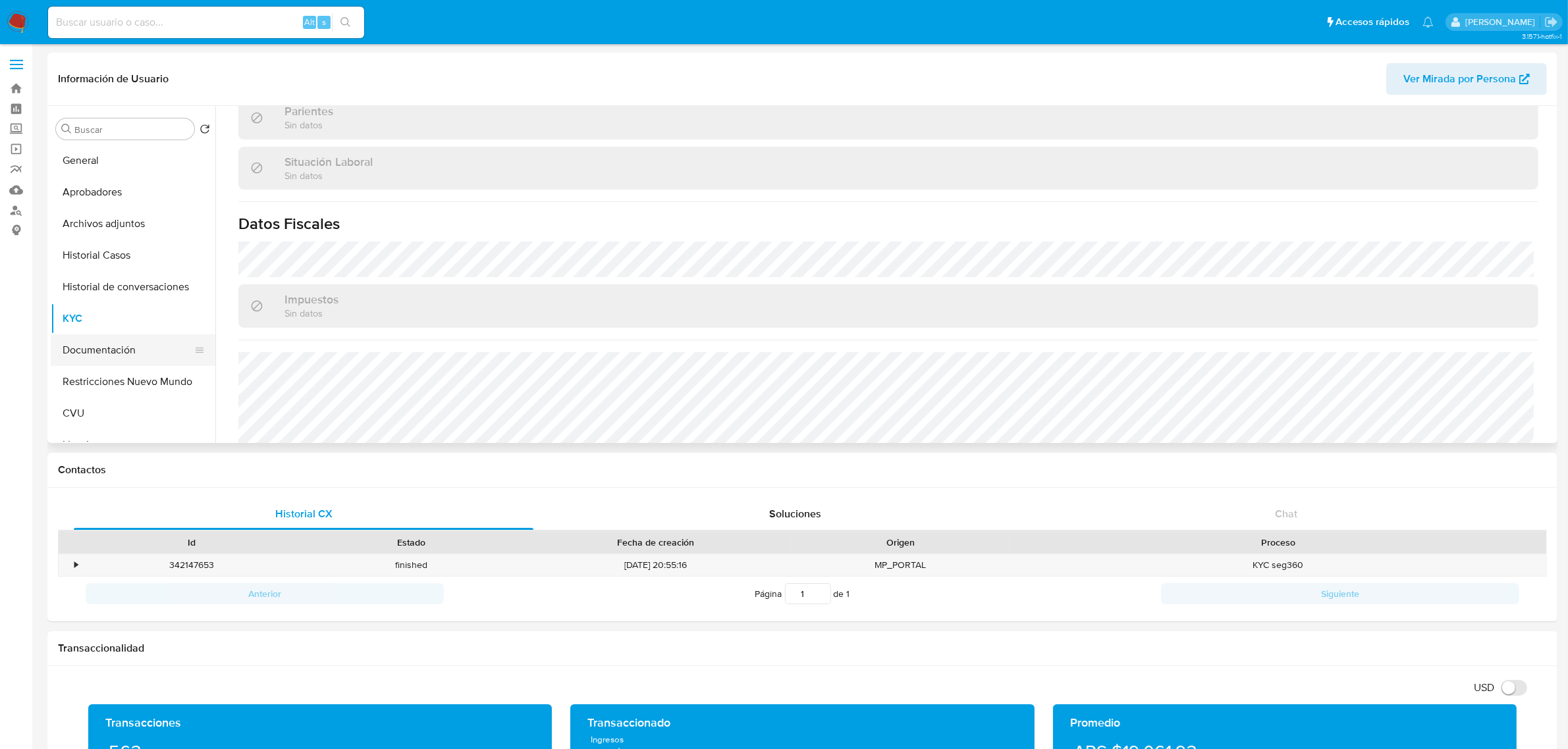
click at [104, 350] on button "Documentación" at bounding box center [127, 350] width 154 height 31
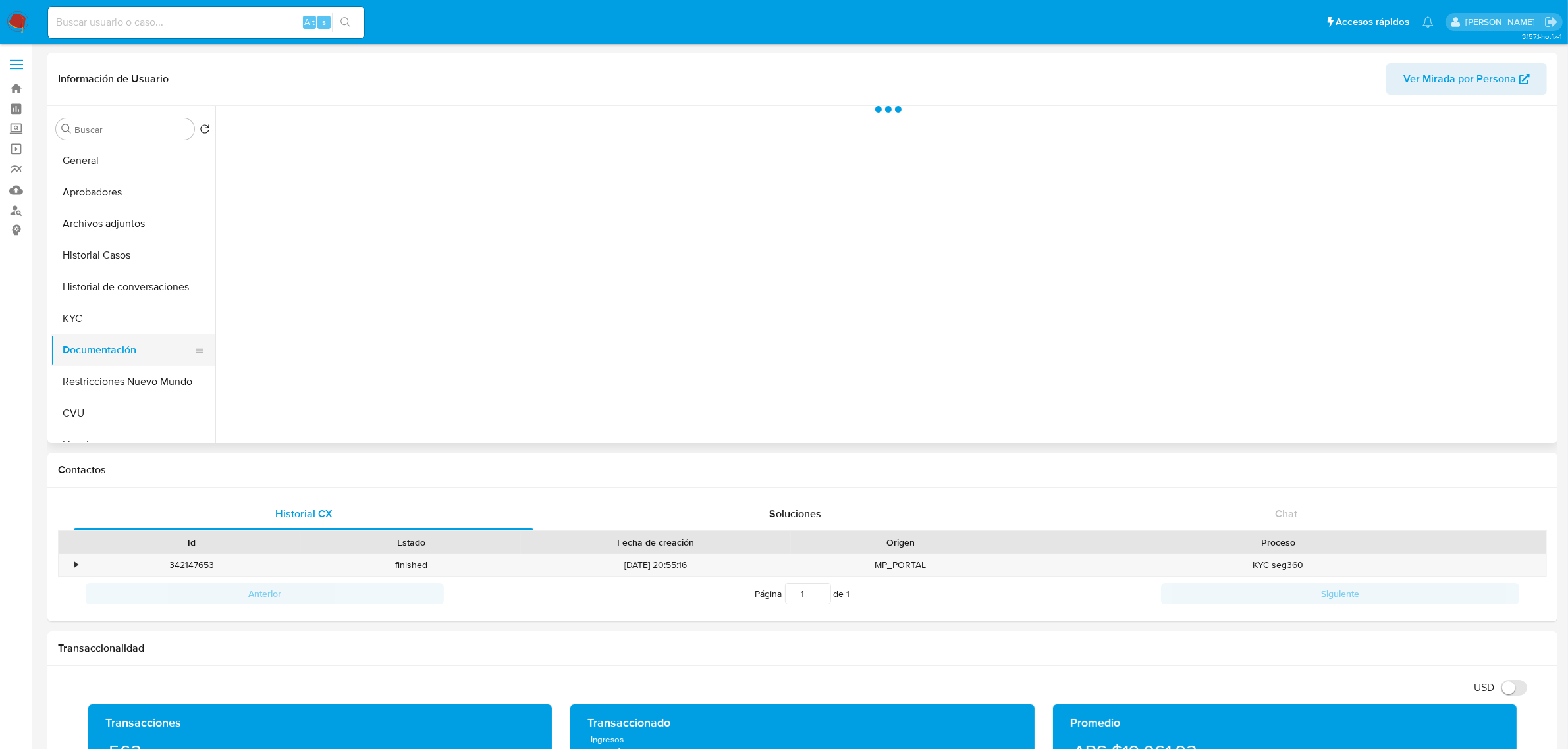
scroll to position [0, 0]
click at [399, 199] on button "Identificación" at bounding box center [379, 204] width 312 height 34
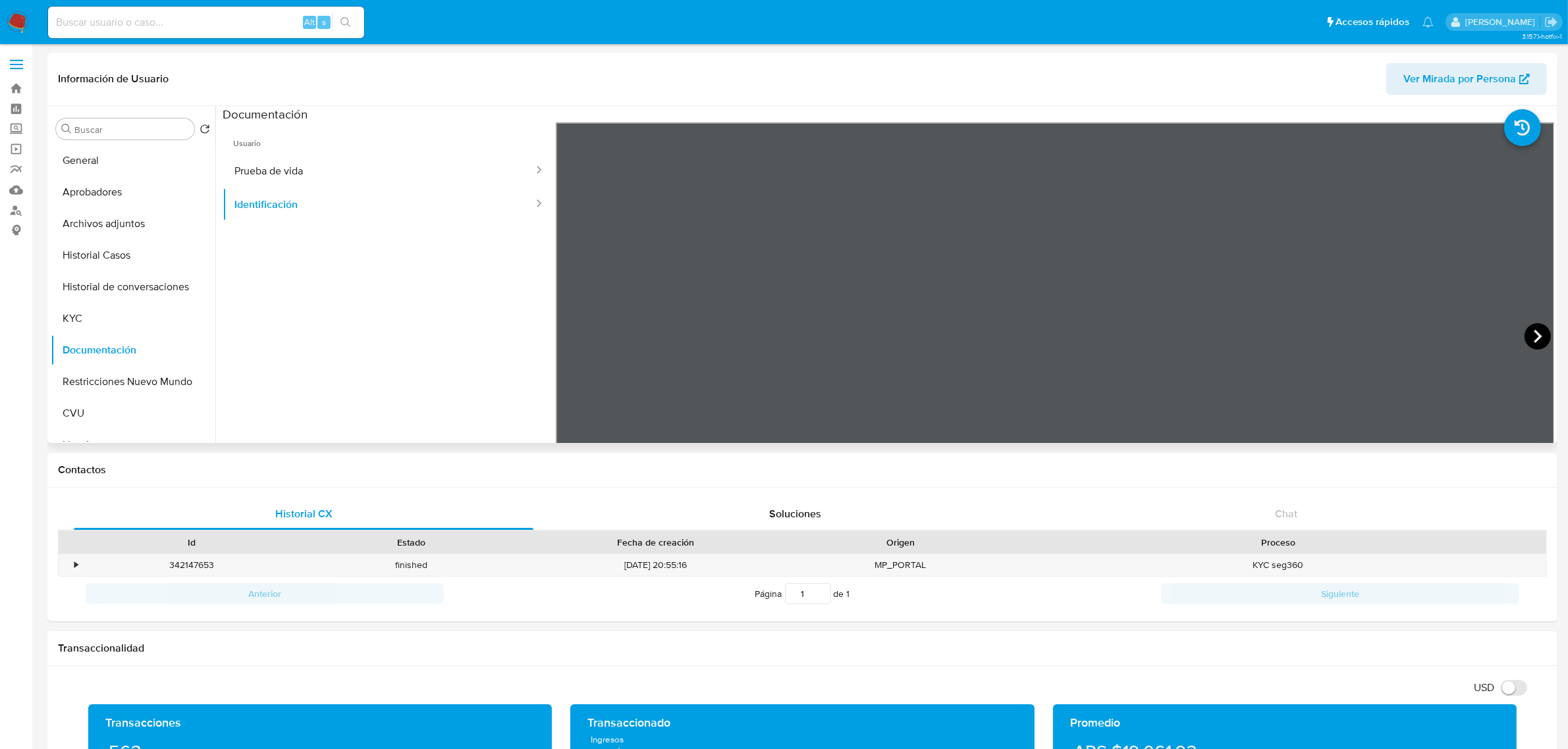
click at [1524, 334] on icon at bounding box center [1538, 336] width 26 height 26
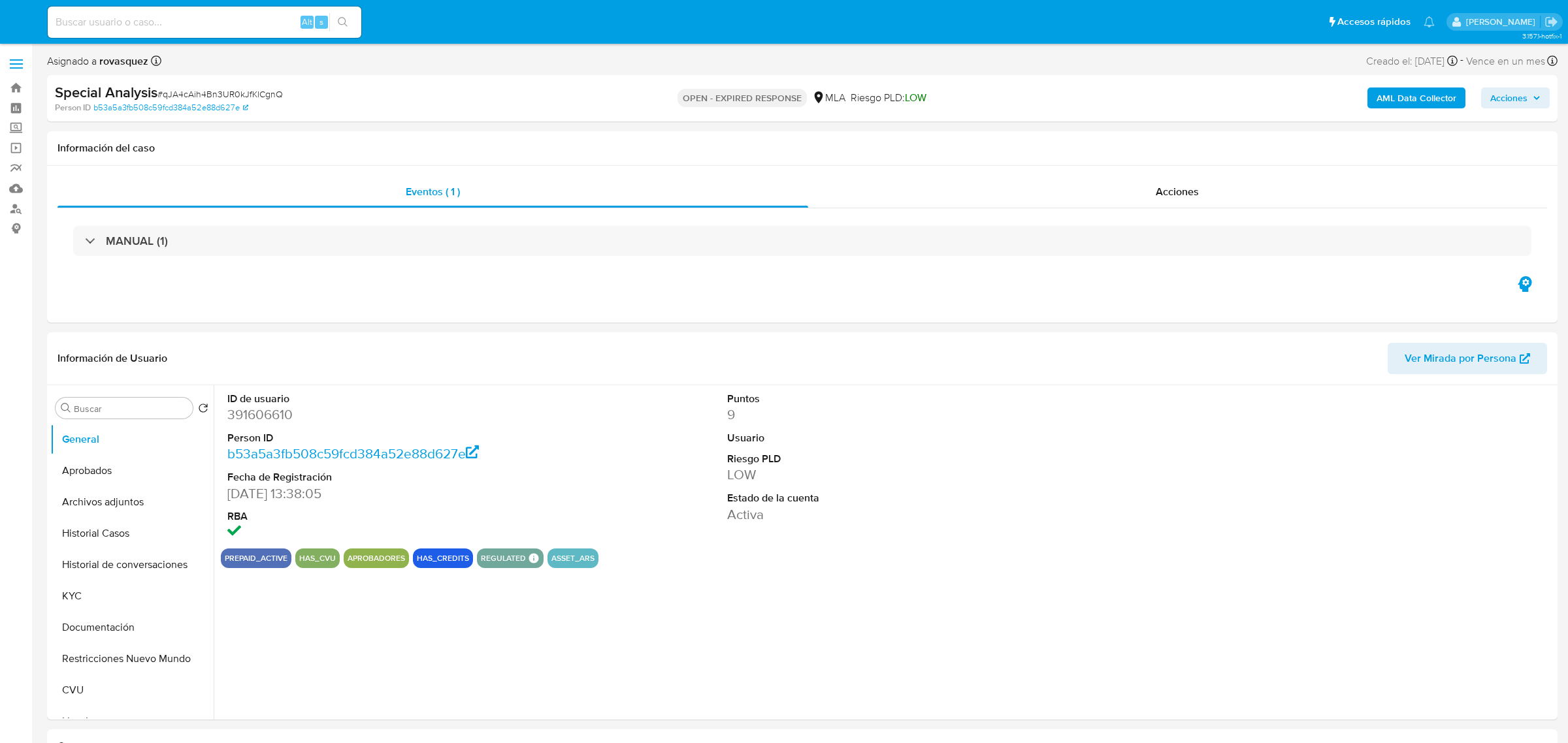
select select "10"
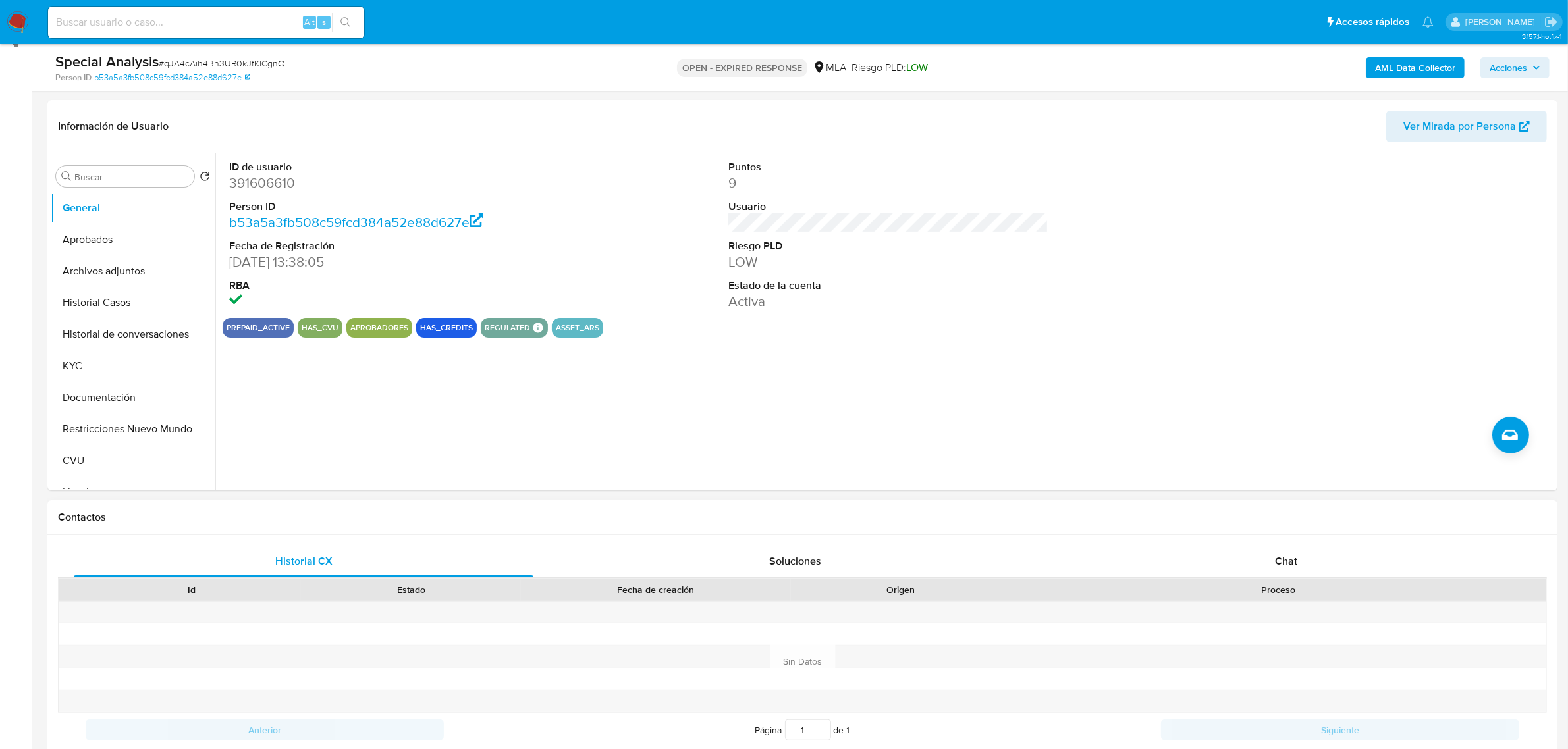
scroll to position [329, 0]
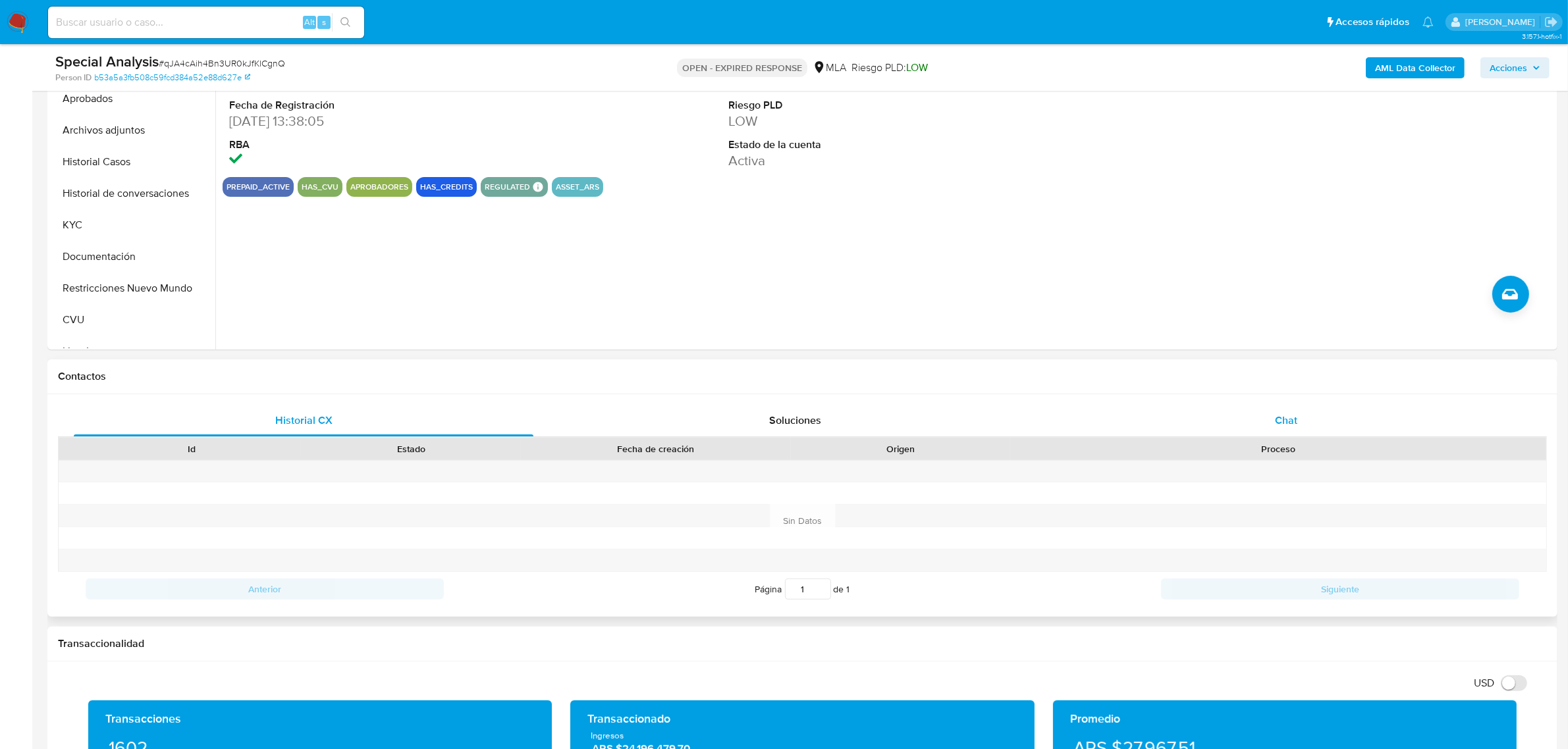
click at [1268, 434] on div "Chat" at bounding box center [1287, 421] width 460 height 31
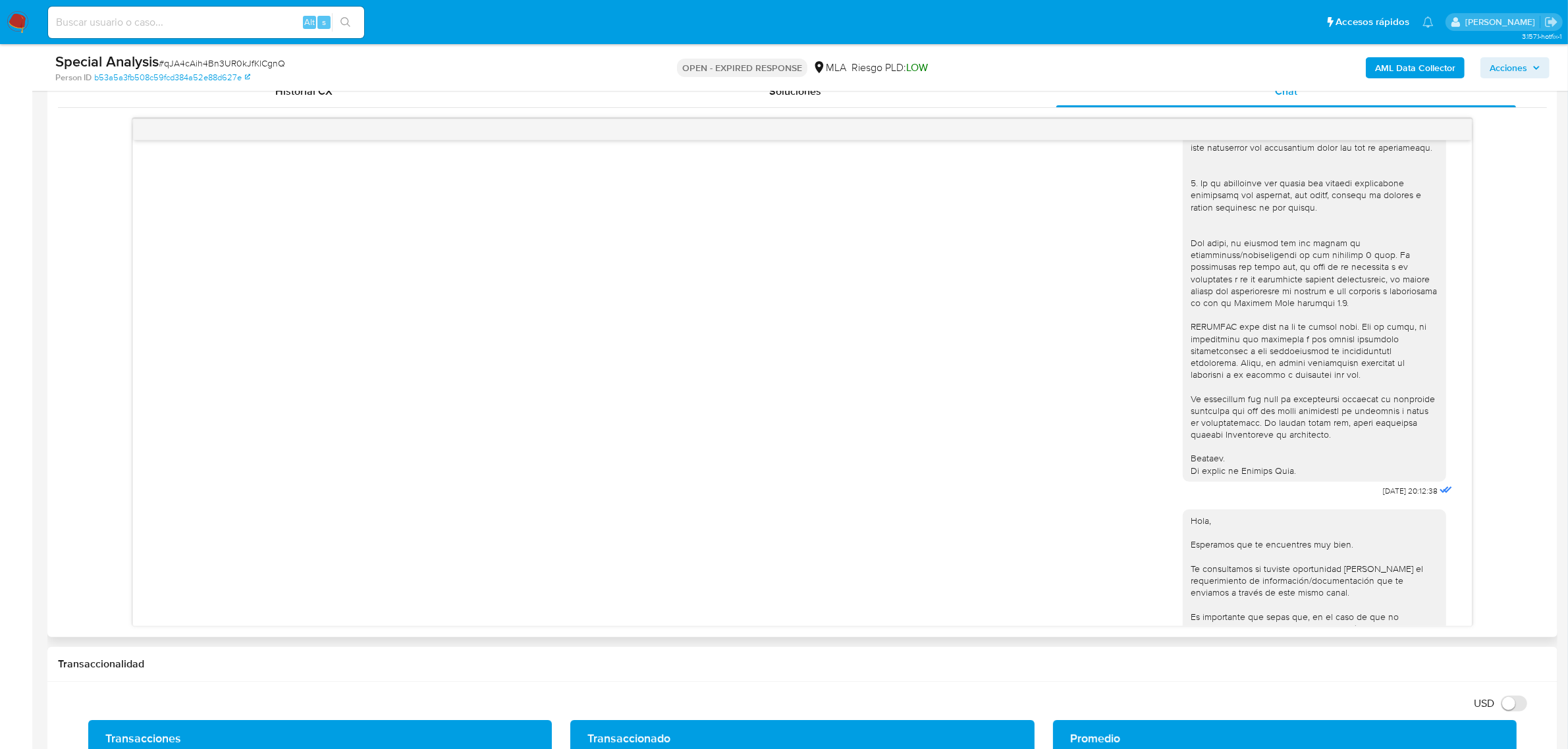
scroll to position [398, 0]
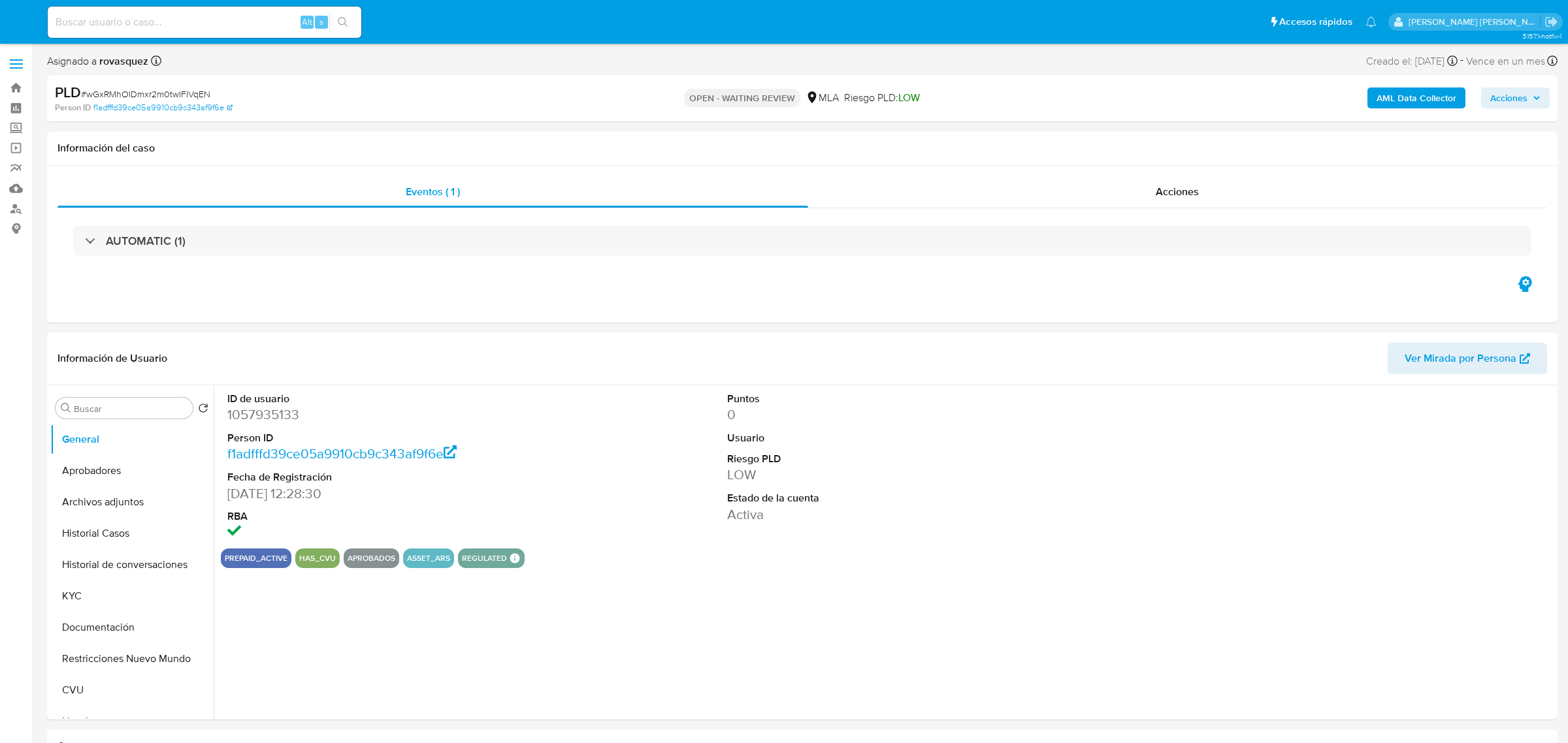
select select "10"
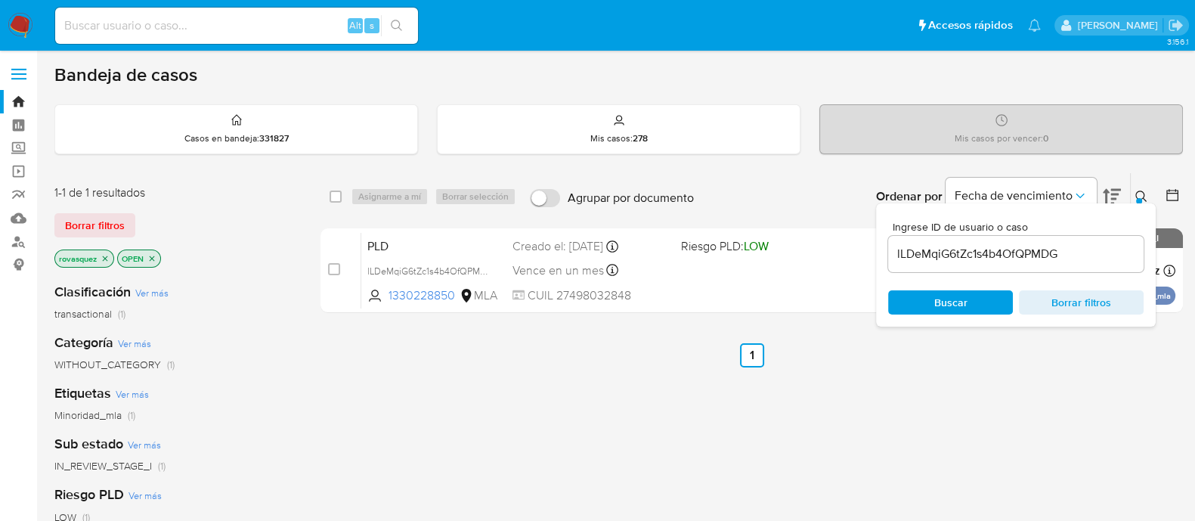
click at [962, 250] on input "lLDeMqiG6tZc1s4b4OfQPMDG" at bounding box center [1016, 254] width 256 height 20
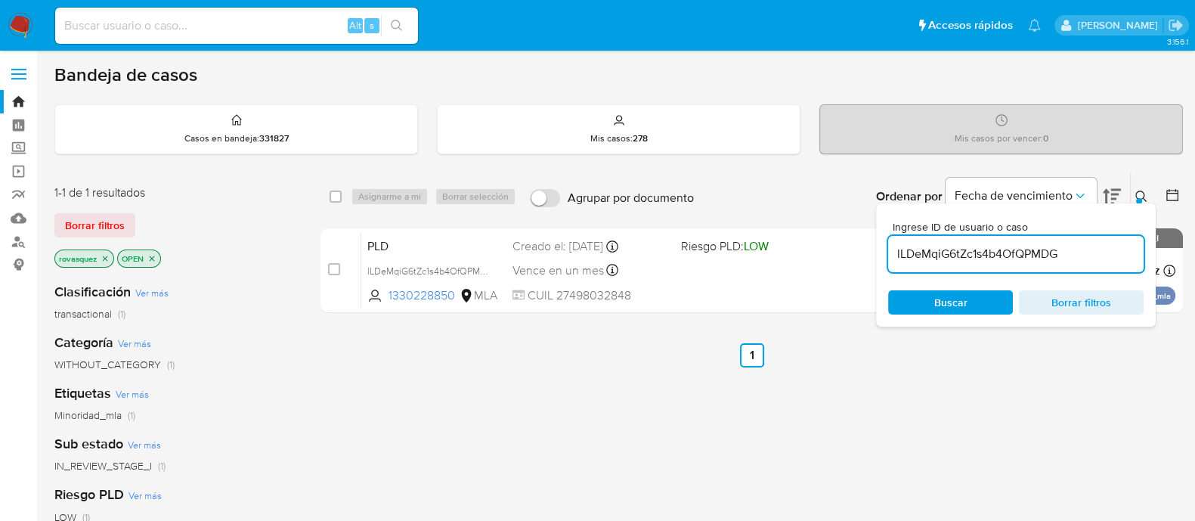
click at [962, 250] on input "lLDeMqiG6tZc1s4b4OfQPMDG" at bounding box center [1016, 254] width 256 height 20
paste input "qJA4cAih4Bn3UR0kJfKlCgnQ"
type input "qJA4cAih4Bn3UR0kJfKlCgnQ"
click at [929, 308] on span "Buscar" at bounding box center [951, 302] width 104 height 21
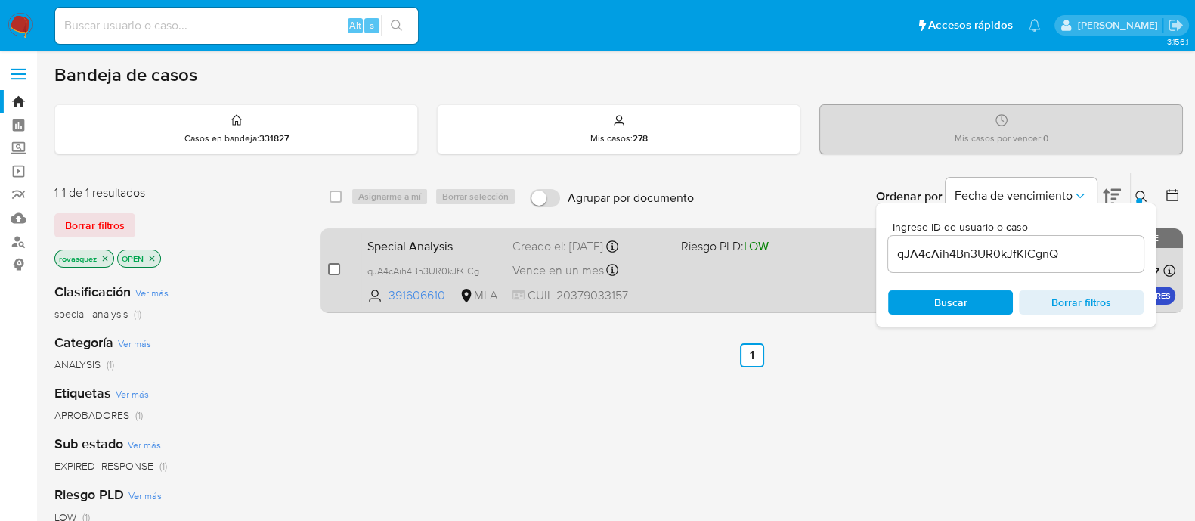
click at [330, 271] on input "checkbox" at bounding box center [334, 269] width 12 height 12
checkbox input "true"
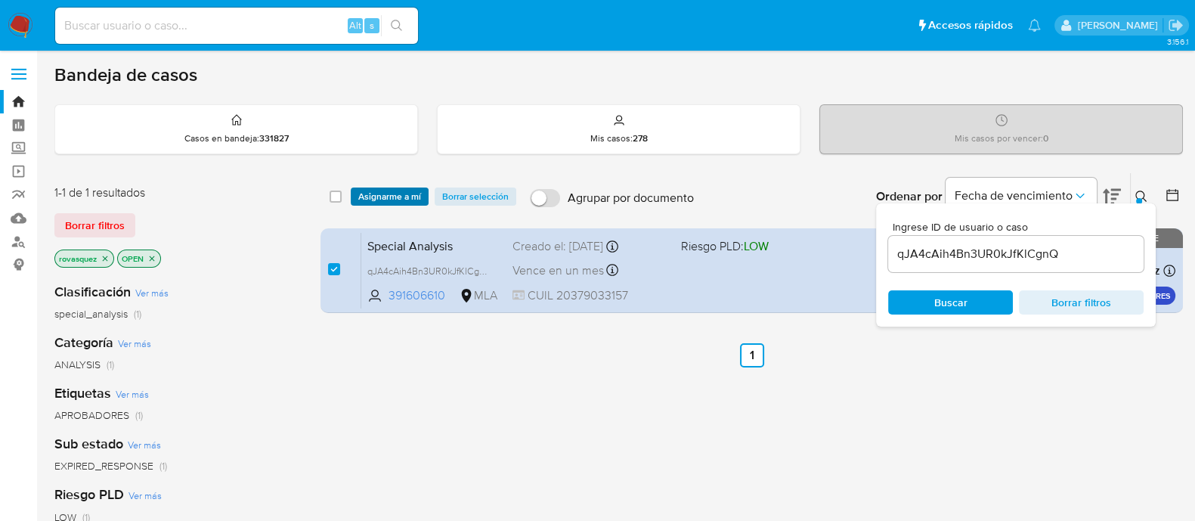
click at [407, 202] on span "Asignarme a mí" at bounding box center [389, 196] width 63 height 15
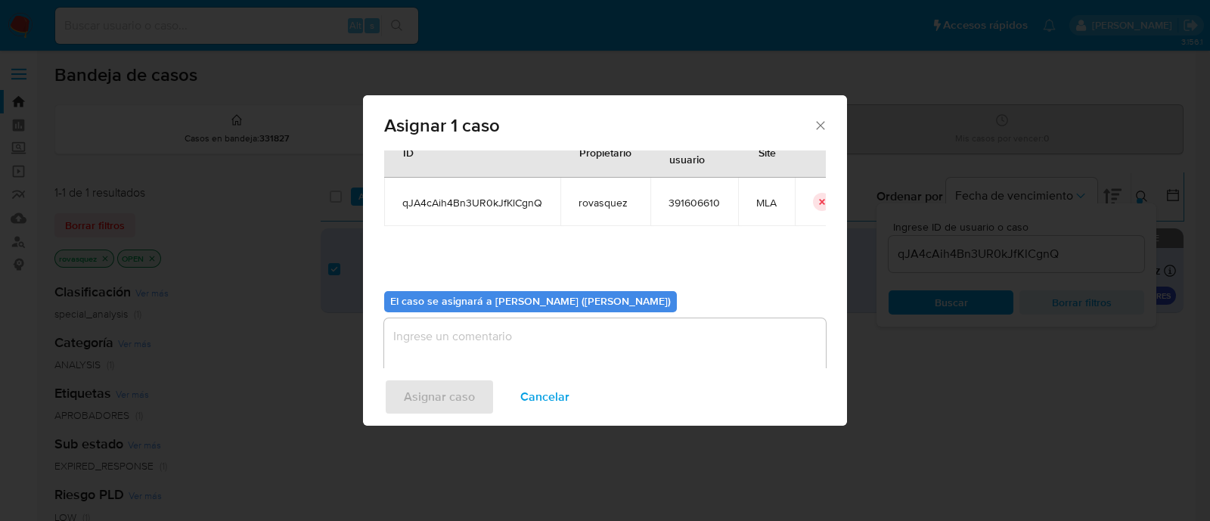
scroll to position [78, 0]
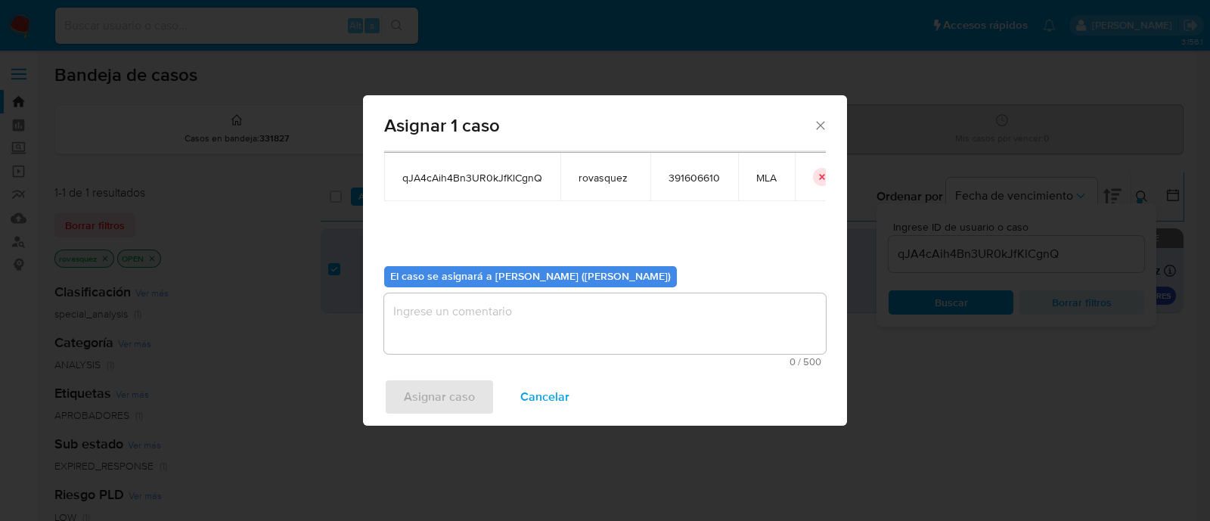
click at [504, 333] on textarea "assign-modal" at bounding box center [605, 323] width 442 height 60
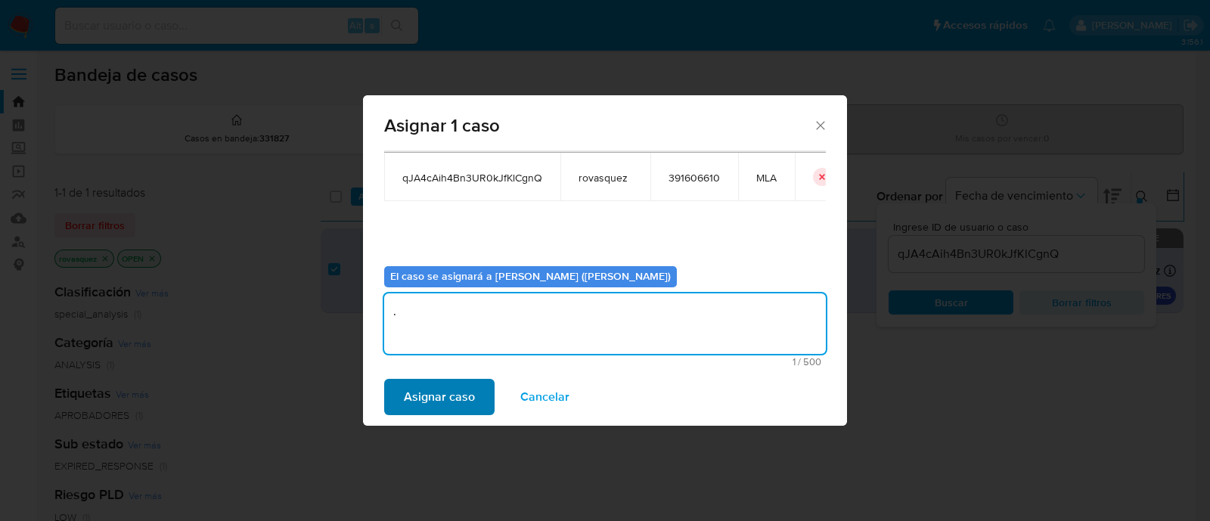
type textarea "."
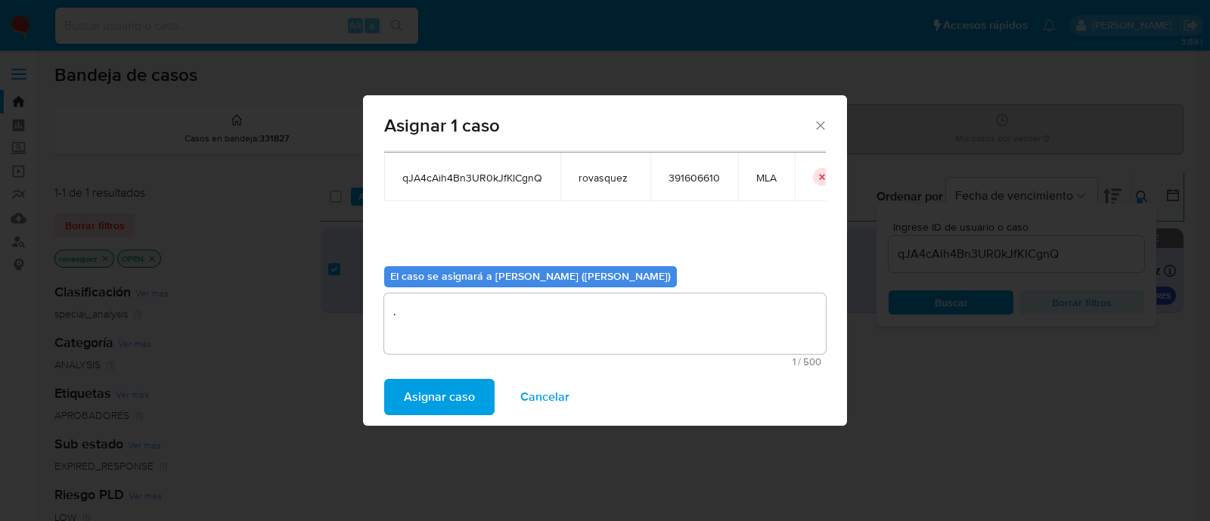
click at [432, 395] on span "Asignar caso" at bounding box center [439, 396] width 71 height 33
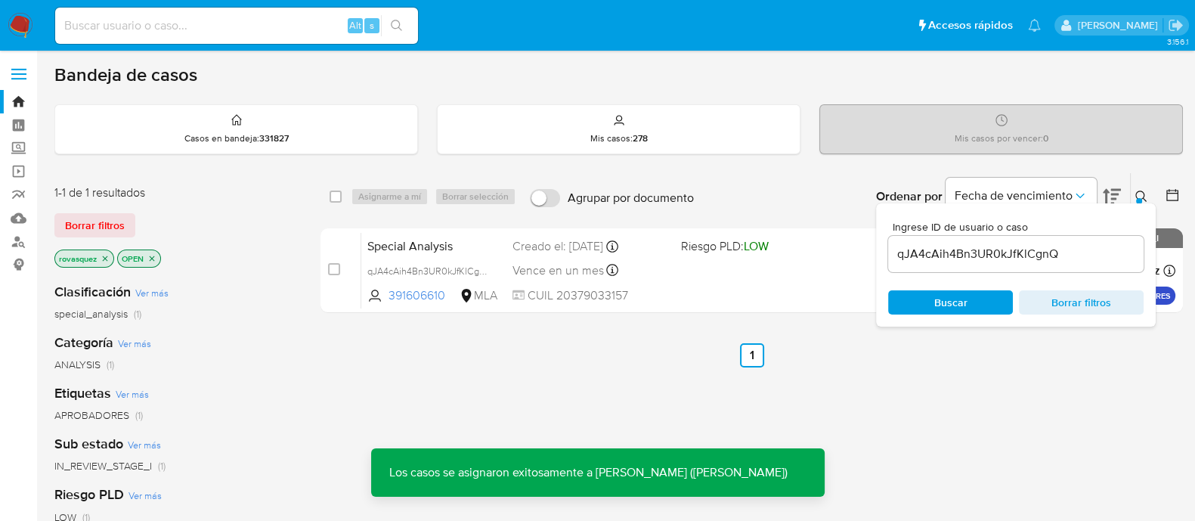
click at [979, 257] on input "qJA4cAih4Bn3UR0kJfKlCgnQ" at bounding box center [1016, 254] width 256 height 20
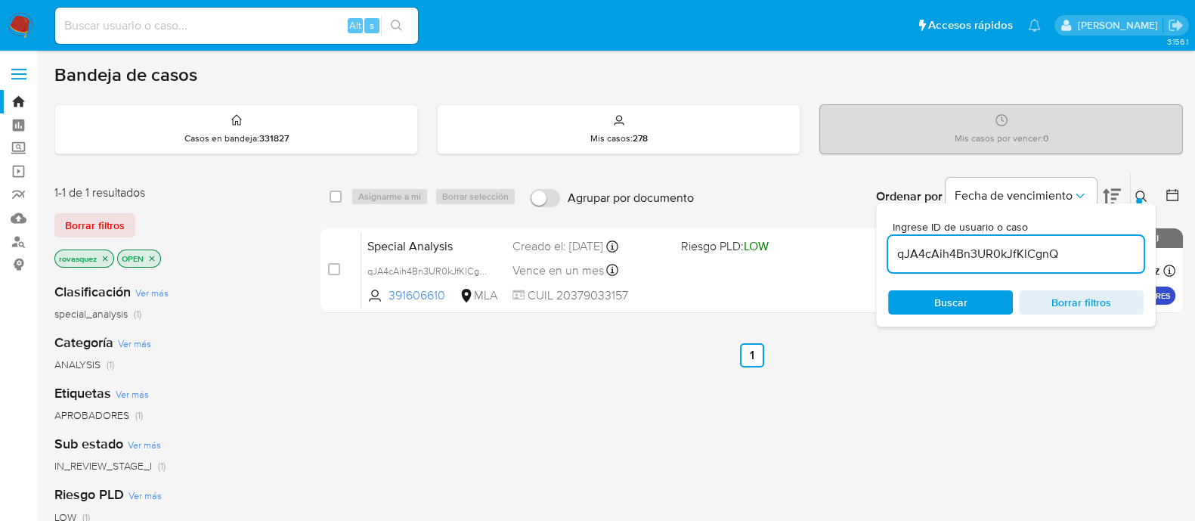
click at [979, 257] on input "qJA4cAih4Bn3UR0kJfKlCgnQ" at bounding box center [1016, 254] width 256 height 20
paste input "wGxRMhOIDmxr2m0twIFIVqEN"
type input "wGxRMhOIDmxr2m0twIFIVqEN"
click at [930, 305] on span "Buscar" at bounding box center [951, 302] width 104 height 21
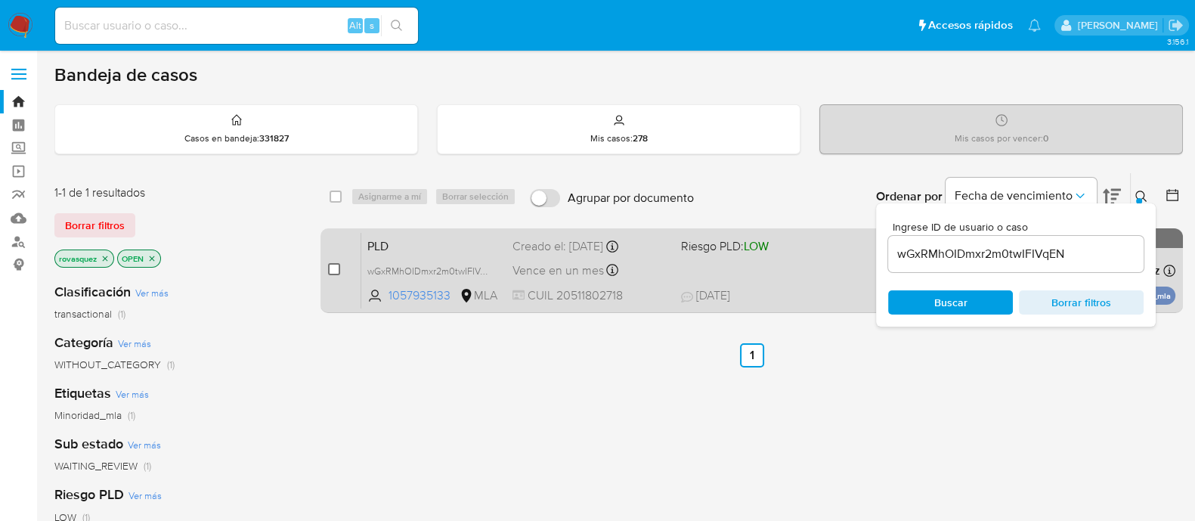
click at [333, 270] on input "checkbox" at bounding box center [334, 269] width 12 height 12
checkbox input "true"
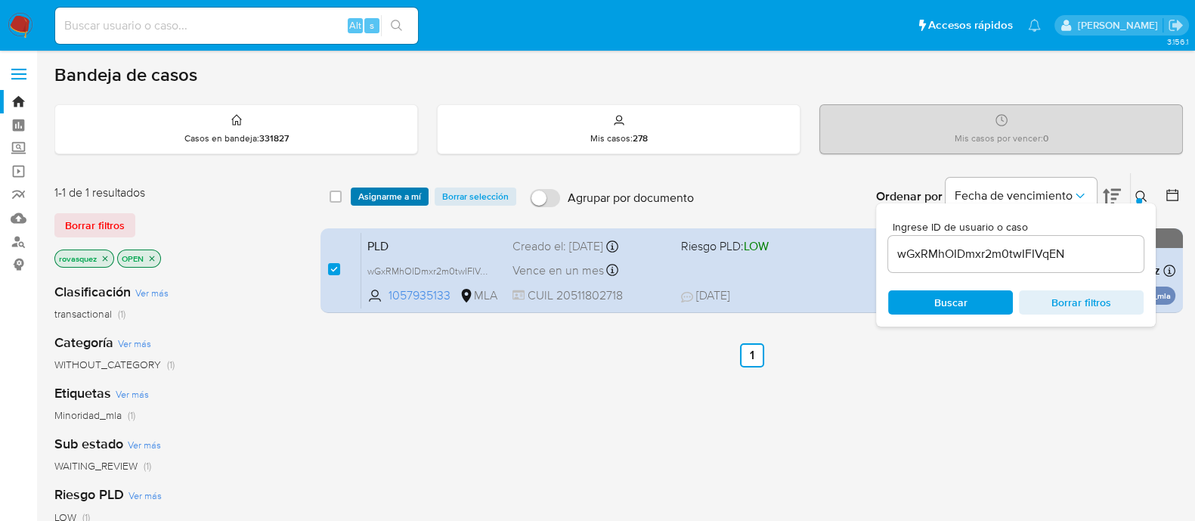
click at [412, 195] on span "Asignarme a mí" at bounding box center [389, 196] width 63 height 15
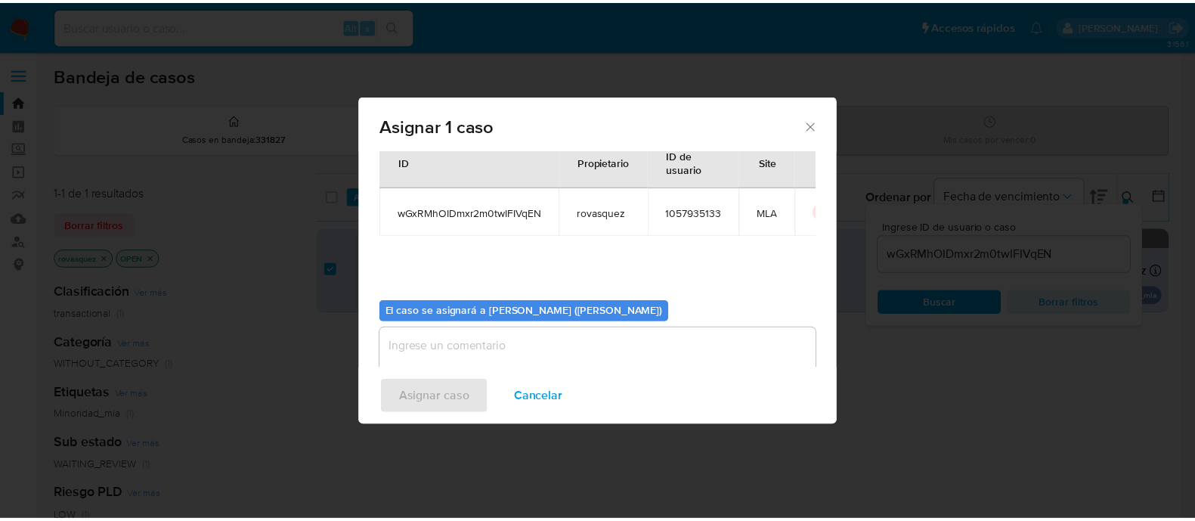
scroll to position [78, 0]
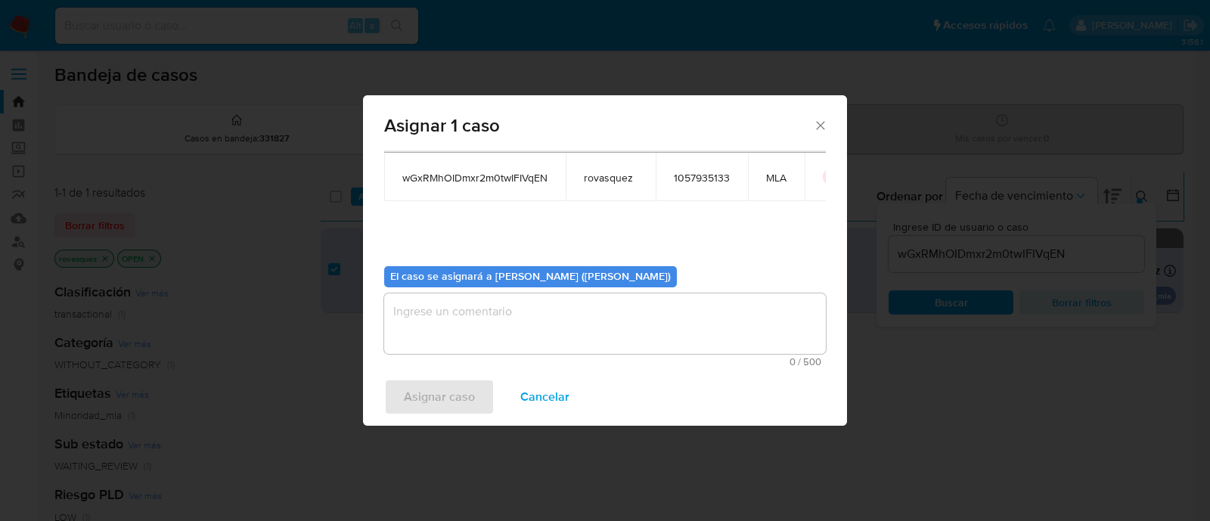
click at [597, 319] on textarea "assign-modal" at bounding box center [605, 323] width 442 height 60
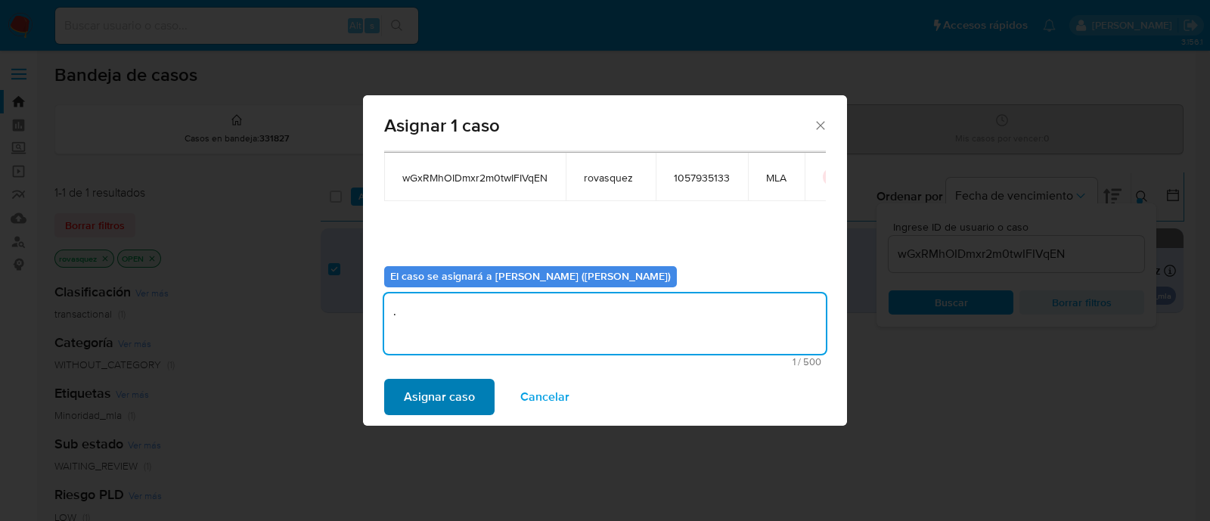
type textarea "."
click at [448, 390] on span "Asignar caso" at bounding box center [439, 396] width 71 height 33
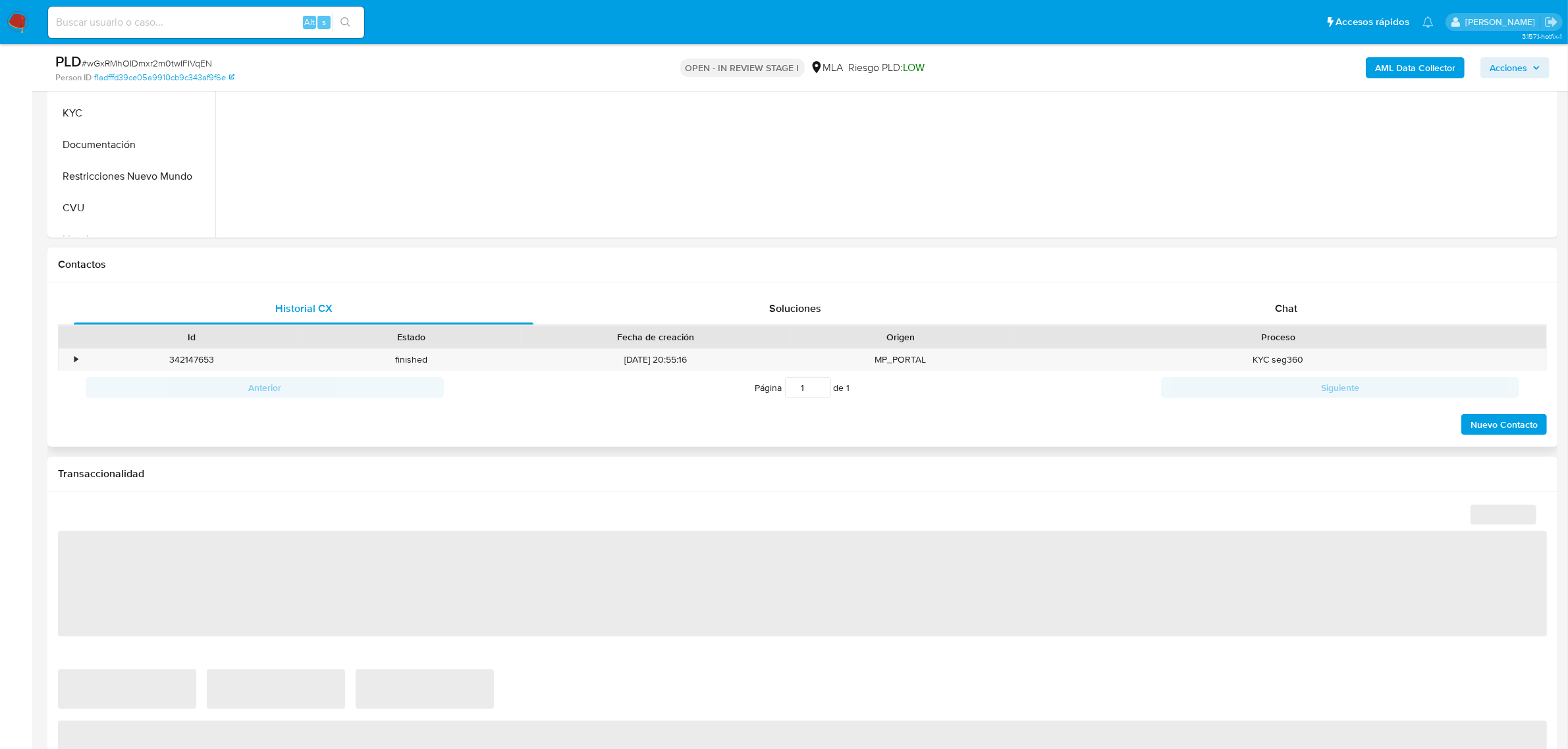
scroll to position [494, 0]
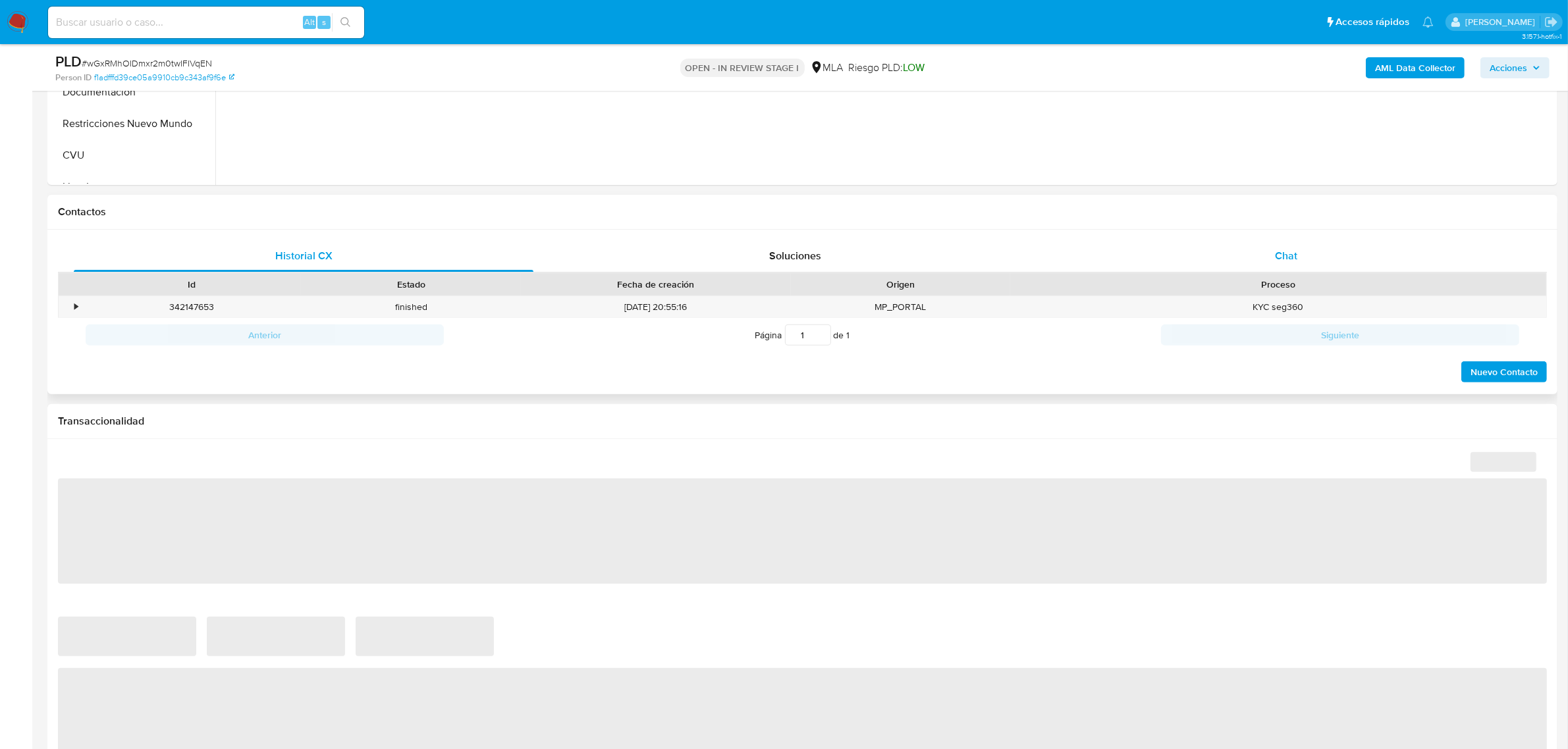
click at [1274, 258] on div "Chat" at bounding box center [1287, 256] width 460 height 31
select select "10"
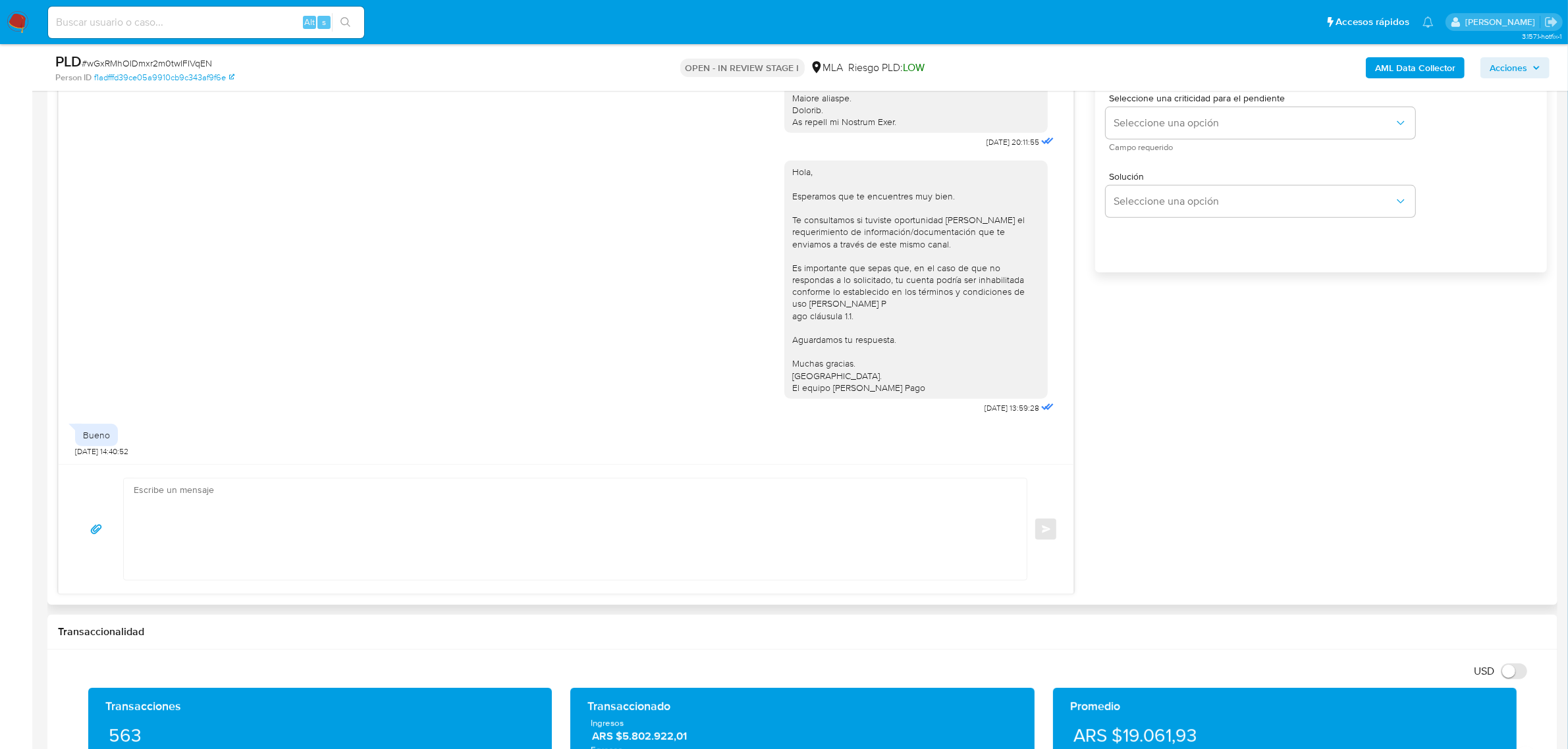
scroll to position [823, 0]
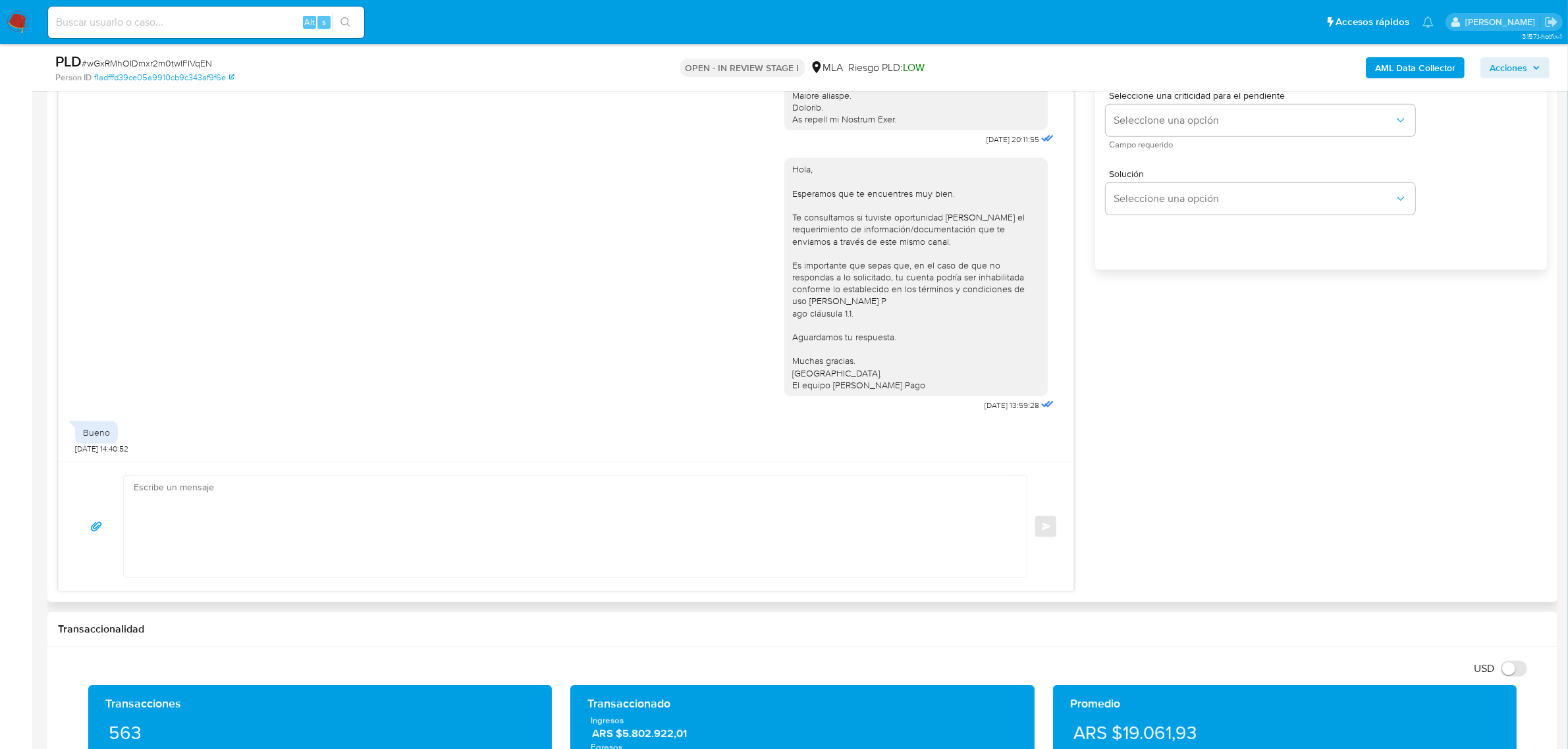
click at [263, 407] on div "Hola, Esperamos que te encuentres muy bien. Te consultamos si tuviste oportunid…" at bounding box center [565, 281] width 982 height 266
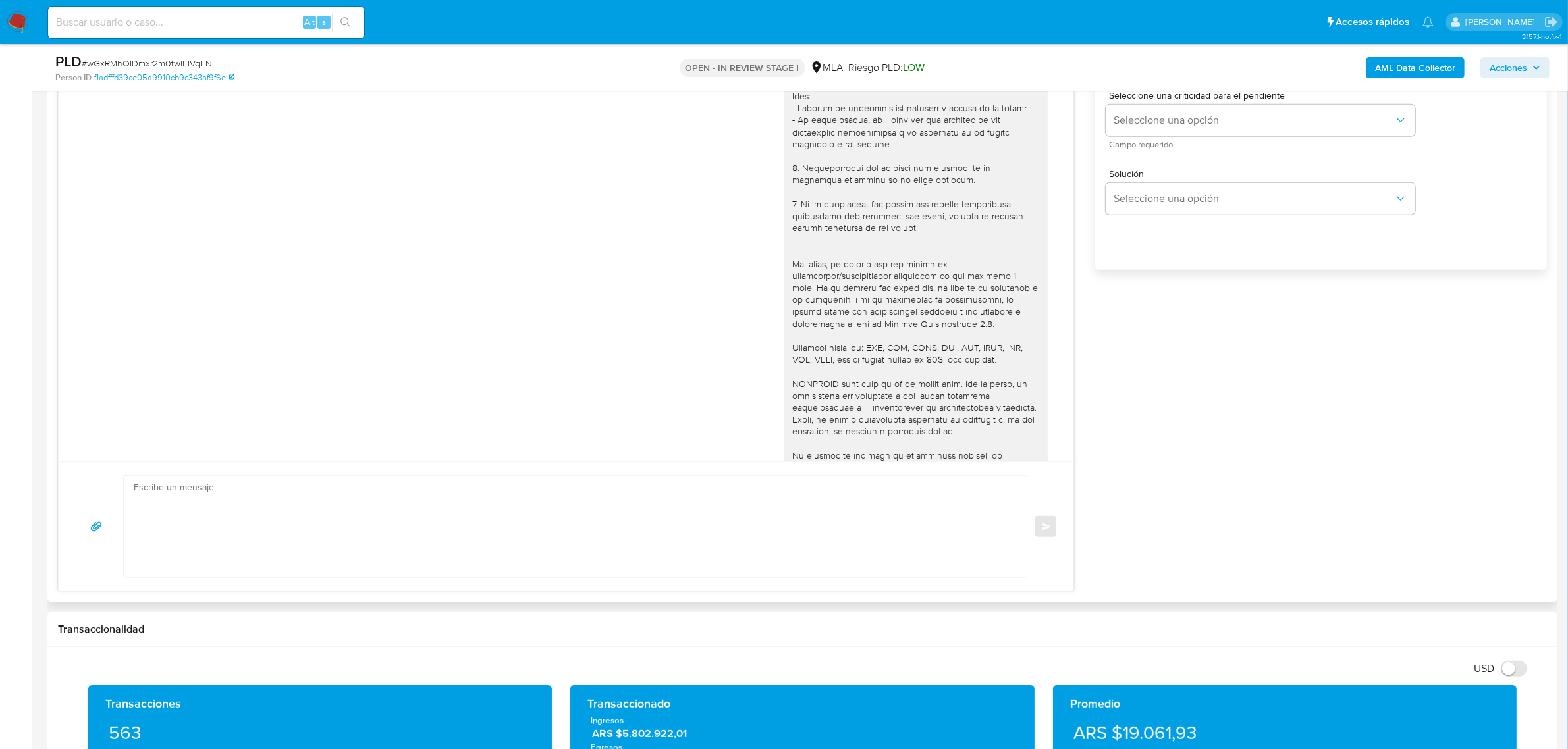
scroll to position [0, 0]
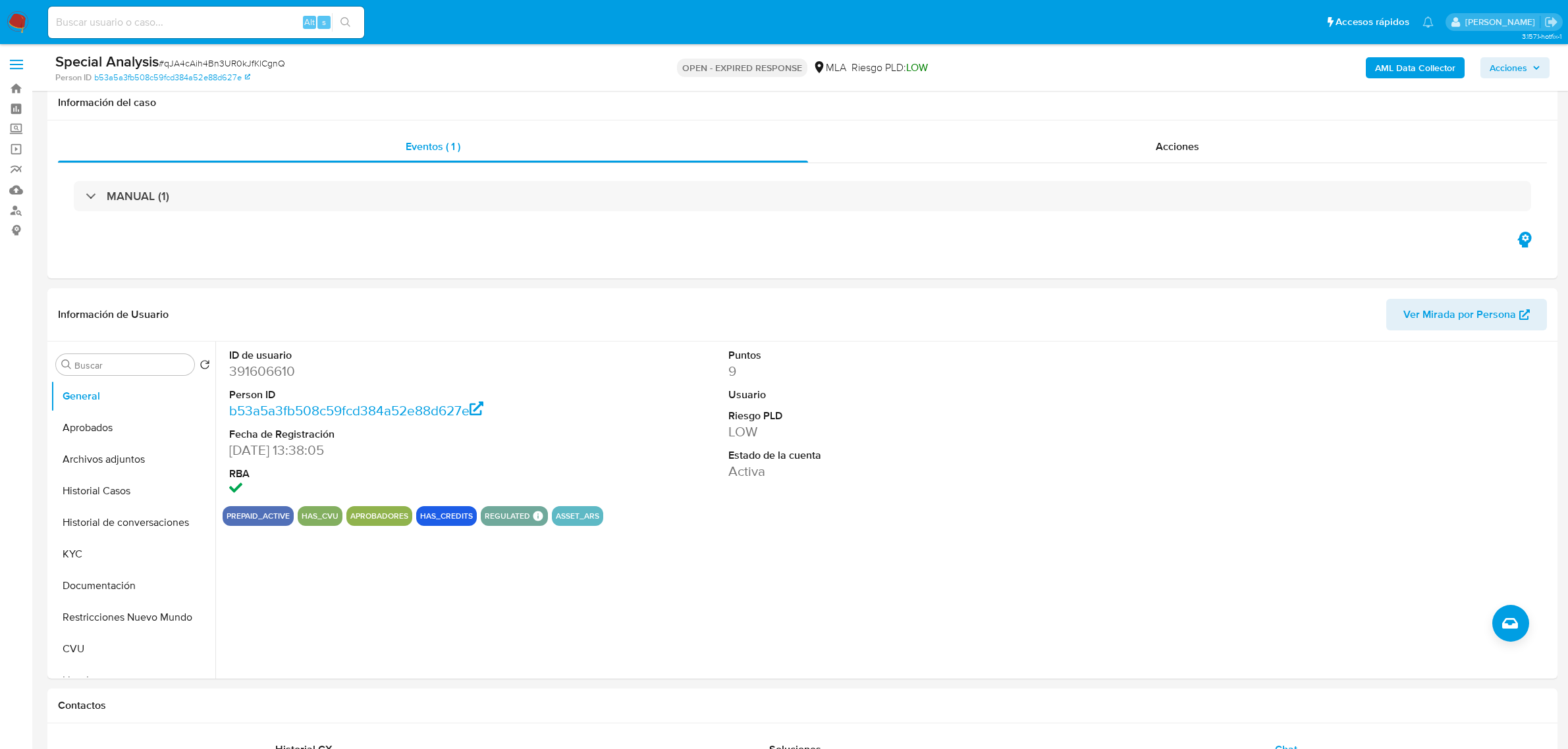
select select "10"
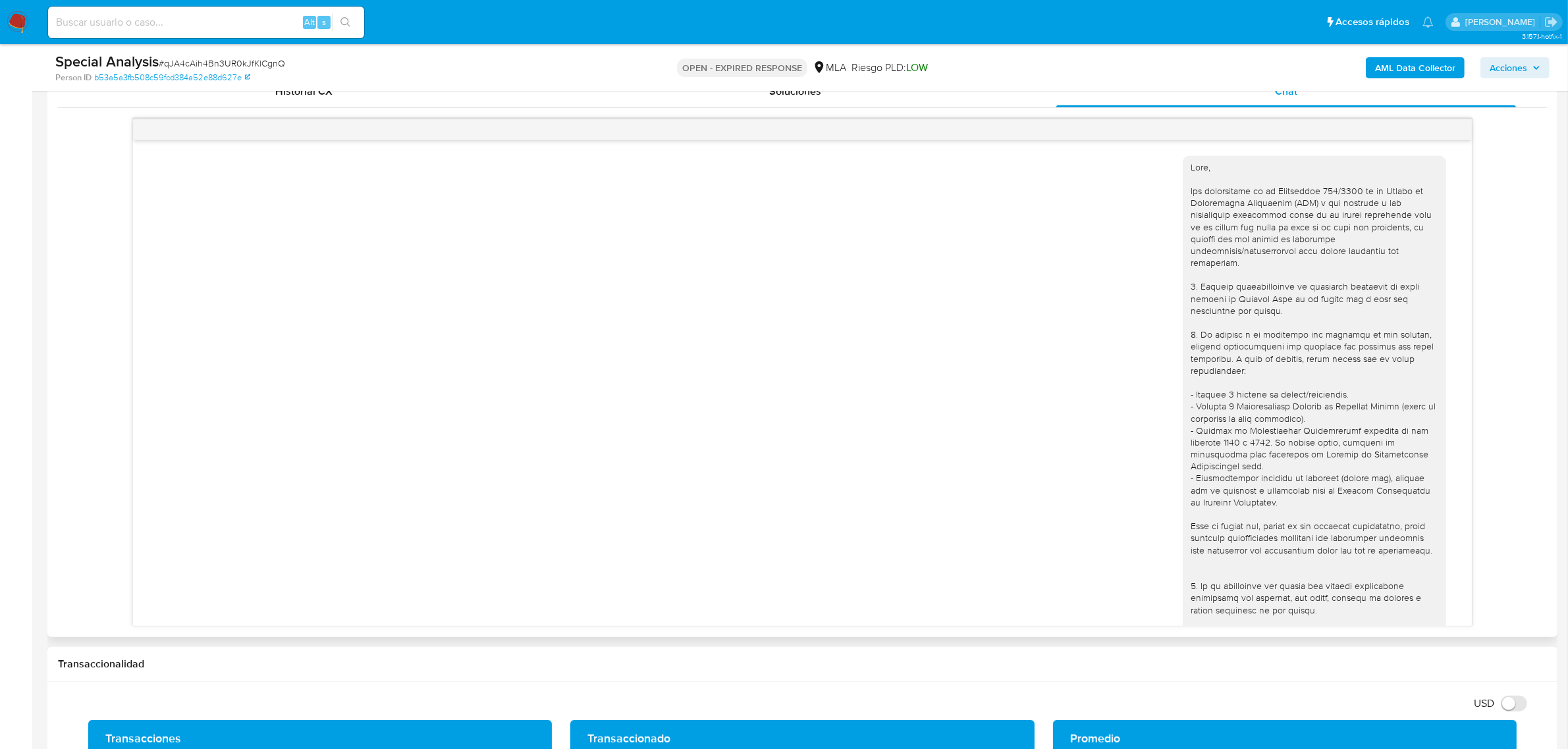
scroll to position [563, 0]
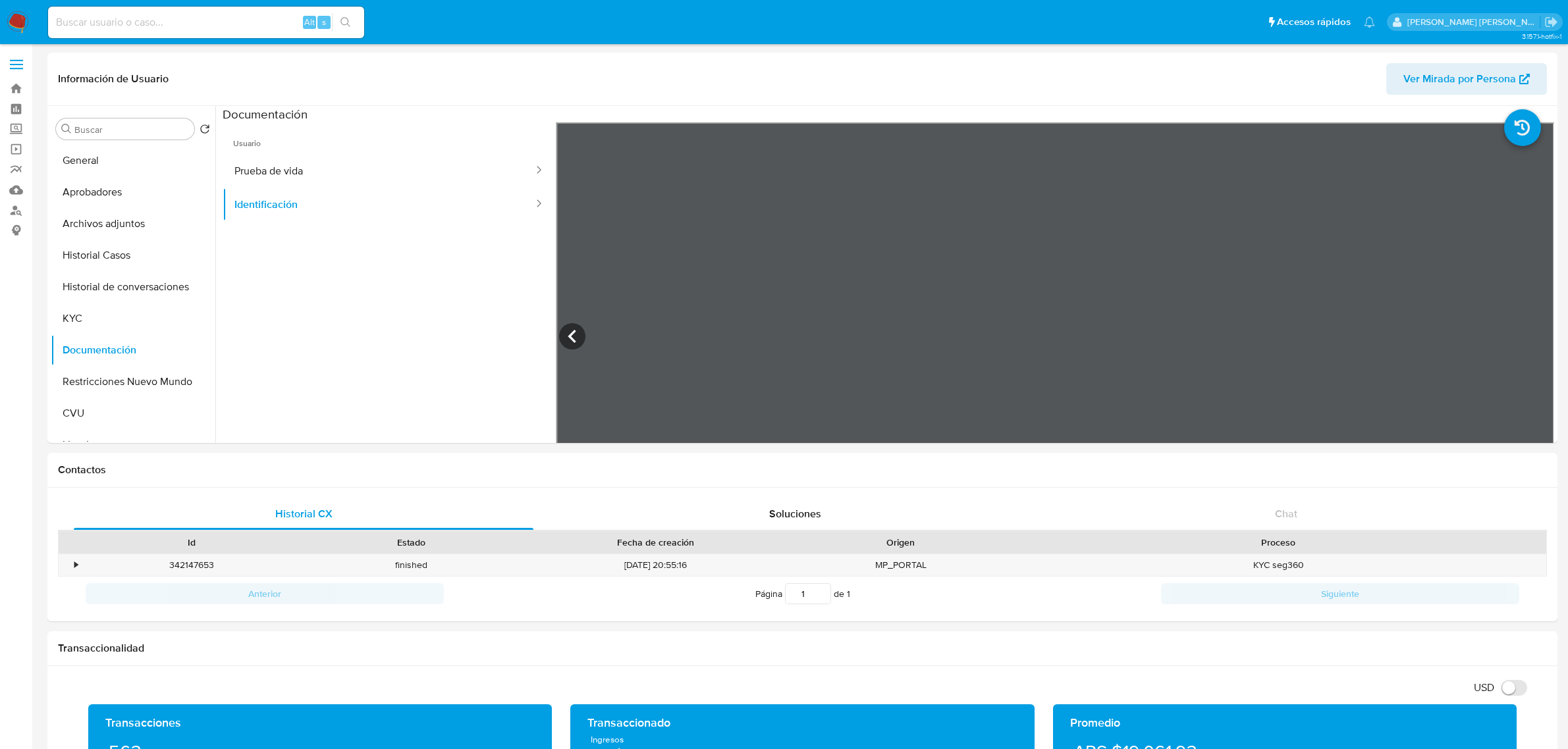
select select "10"
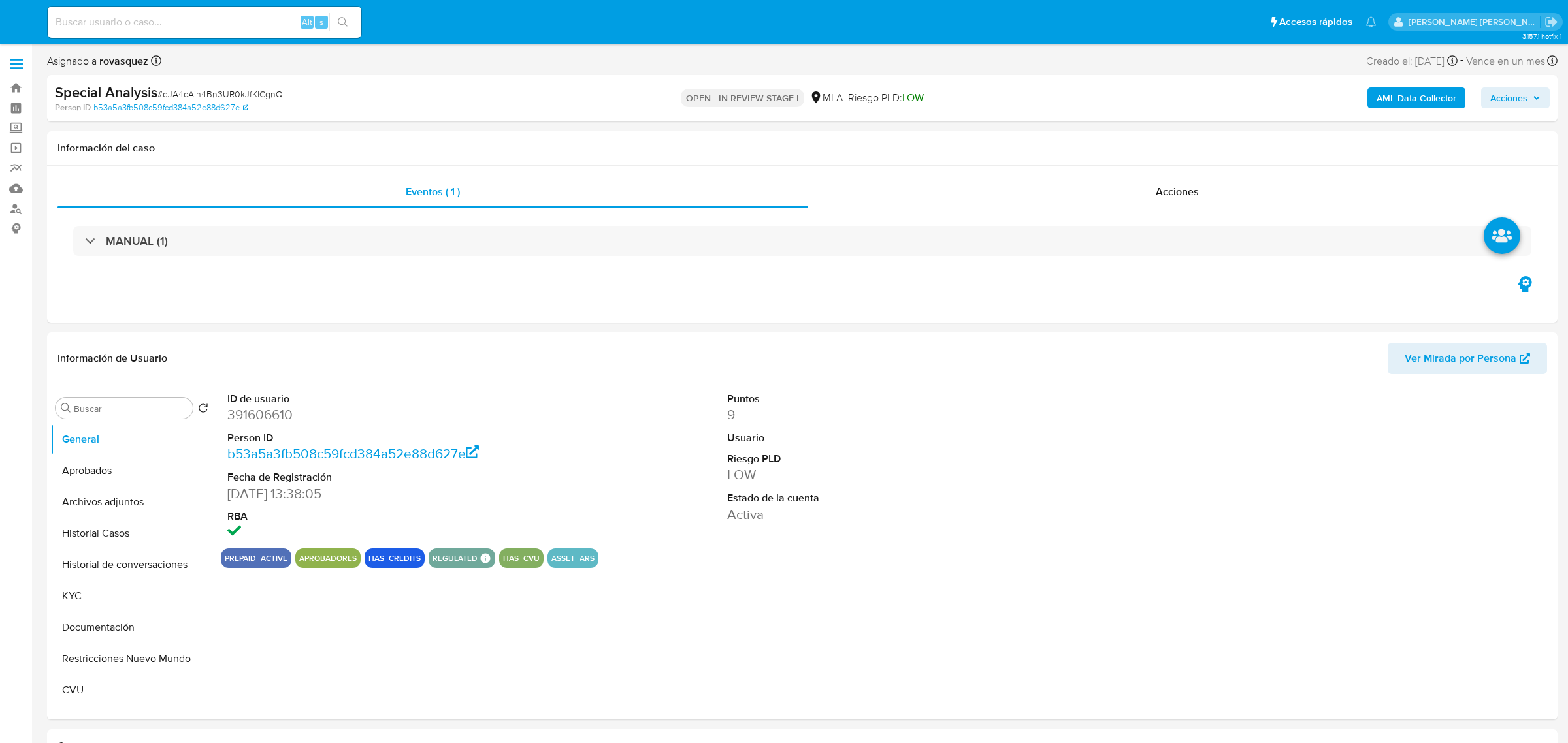
select select "10"
